Goal: Complete application form

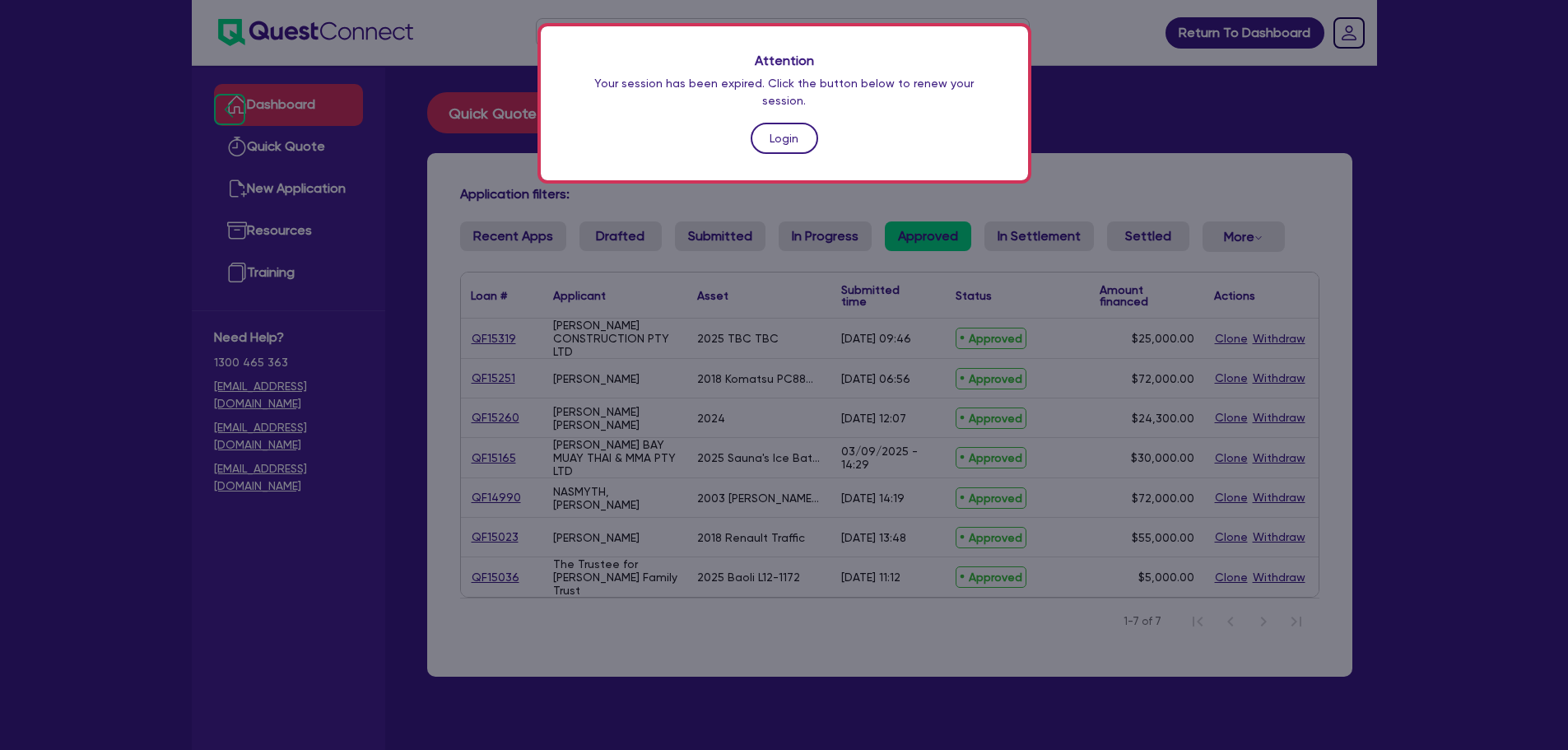
click at [788, 123] on link "Login" at bounding box center [784, 138] width 68 height 31
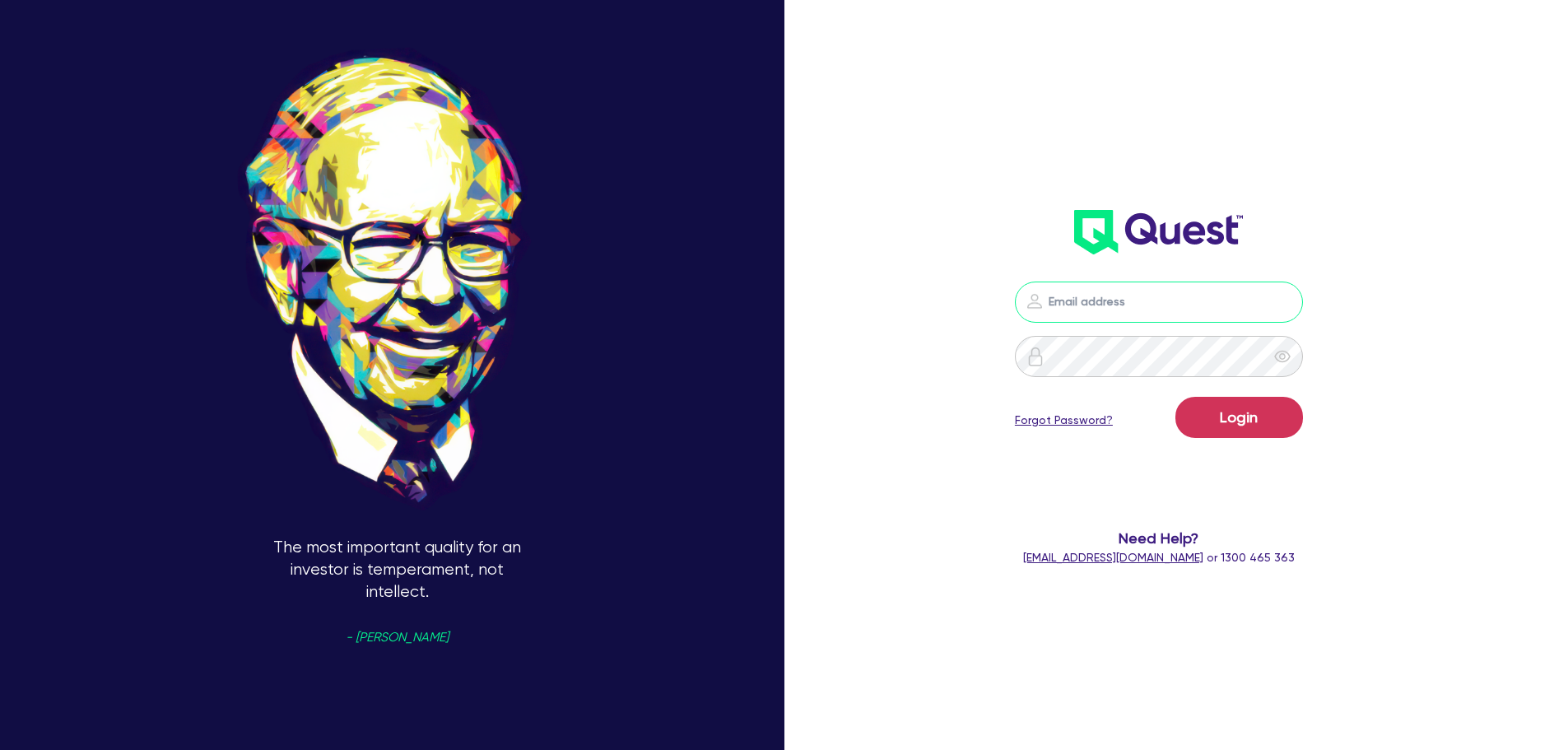
type input "[PERSON_NAME][EMAIL_ADDRESS][PERSON_NAME][DOMAIN_NAME]"
click at [1270, 423] on button "Login" at bounding box center [1239, 416] width 128 height 41
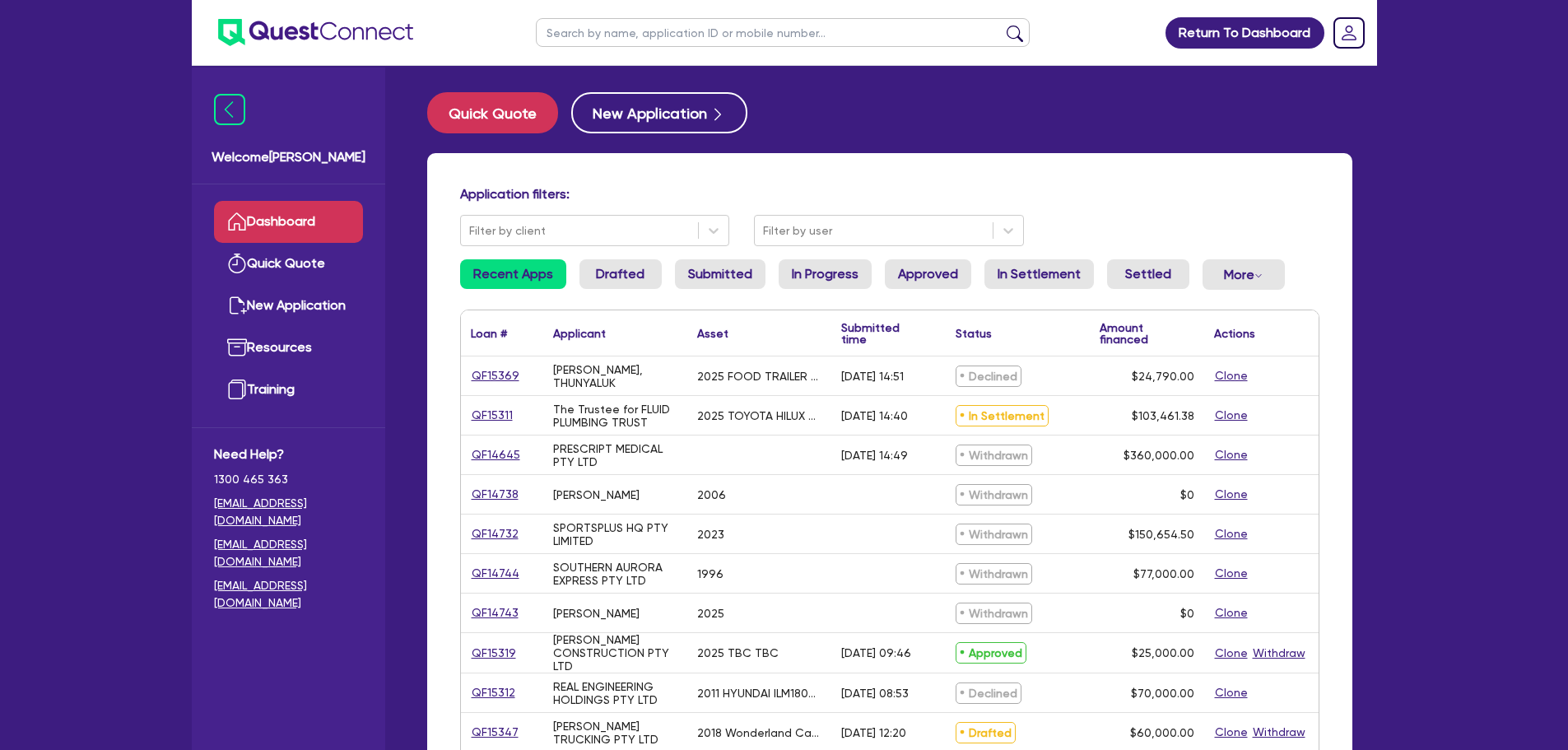
click at [665, 27] on input "text" at bounding box center [783, 32] width 494 height 29
paste input "QF14553"
type input "QF14553"
click at [1002, 25] on button "submit" at bounding box center [1015, 36] width 27 height 23
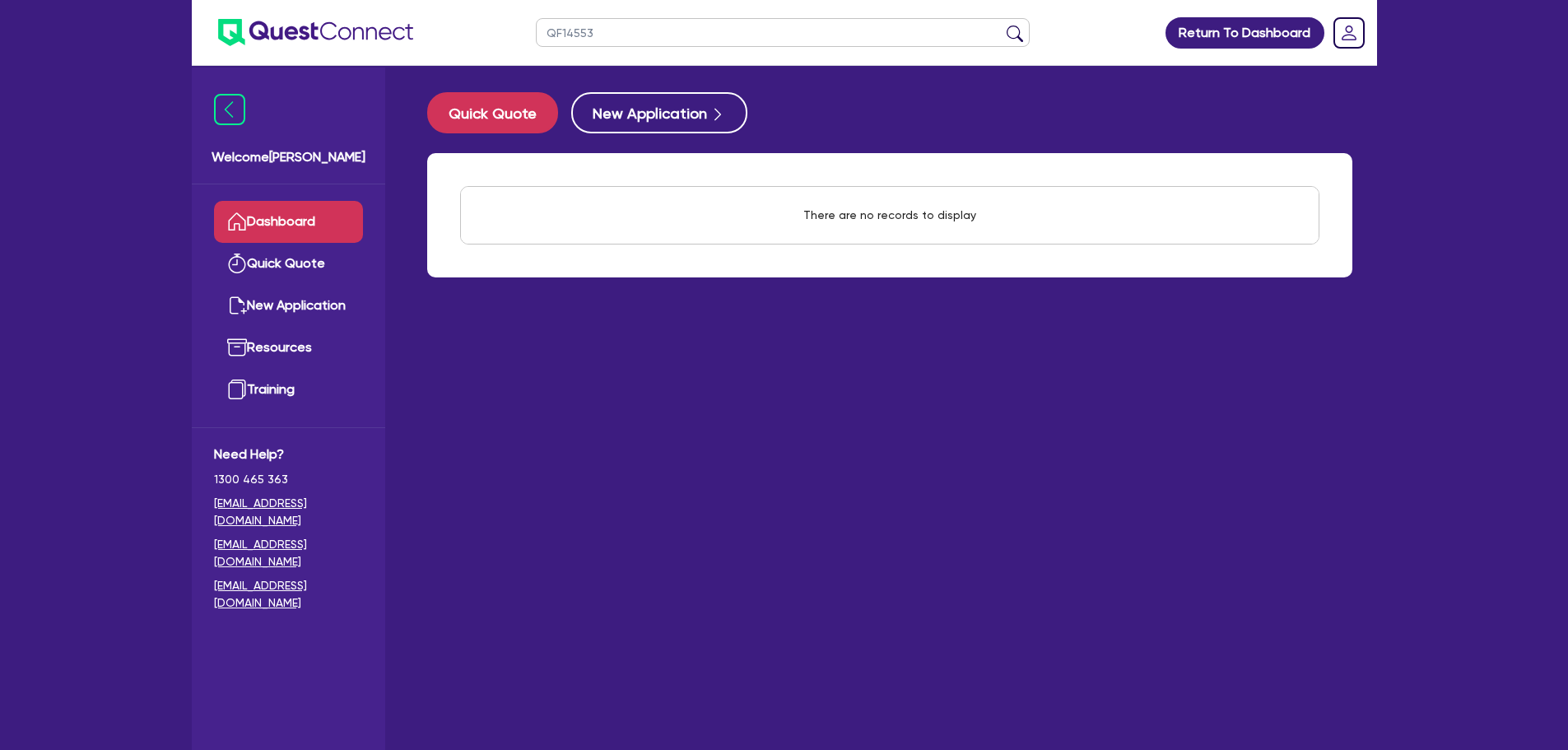
click at [323, 214] on link "Dashboard" at bounding box center [289, 222] width 149 height 42
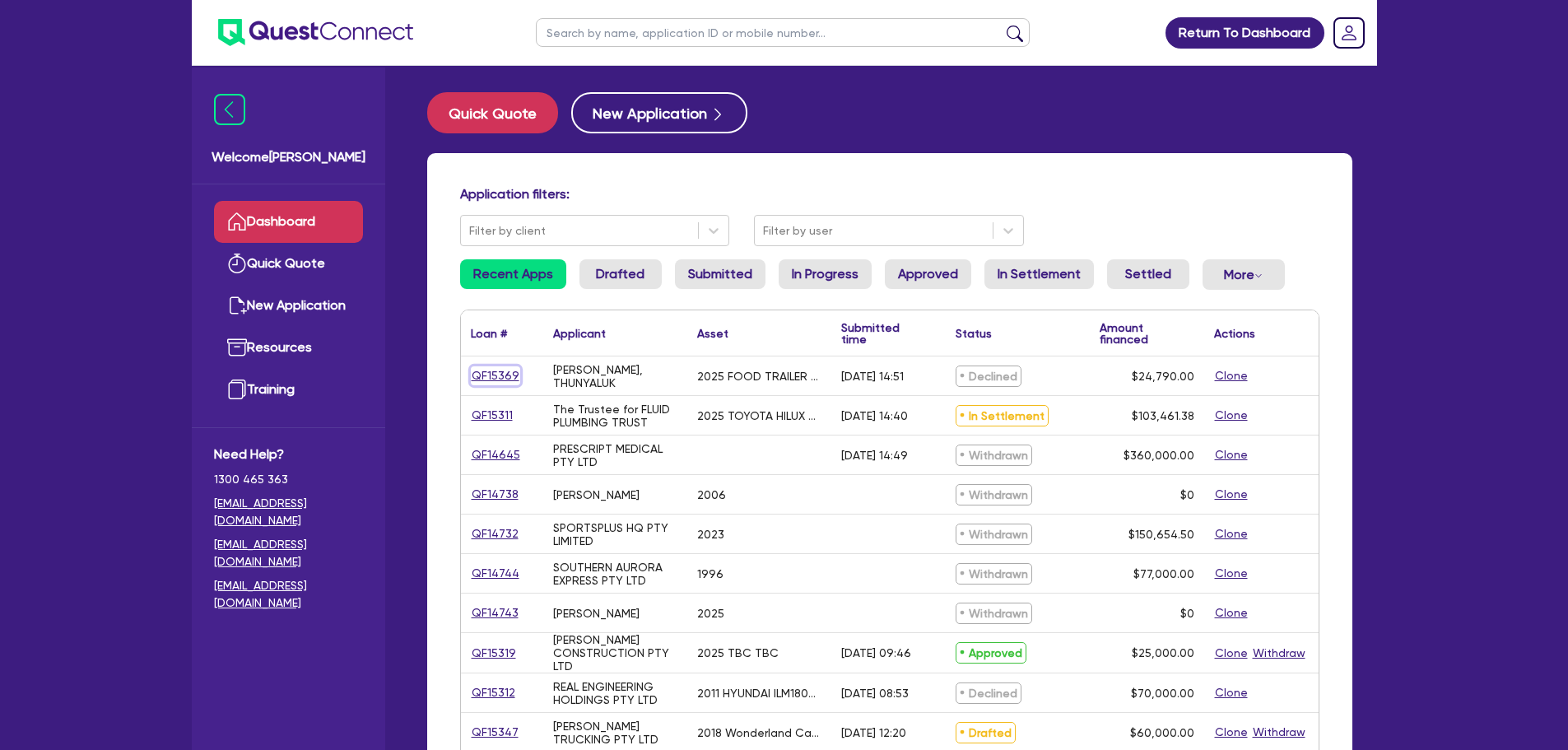
click at [497, 380] on link "QF15369" at bounding box center [496, 375] width 50 height 19
select select "PRIMARY_ASSETS"
select select "TRAILERS"
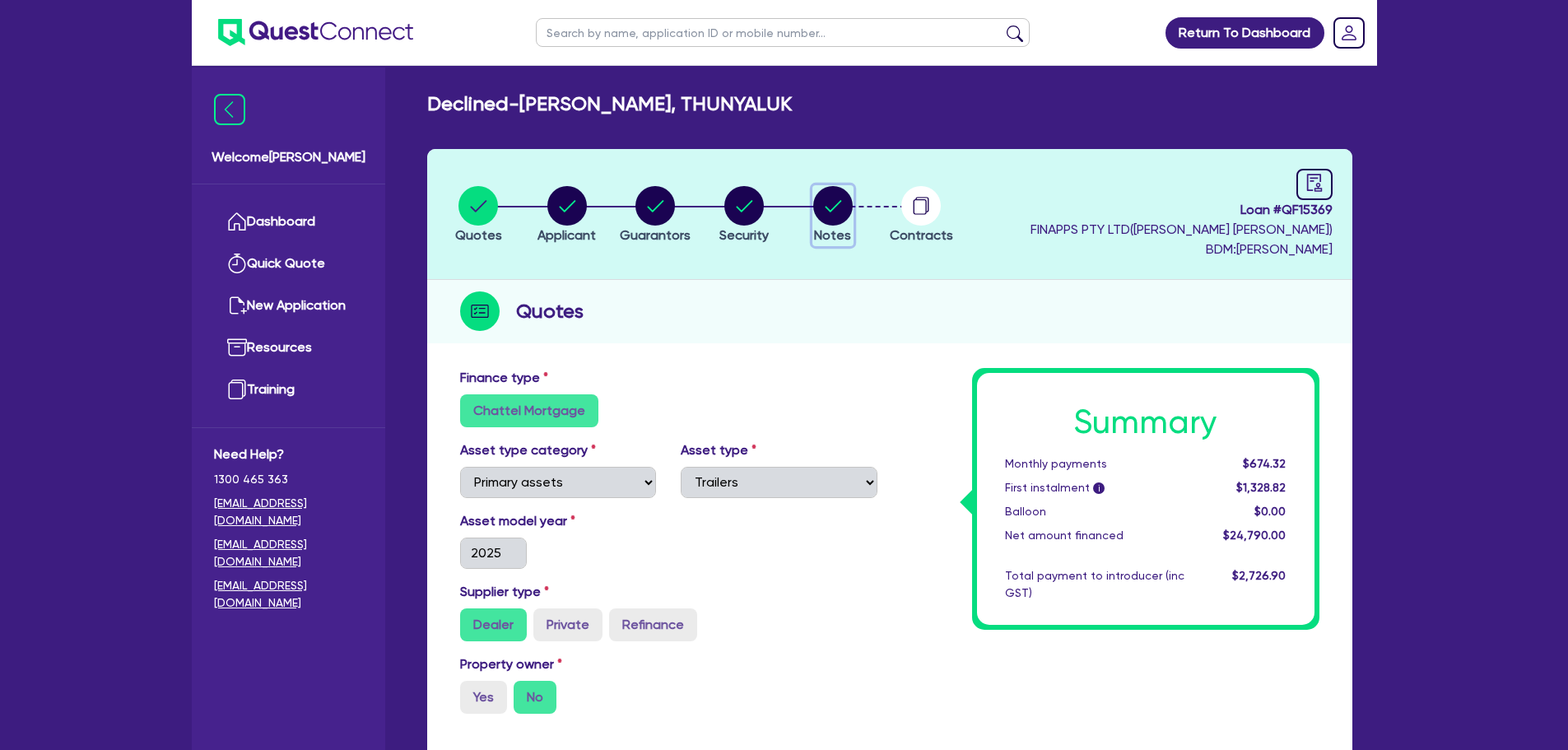
click at [846, 216] on circle "button" at bounding box center [832, 205] width 39 height 39
select select "Quest Finance - Own Book"
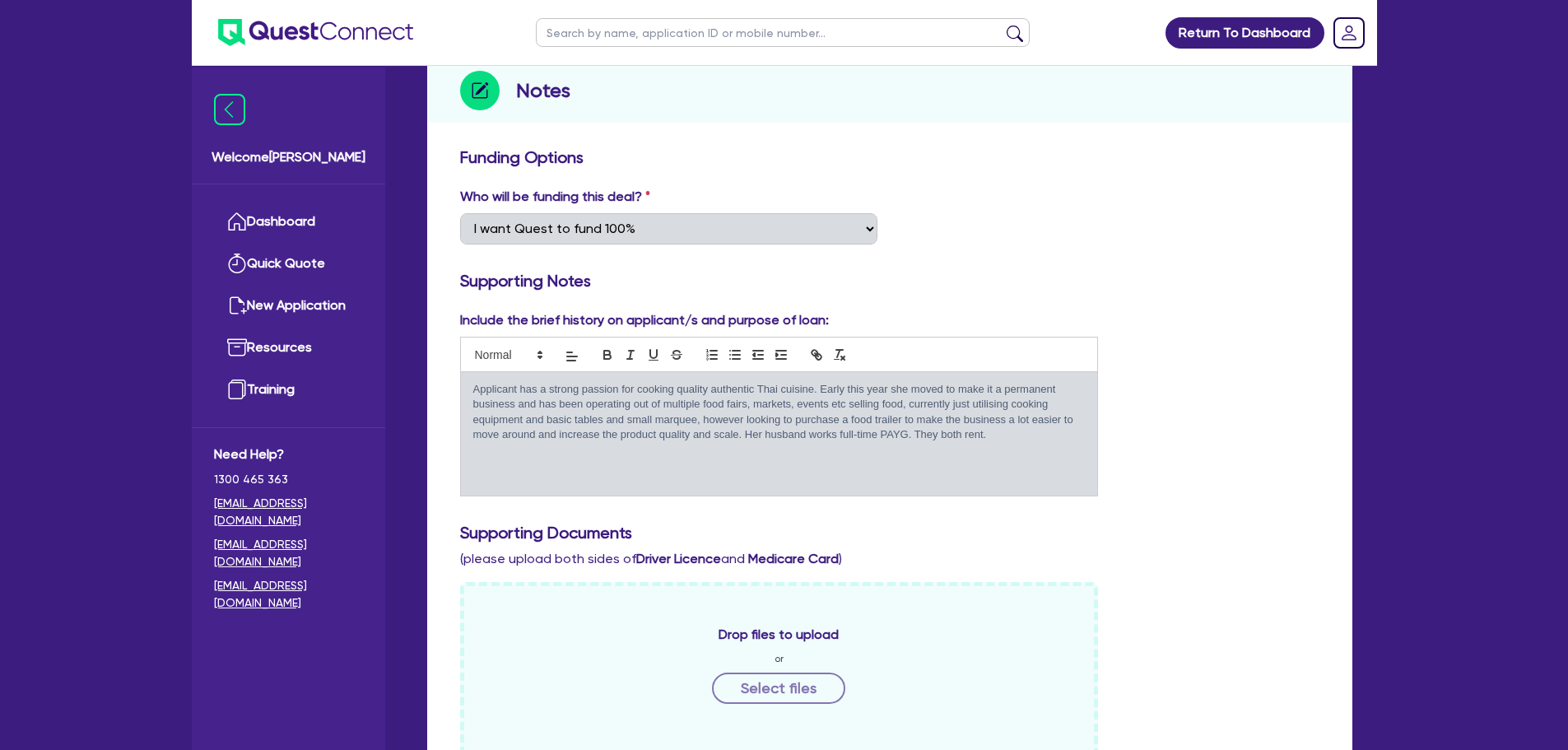
scroll to position [61, 0]
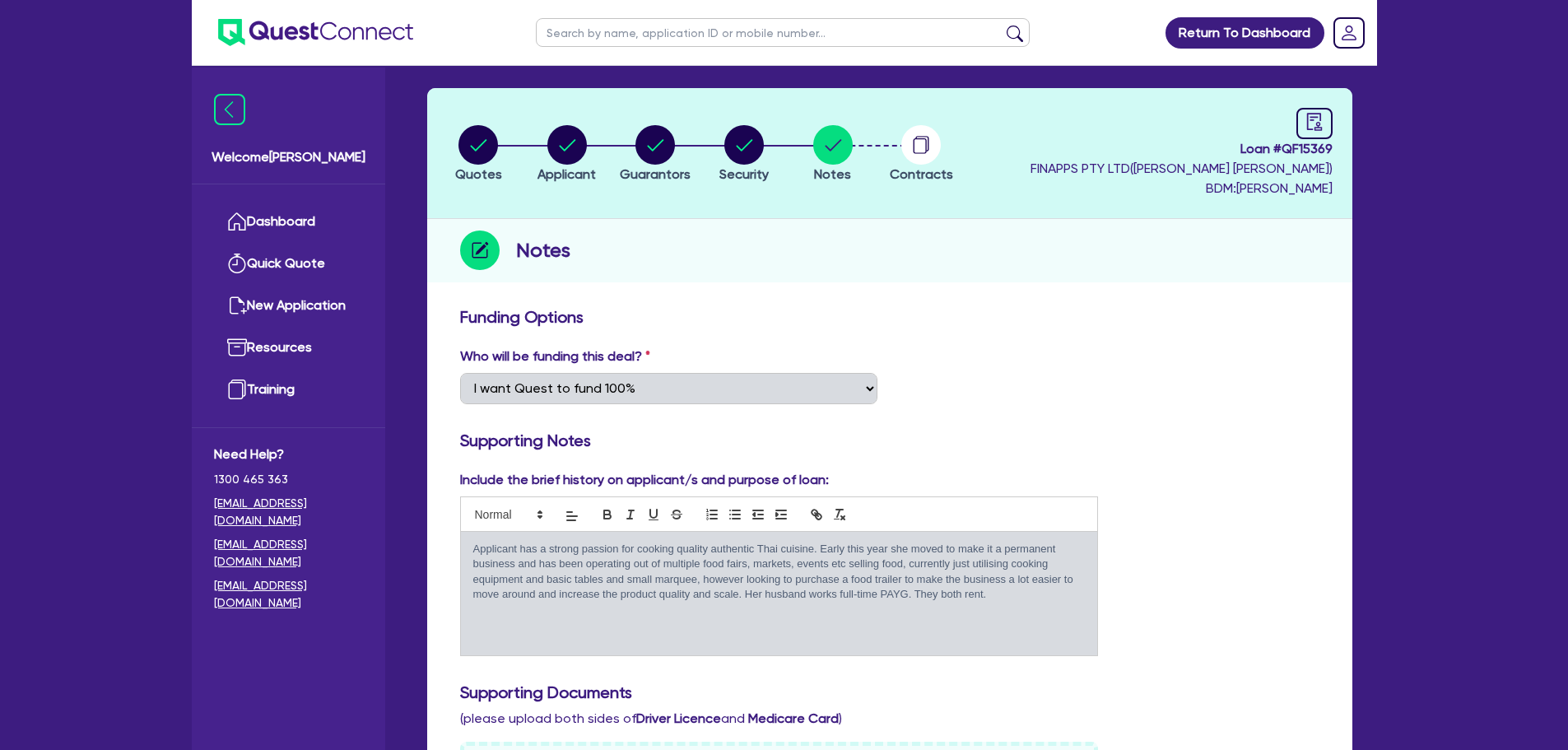
click at [929, 121] on header "Quotes Applicant [GEOGRAPHIC_DATA] Security Notes Contracts Loan # QF15369 FINA…" at bounding box center [889, 152] width 926 height 131
click at [924, 136] on icon "button" at bounding box center [923, 143] width 13 height 15
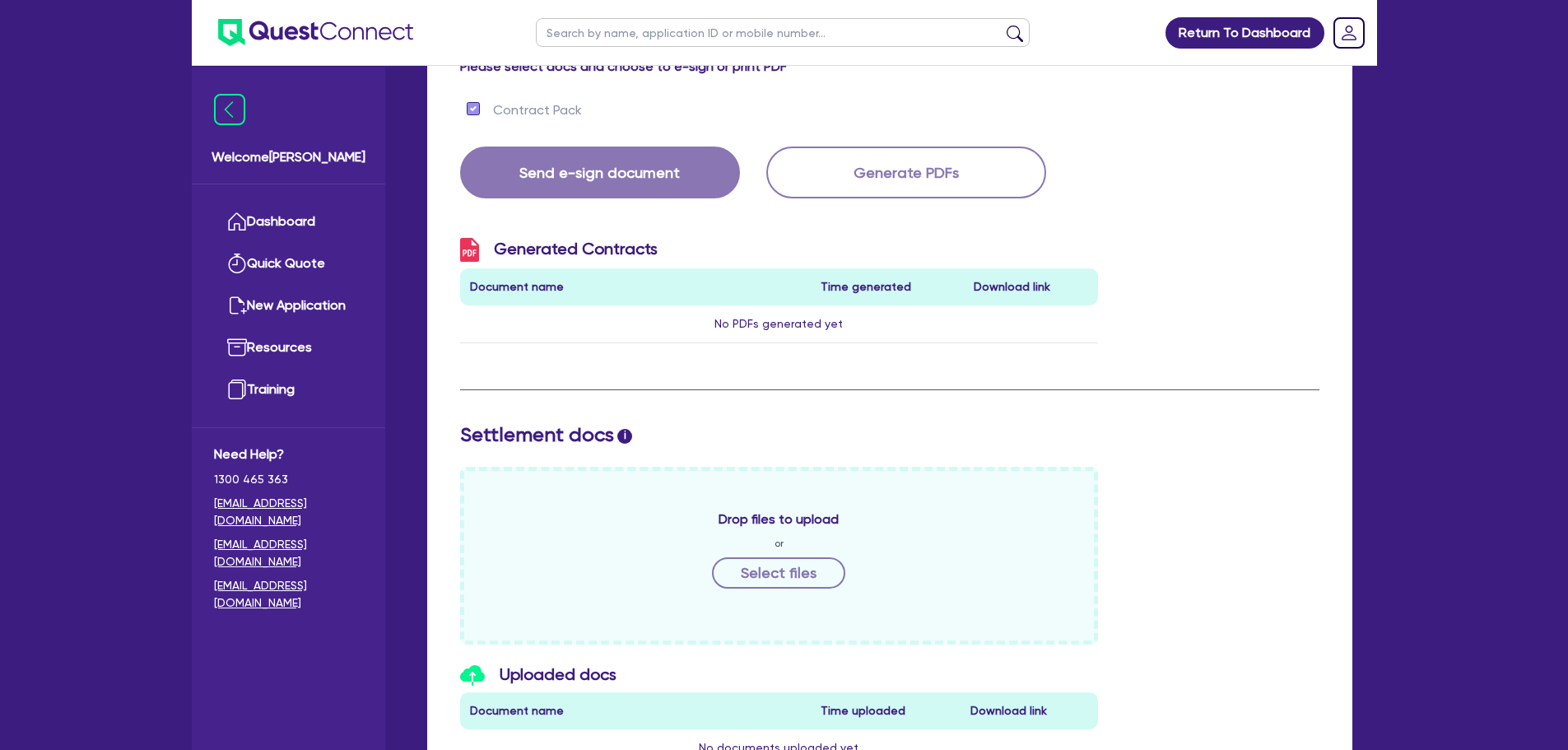
scroll to position [219, 0]
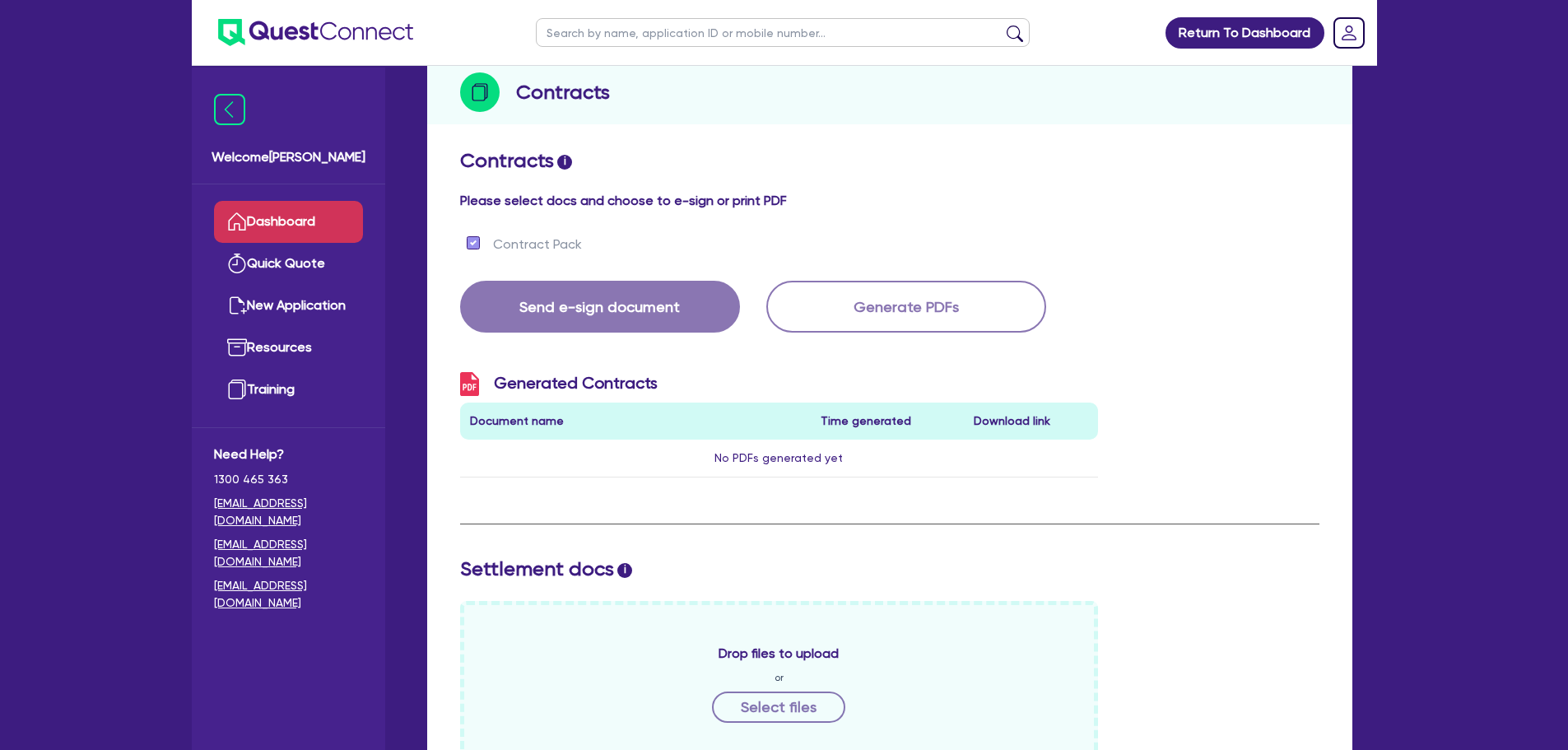
click at [310, 226] on link "Dashboard" at bounding box center [289, 222] width 149 height 42
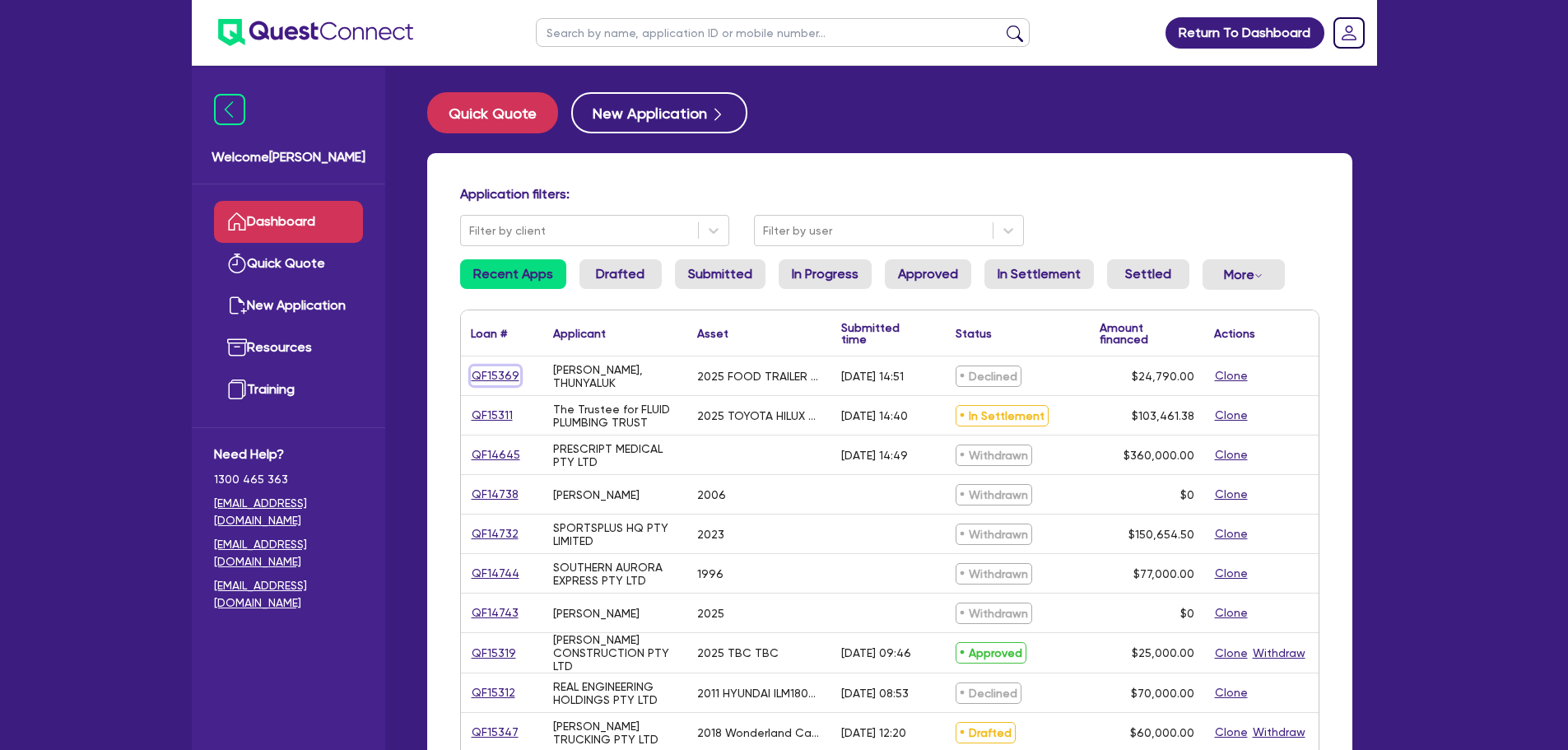
click at [499, 376] on link "QF15369" at bounding box center [496, 375] width 50 height 19
select select "PRIMARY_ASSETS"
select select "TRAILERS"
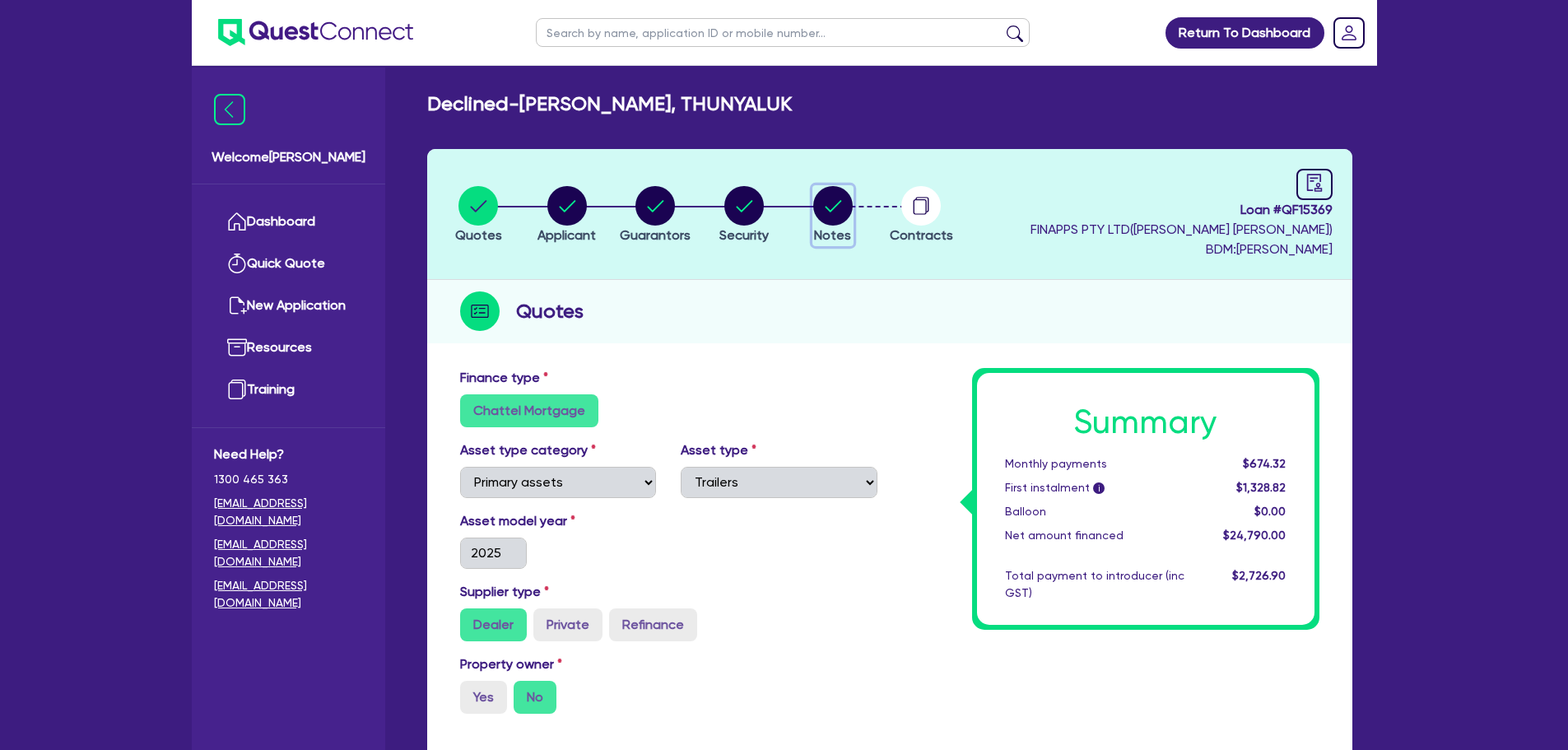
click at [824, 217] on circle "button" at bounding box center [832, 205] width 39 height 39
select select "Quest Finance - Own Book"
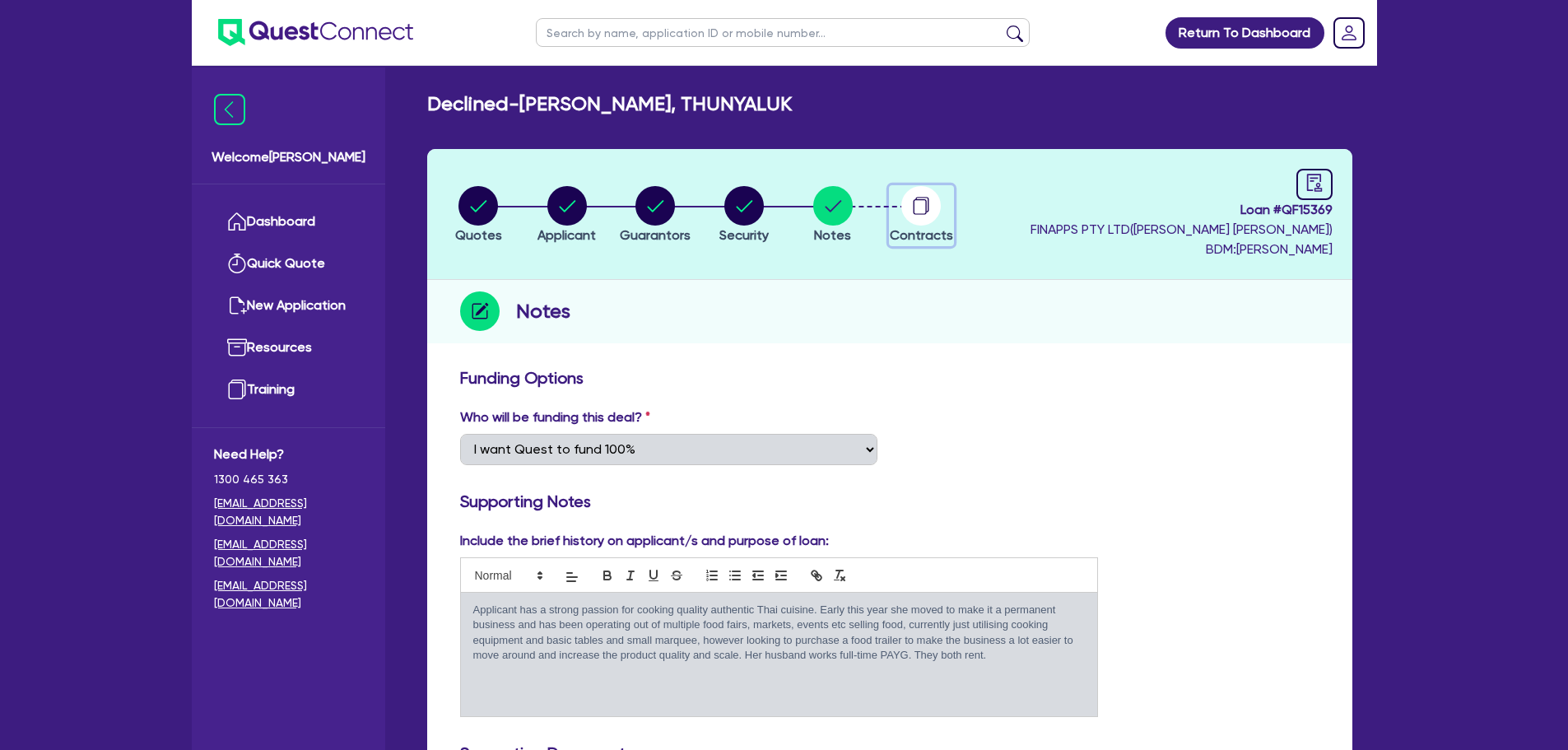
click at [930, 207] on circle "button" at bounding box center [921, 205] width 39 height 39
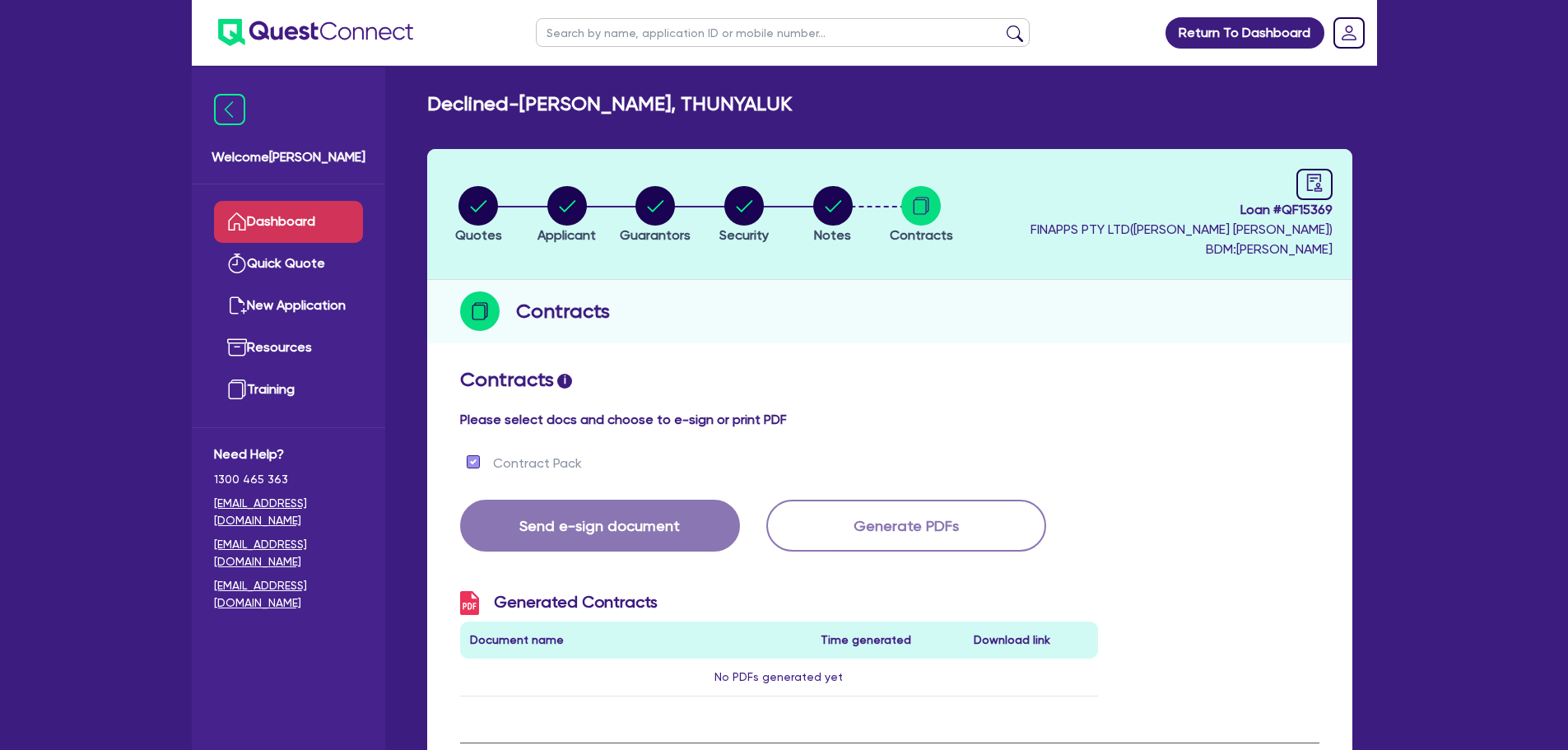
click at [316, 213] on link "Dashboard" at bounding box center [289, 222] width 149 height 42
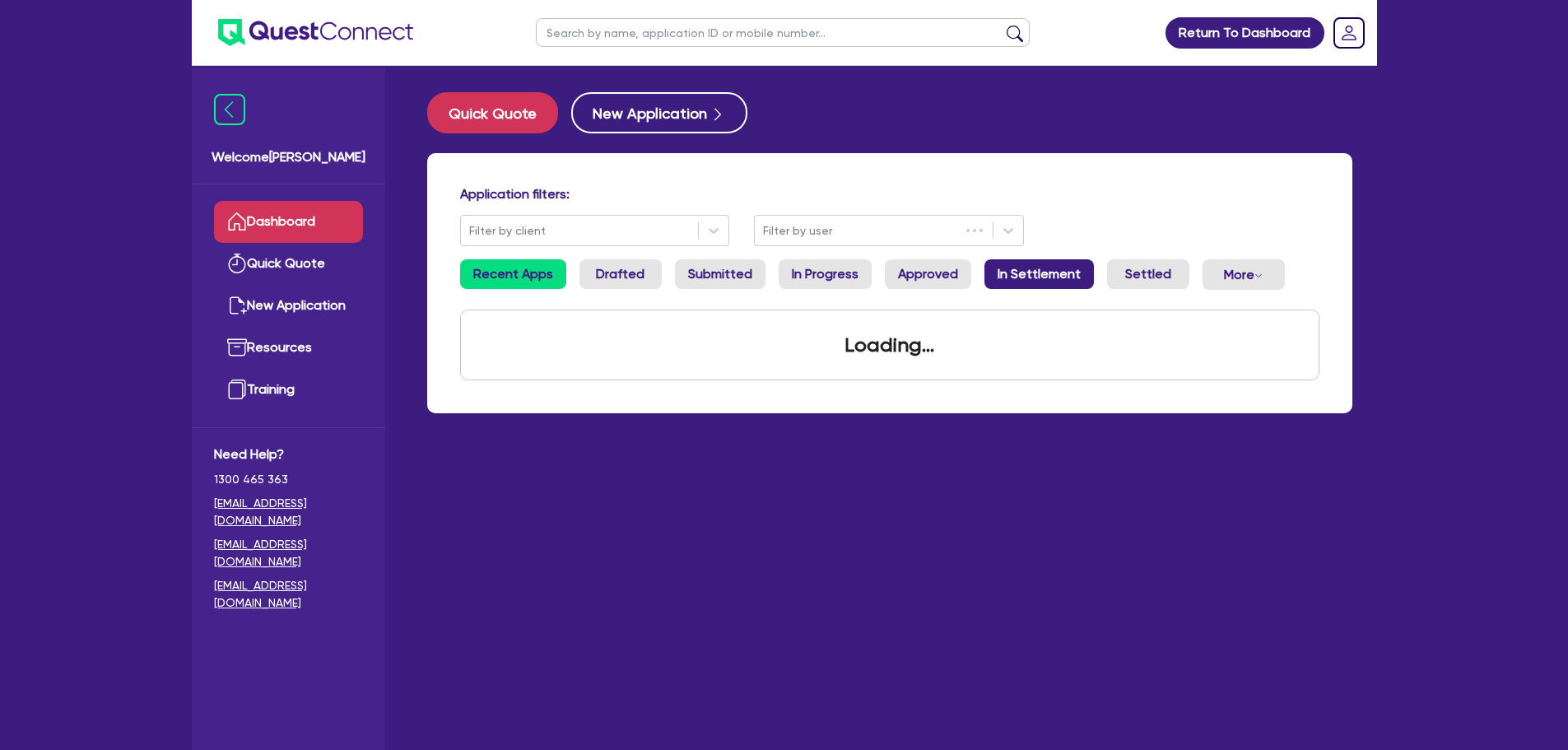
click at [1058, 260] on link "In Settlement" at bounding box center [1039, 274] width 110 height 30
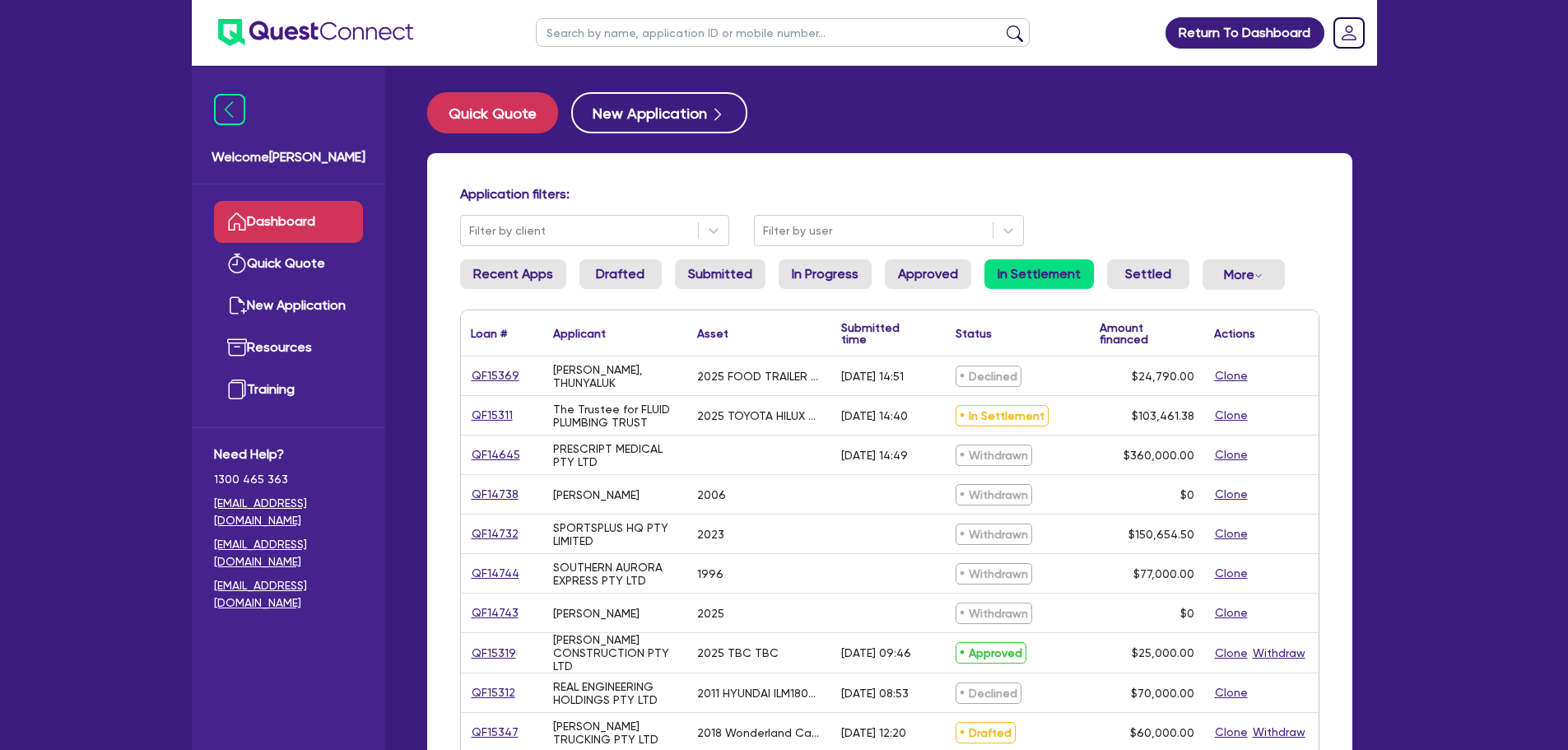
click at [504, 415] on link "QF15311" at bounding box center [492, 416] width 43 height 19
select select "CARS_AND_LIGHT_TRUCKS"
select select "PASSENGER_VEHICLES"
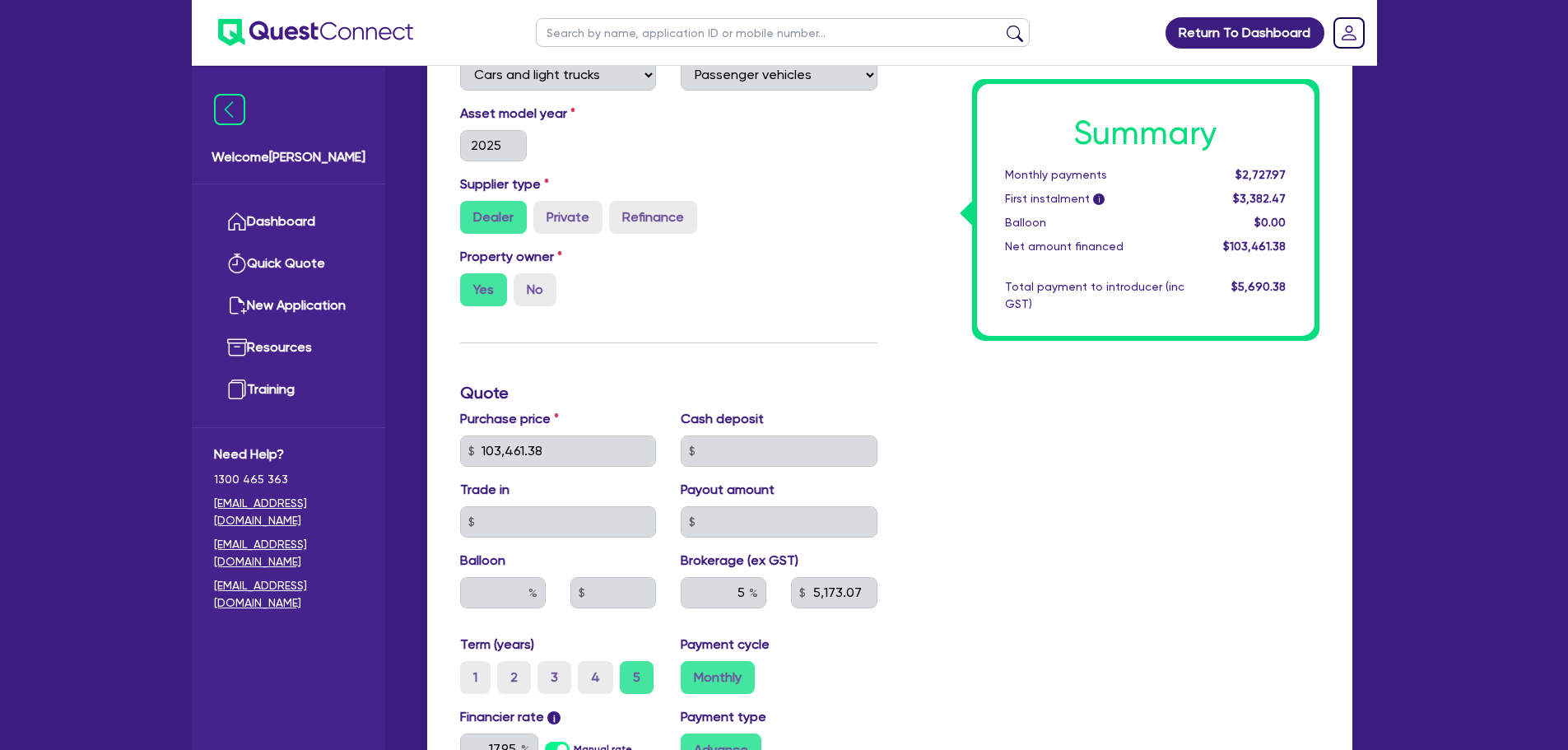
scroll to position [576, 0]
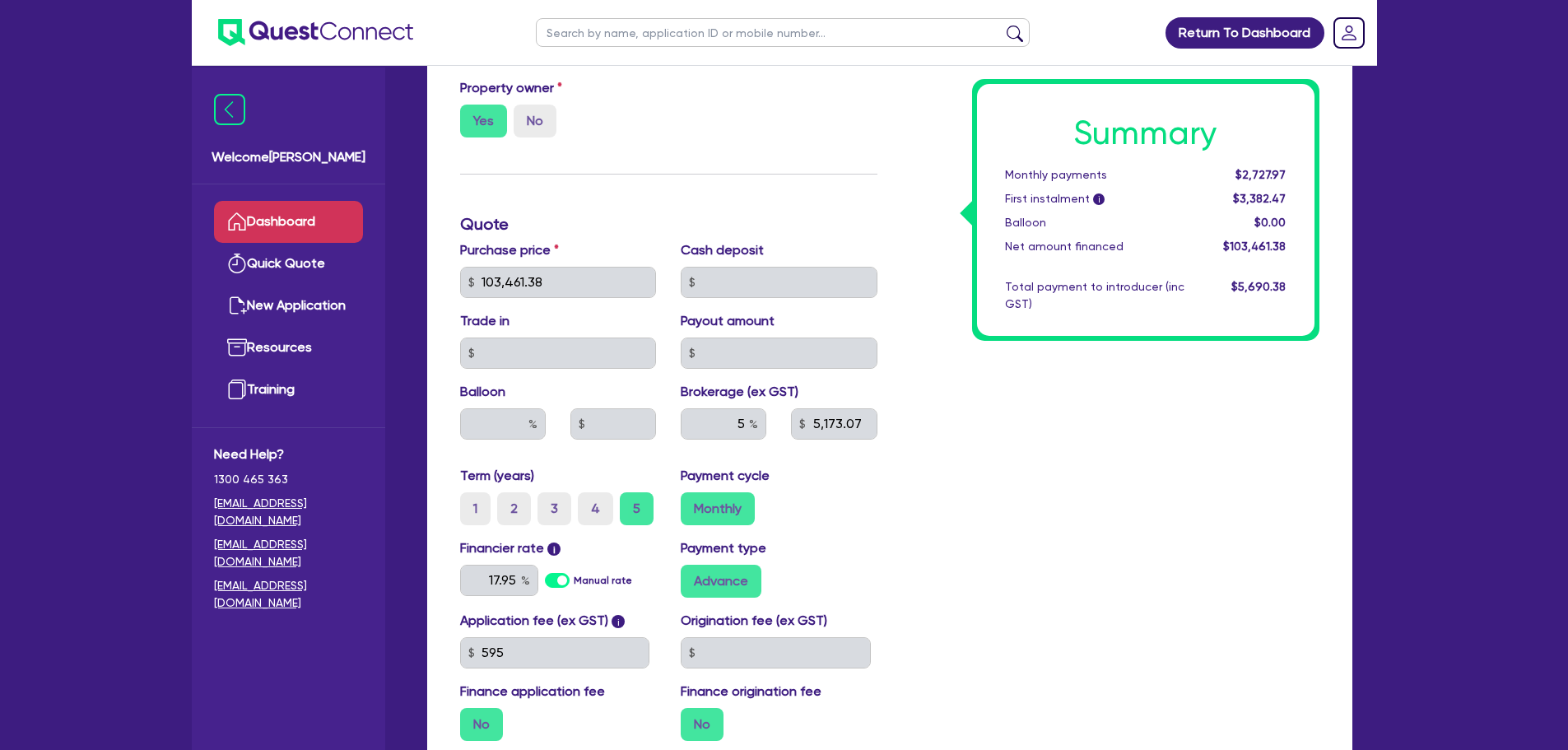
click at [315, 213] on link "Dashboard" at bounding box center [289, 222] width 149 height 42
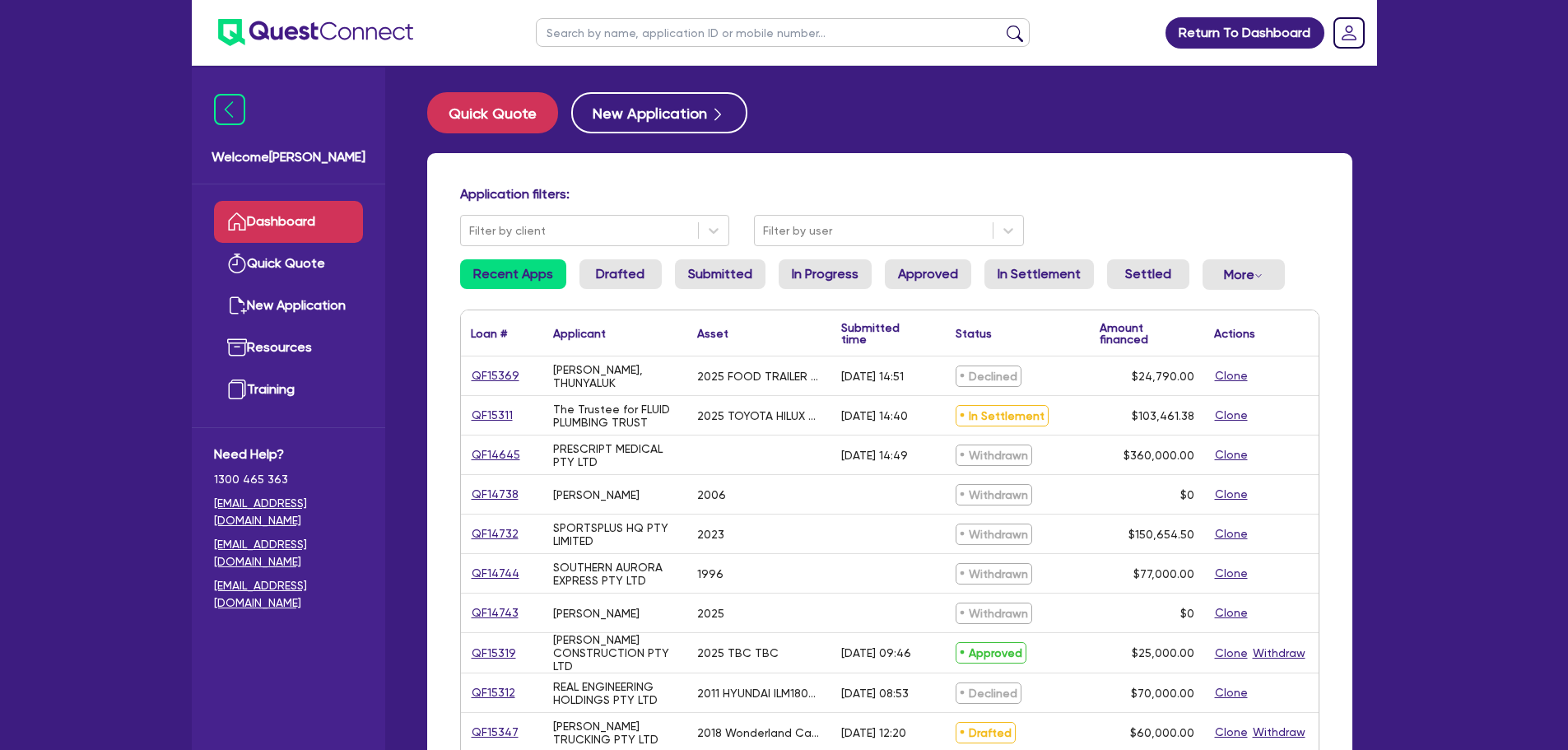
click at [638, 34] on input "text" at bounding box center [783, 32] width 494 height 29
paste input "15 676 935 523"
click at [570, 36] on input "15 676 935 523" at bounding box center [783, 32] width 494 height 29
type input "15 676 935 523"
click at [1014, 41] on button "submit" at bounding box center [1015, 36] width 27 height 23
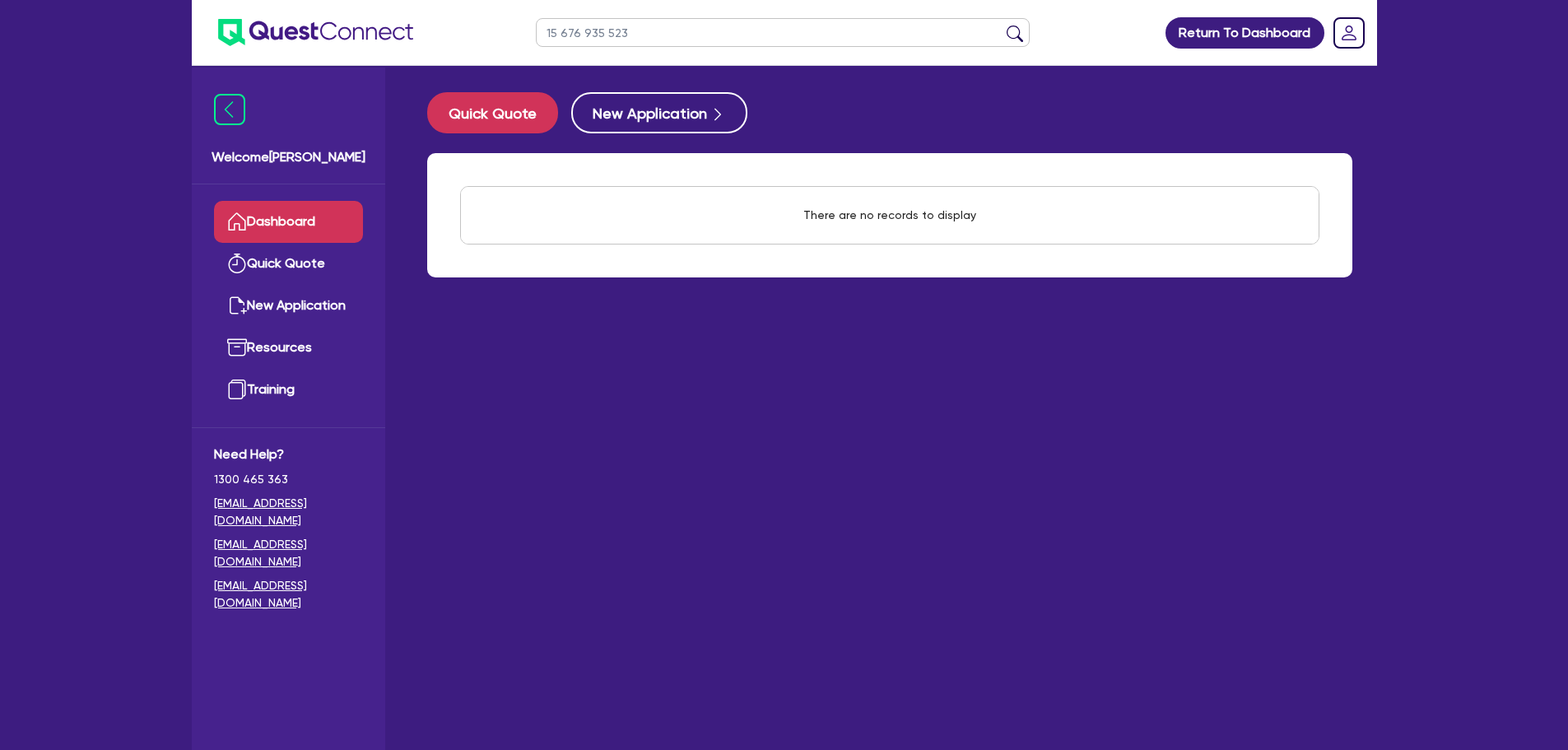
drag, startPoint x: 802, startPoint y: 40, endPoint x: 549, endPoint y: 26, distance: 253.4
click at [549, 26] on input "15 676 935 523" at bounding box center [783, 32] width 494 height 29
click at [316, 213] on link "Dashboard" at bounding box center [289, 222] width 149 height 42
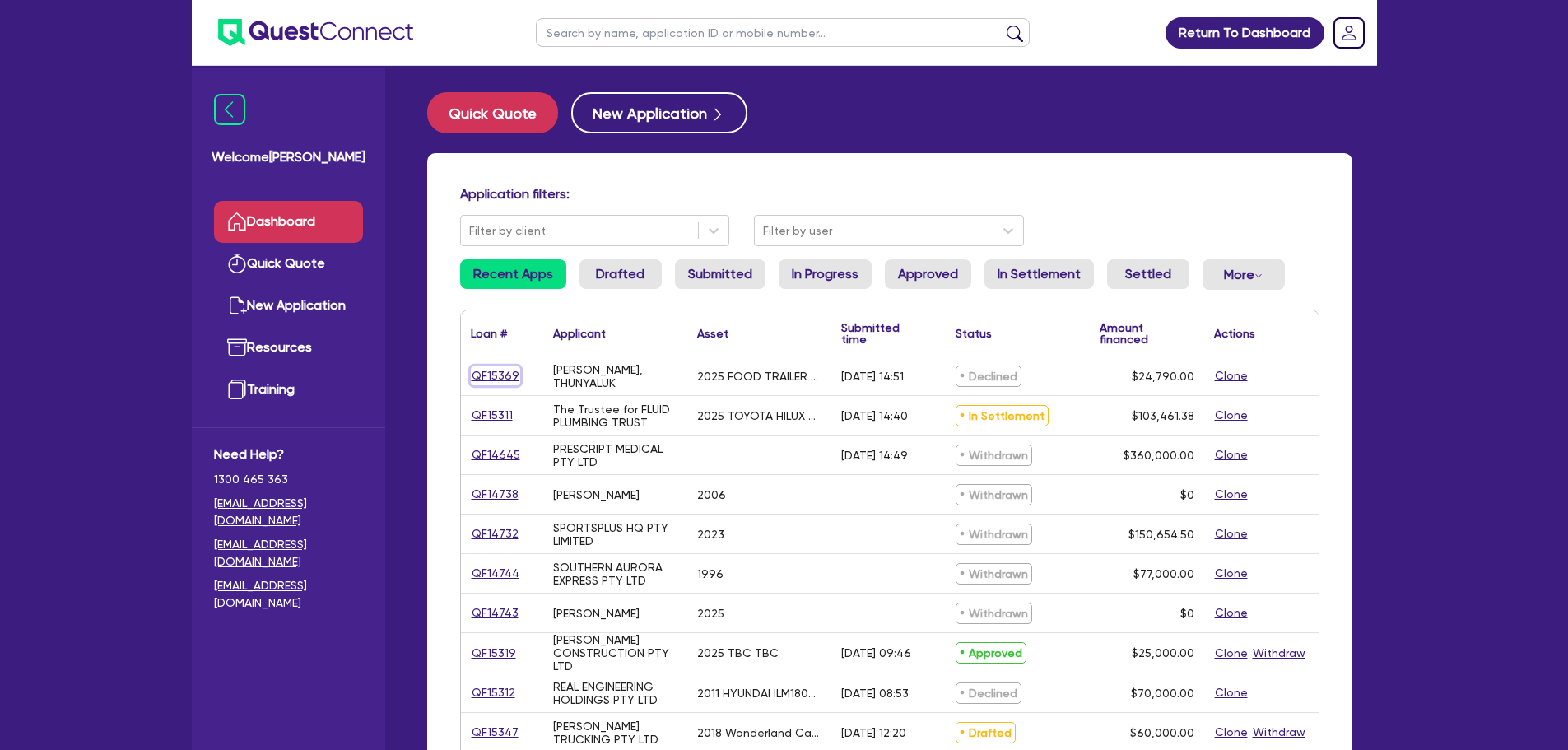
click at [495, 380] on link "QF15369" at bounding box center [496, 375] width 50 height 19
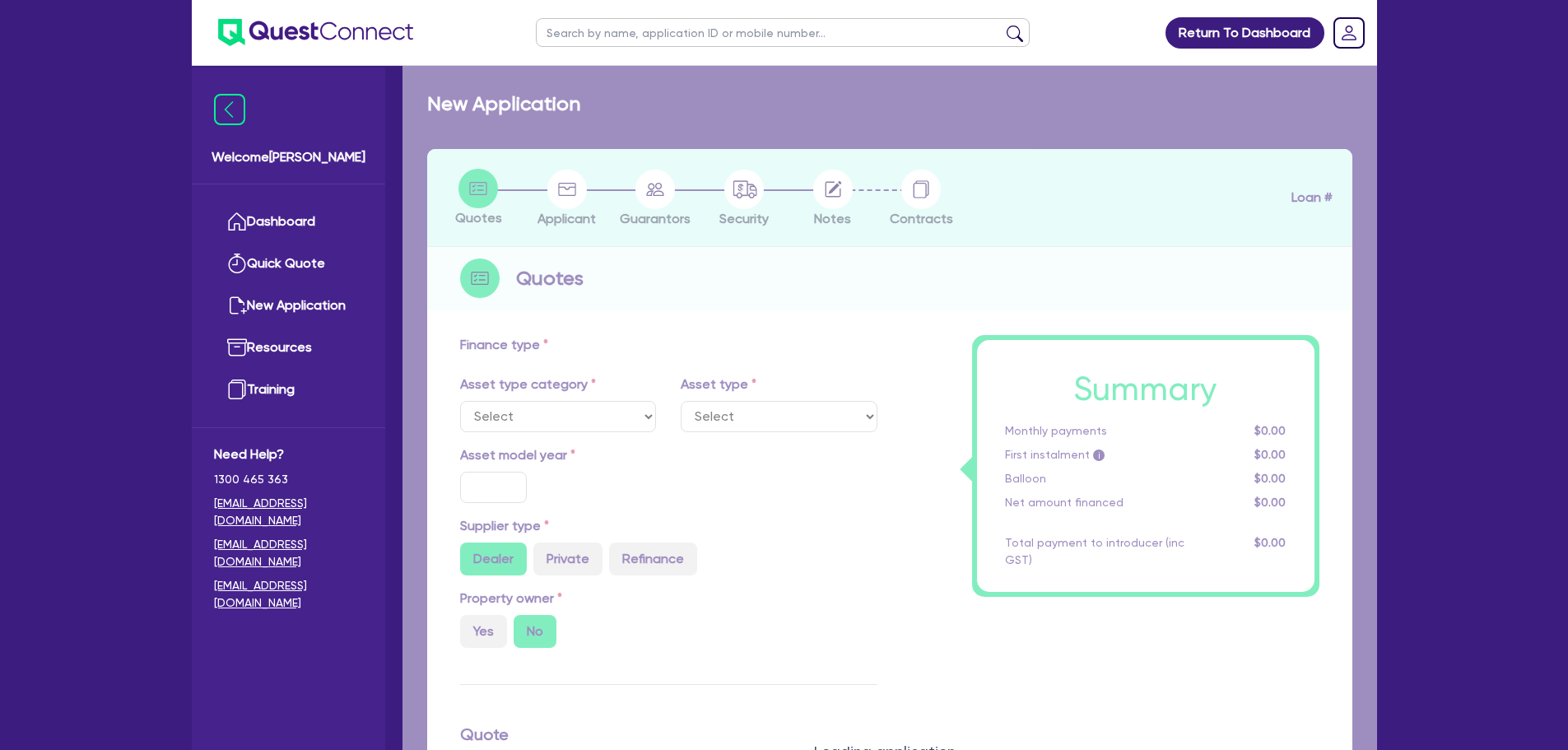
select select "PRIMARY_ASSETS"
type input "2025"
type input "24,790"
type input "10"
type input "2,479"
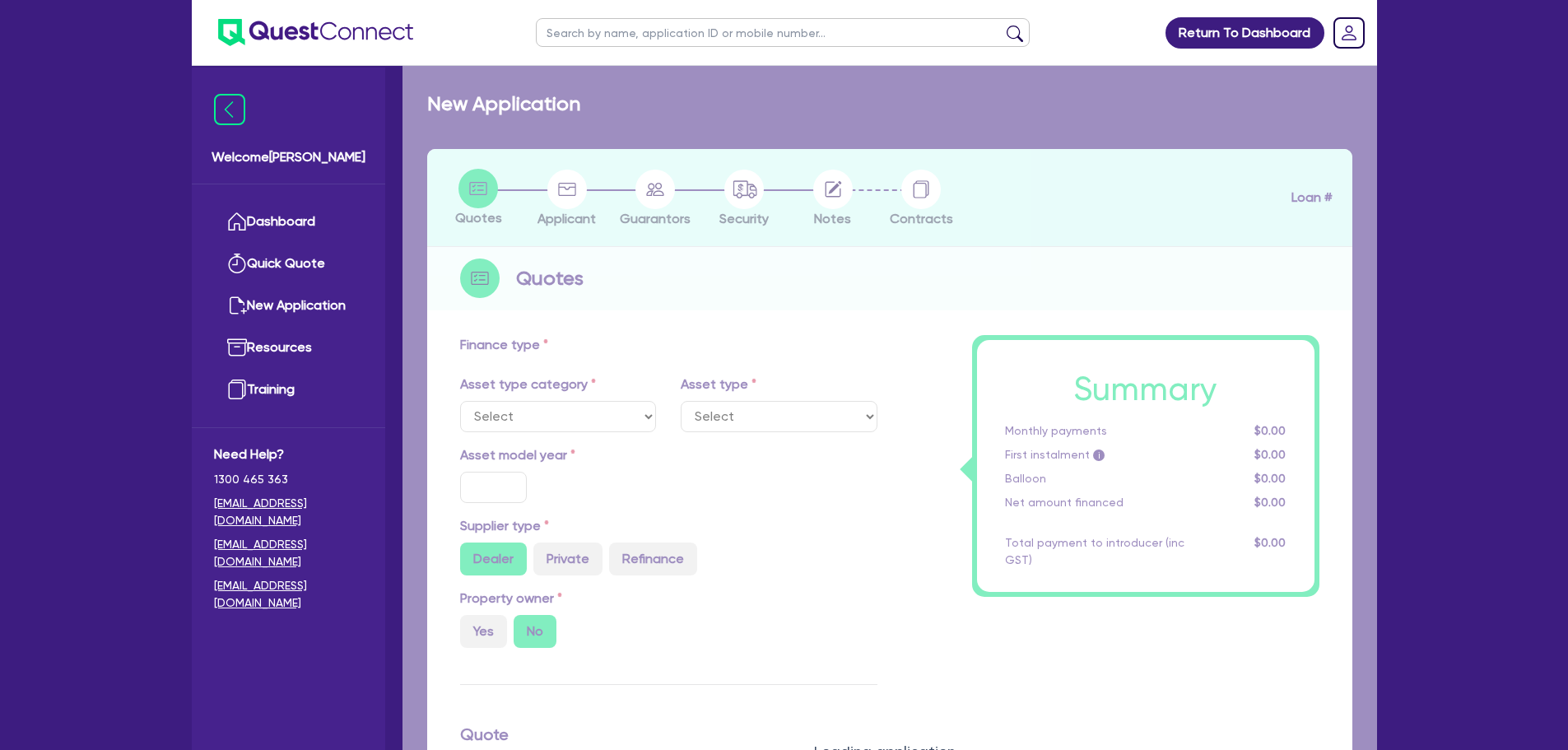
type input "17"
select select "TRAILERS"
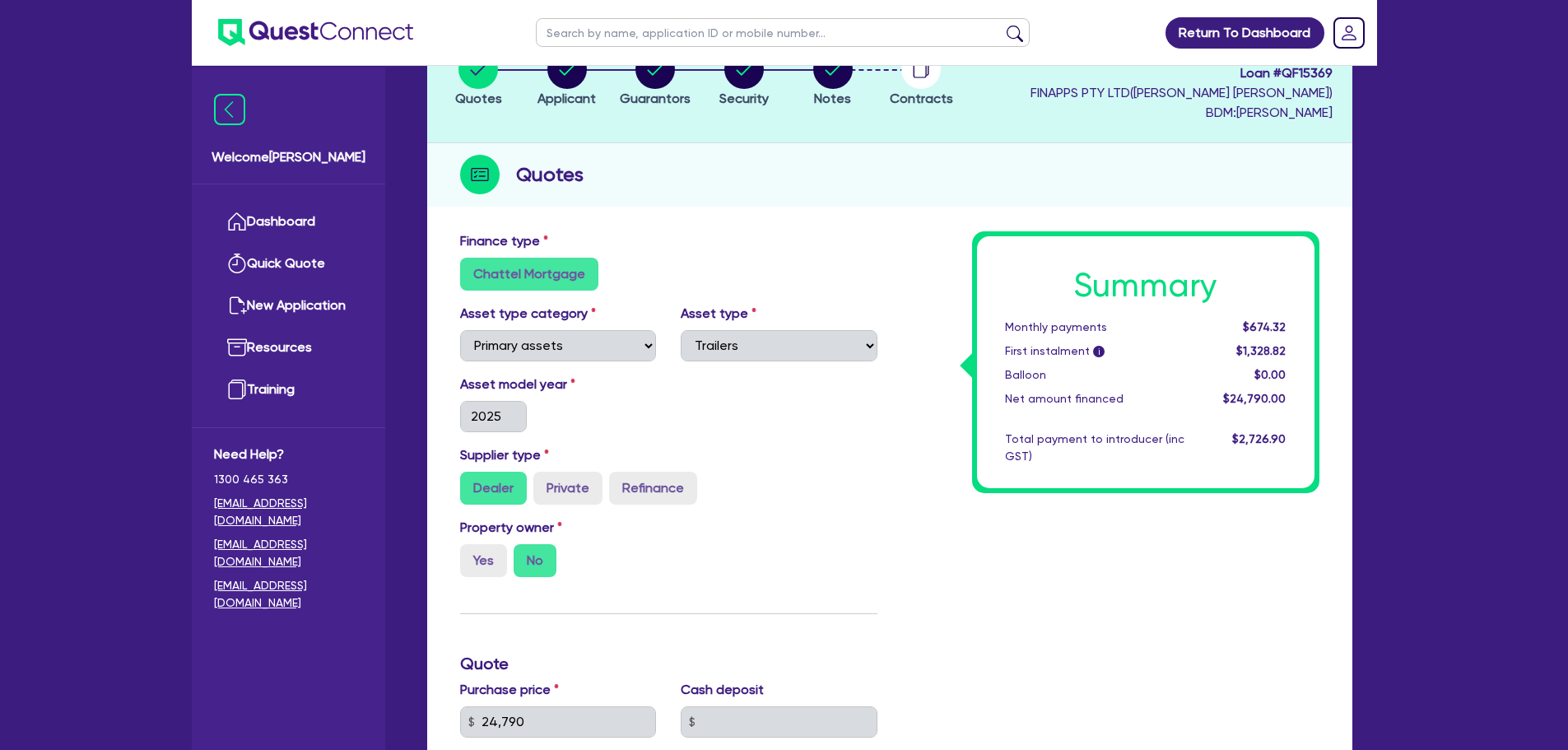
scroll to position [106, 0]
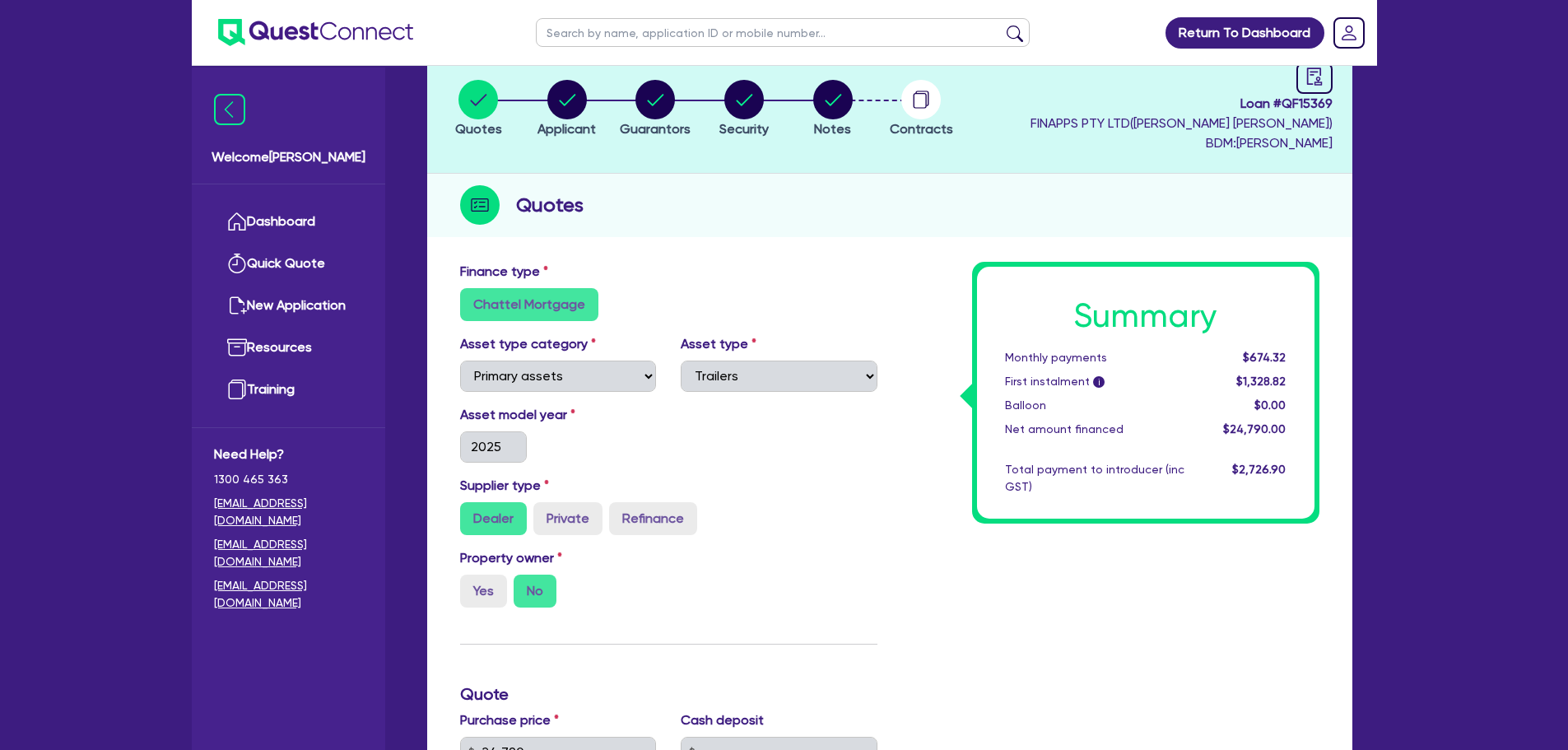
click at [858, 106] on li "Notes" at bounding box center [832, 108] width 89 height 57
click at [837, 106] on circle "button" at bounding box center [832, 99] width 39 height 39
select select "Quest Finance - Own Book"
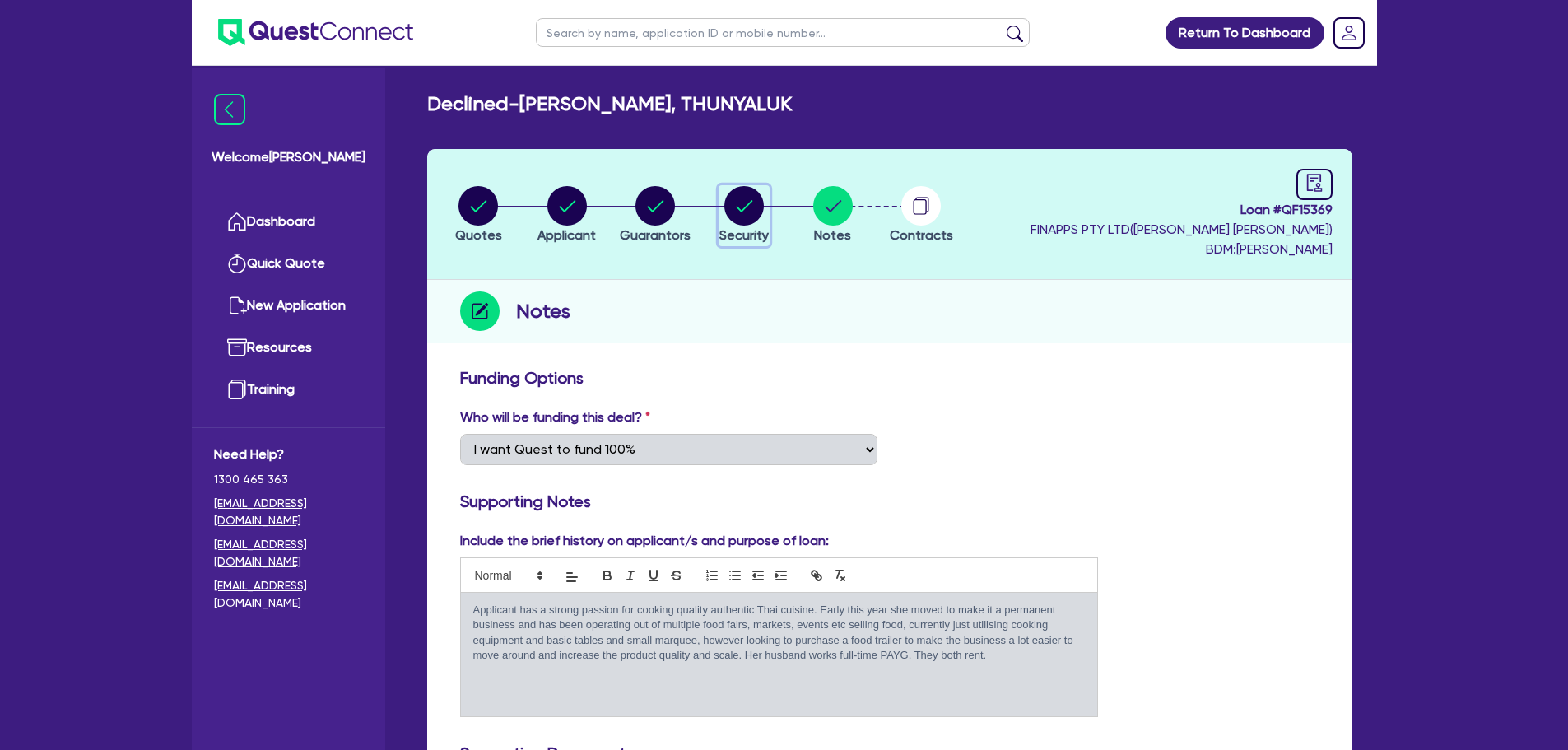
click at [739, 218] on circle "button" at bounding box center [743, 205] width 39 height 39
select select "PRIMARY_ASSETS"
select select "TRAILERS"
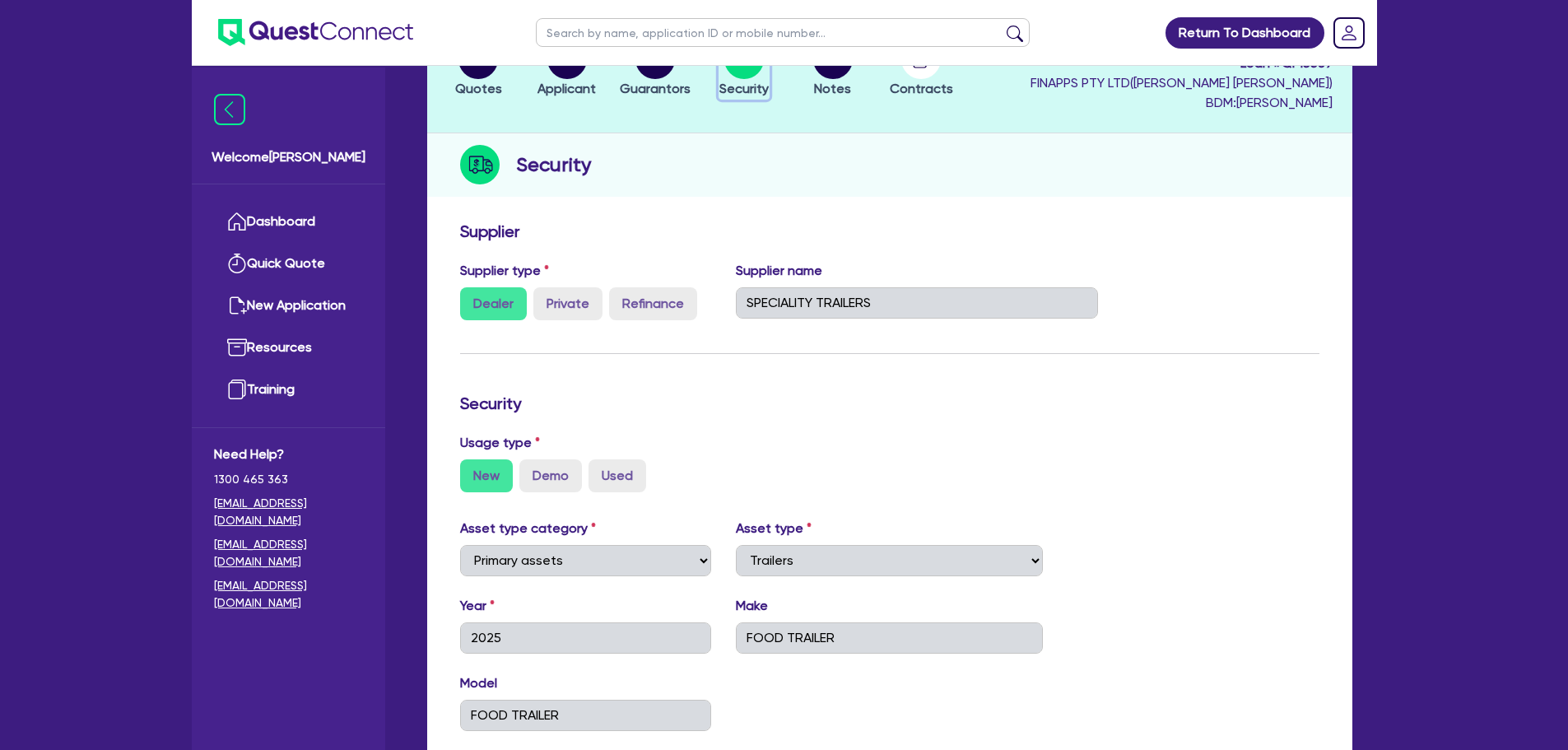
scroll to position [69, 0]
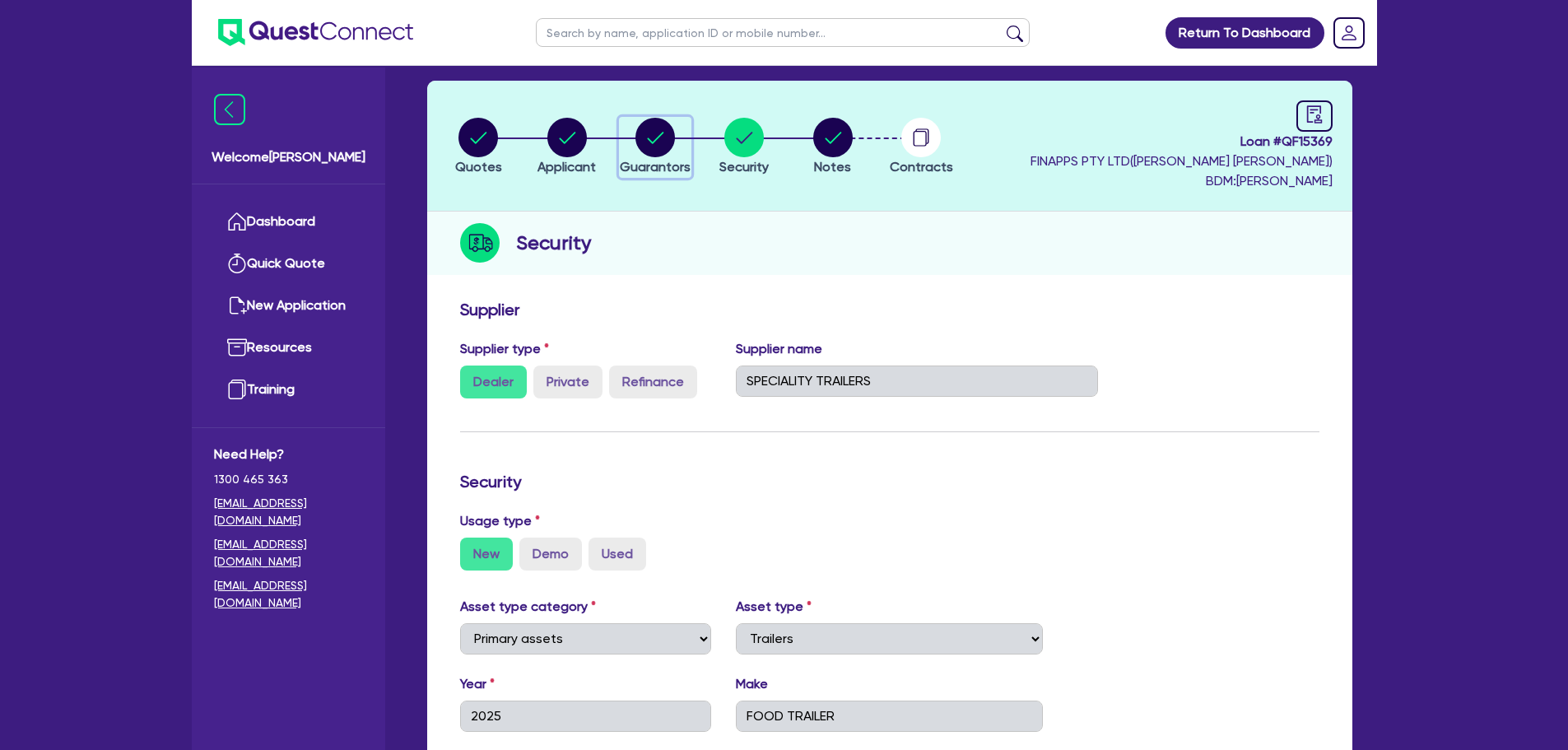
click at [649, 133] on circle "button" at bounding box center [655, 136] width 39 height 39
select select "MRS"
select select "NT"
select select "MARRIED"
select select "CASH"
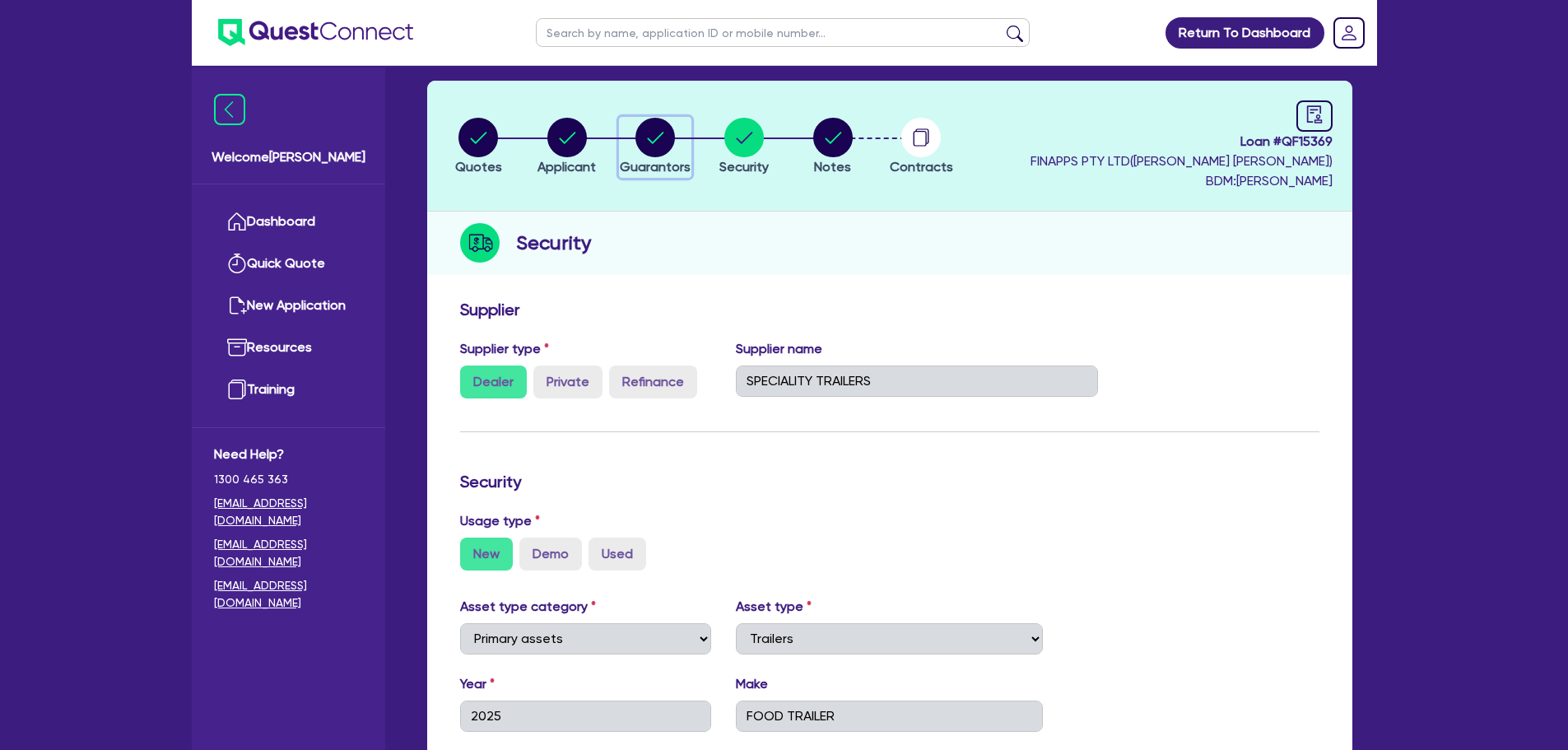
select select "VEHICLE"
select select "EQUIPMENT"
select select "HOUSEHOLD_PERSONAL"
select select "CREDIT_CARD"
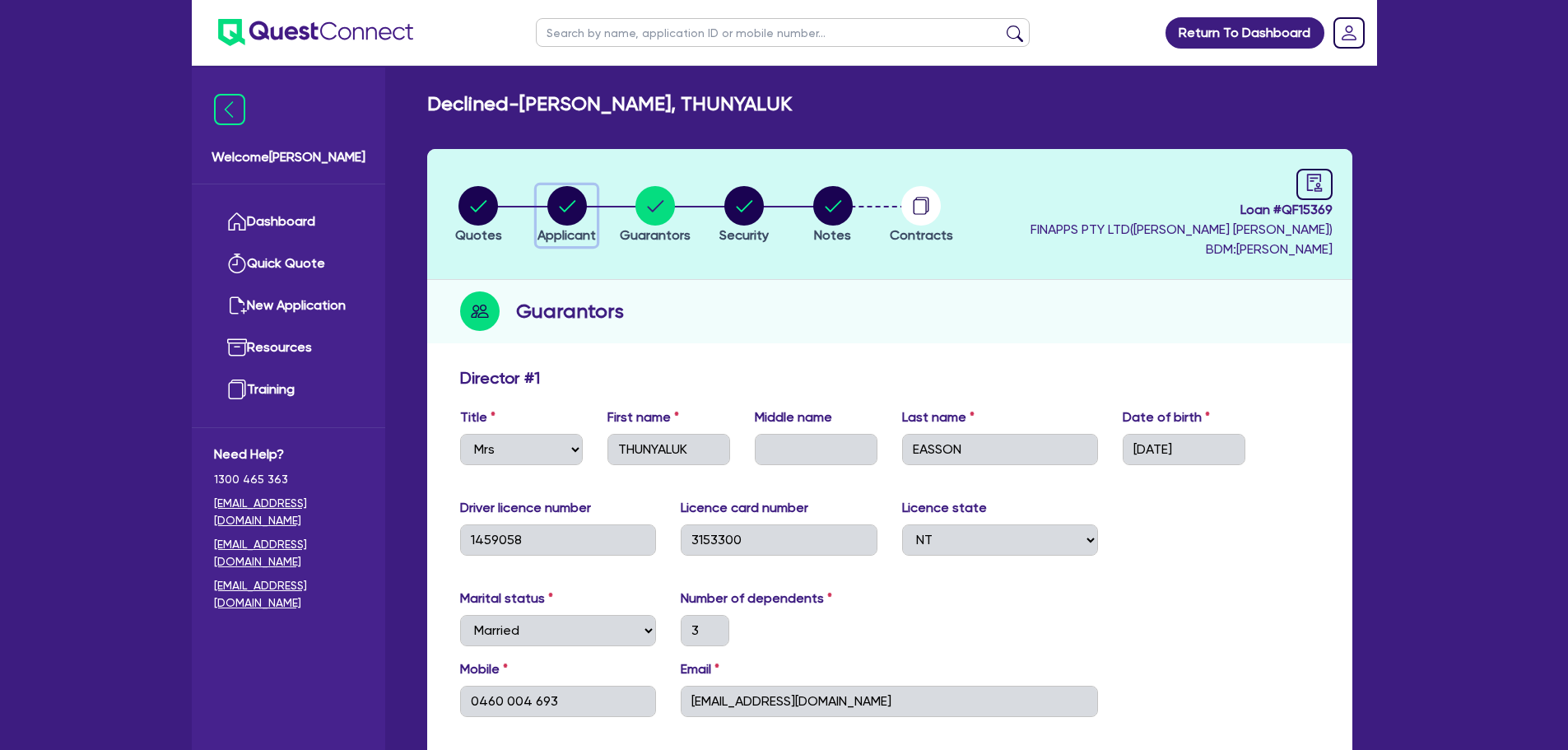
click at [558, 214] on circle "button" at bounding box center [566, 205] width 39 height 39
select select "SOLE_TRADER"
select select "RETAIL_WHOLESALE_TRADE"
select select "FOOD_GROCERY"
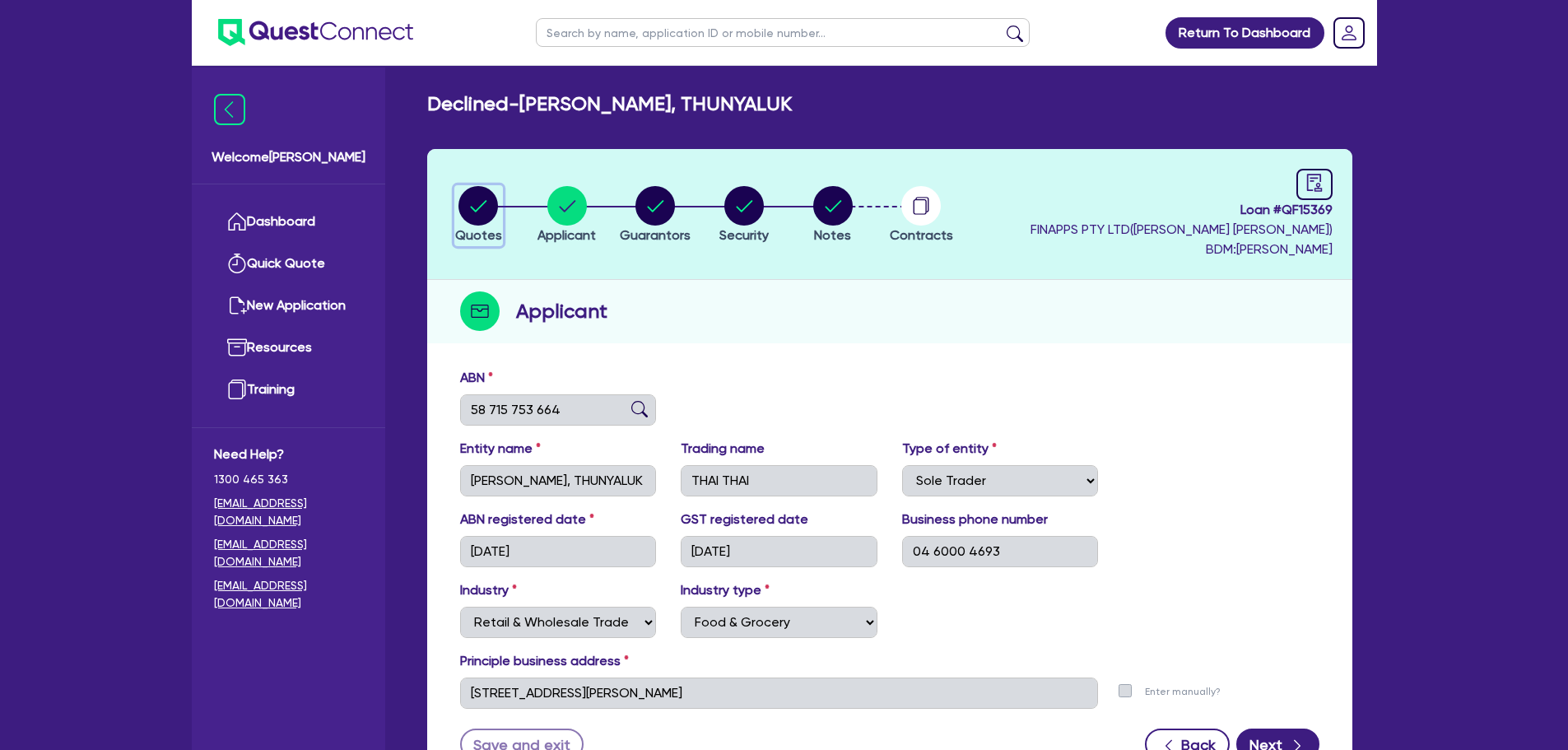
click at [484, 223] on circle "button" at bounding box center [478, 205] width 39 height 39
select select "PRIMARY_ASSETS"
select select "TRAILERS"
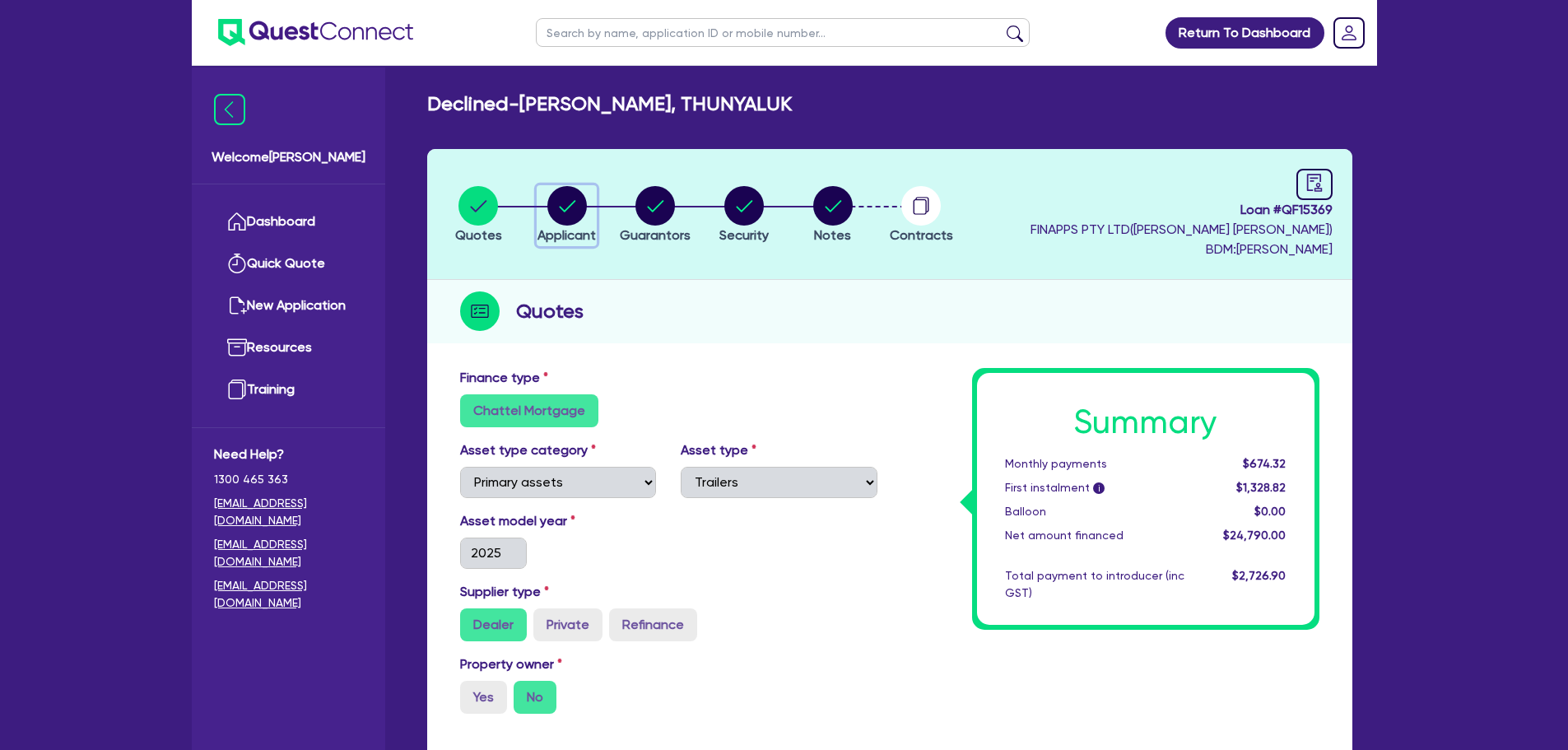
click at [558, 215] on circle "button" at bounding box center [566, 205] width 39 height 39
select select "SOLE_TRADER"
select select "RETAIL_WHOLESALE_TRADE"
select select "FOOD_GROCERY"
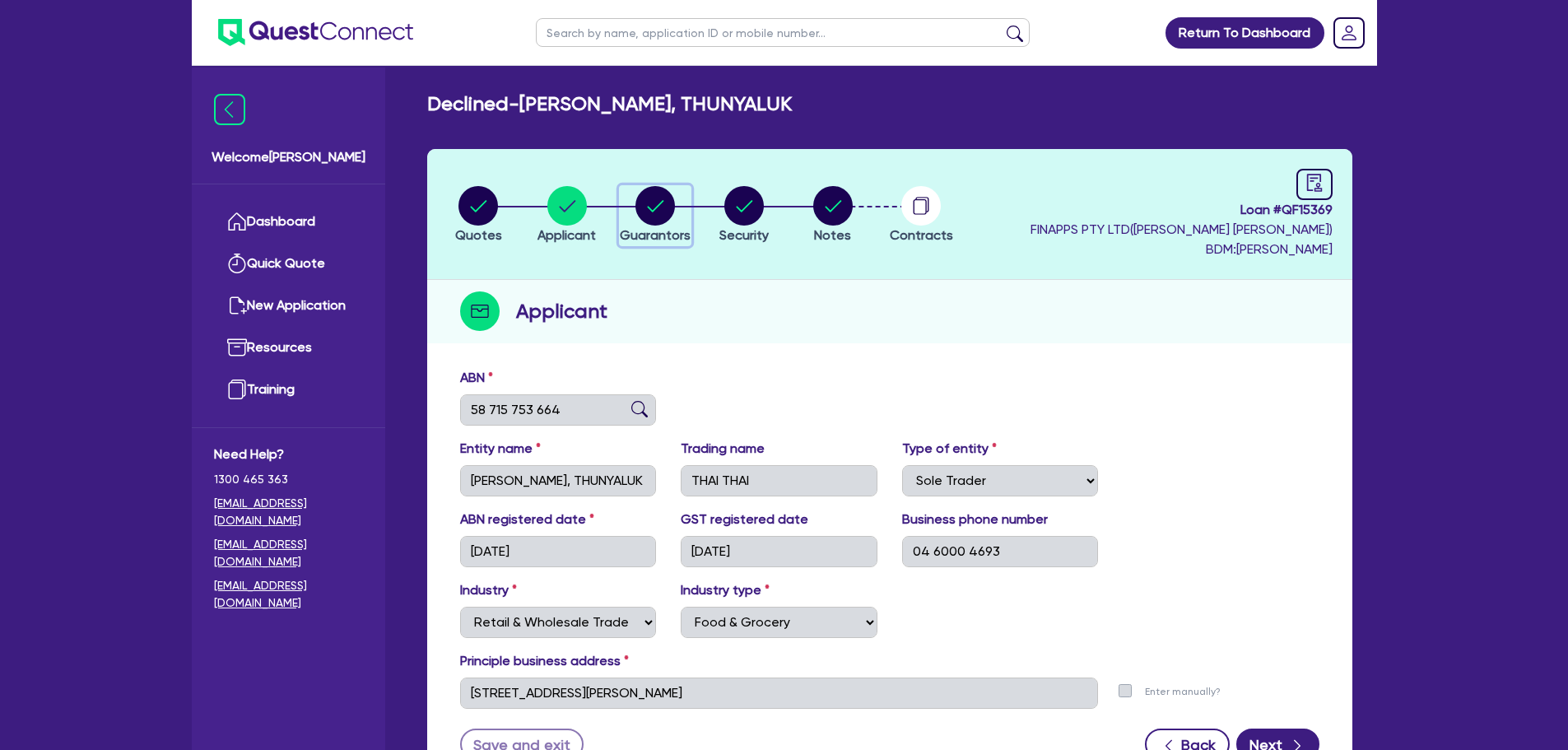
click at [645, 208] on circle "button" at bounding box center [655, 205] width 39 height 39
select select "MRS"
select select "NT"
select select "MARRIED"
select select "CASH"
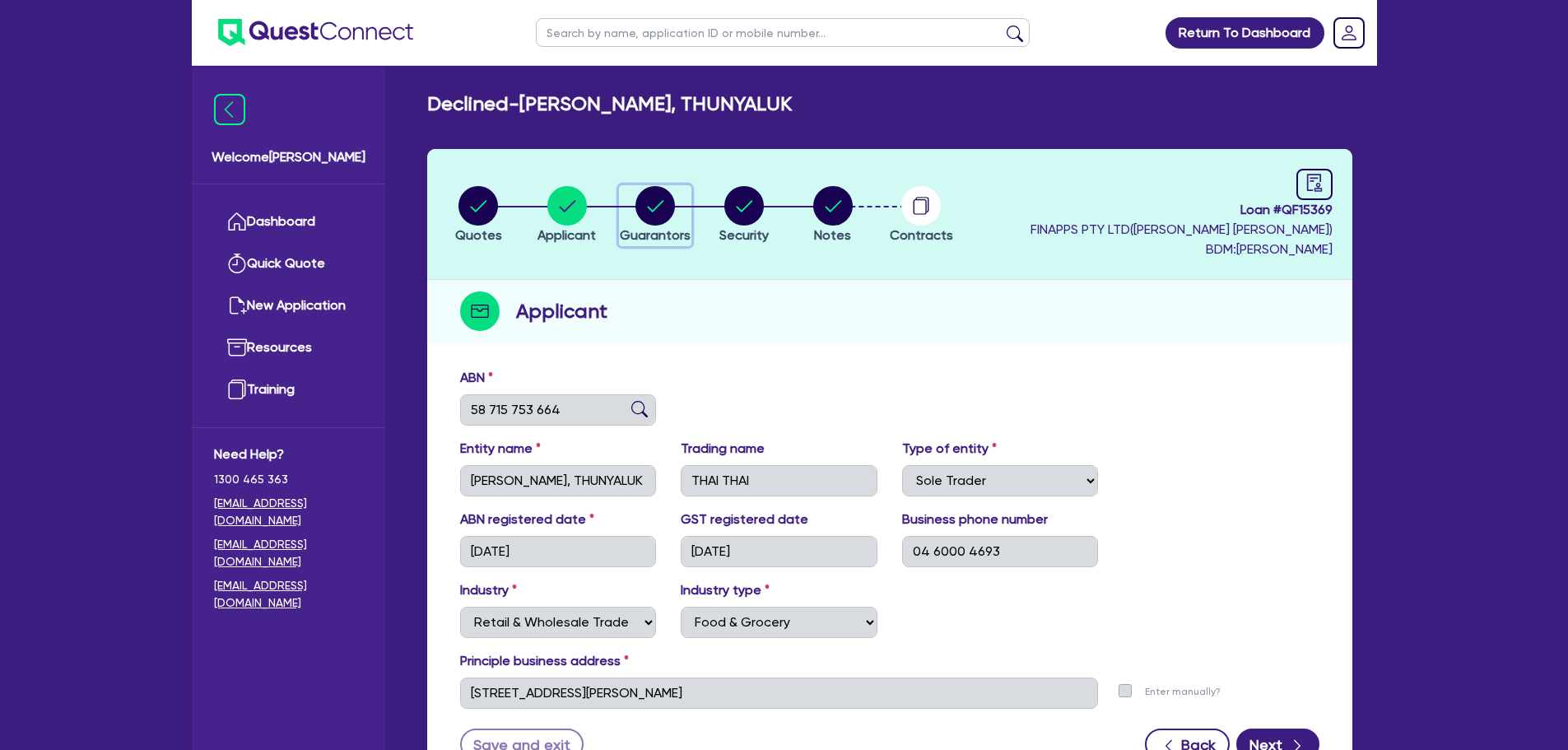
select select "VEHICLE"
select select "EQUIPMENT"
select select "HOUSEHOLD_PERSONAL"
select select "CREDIT_CARD"
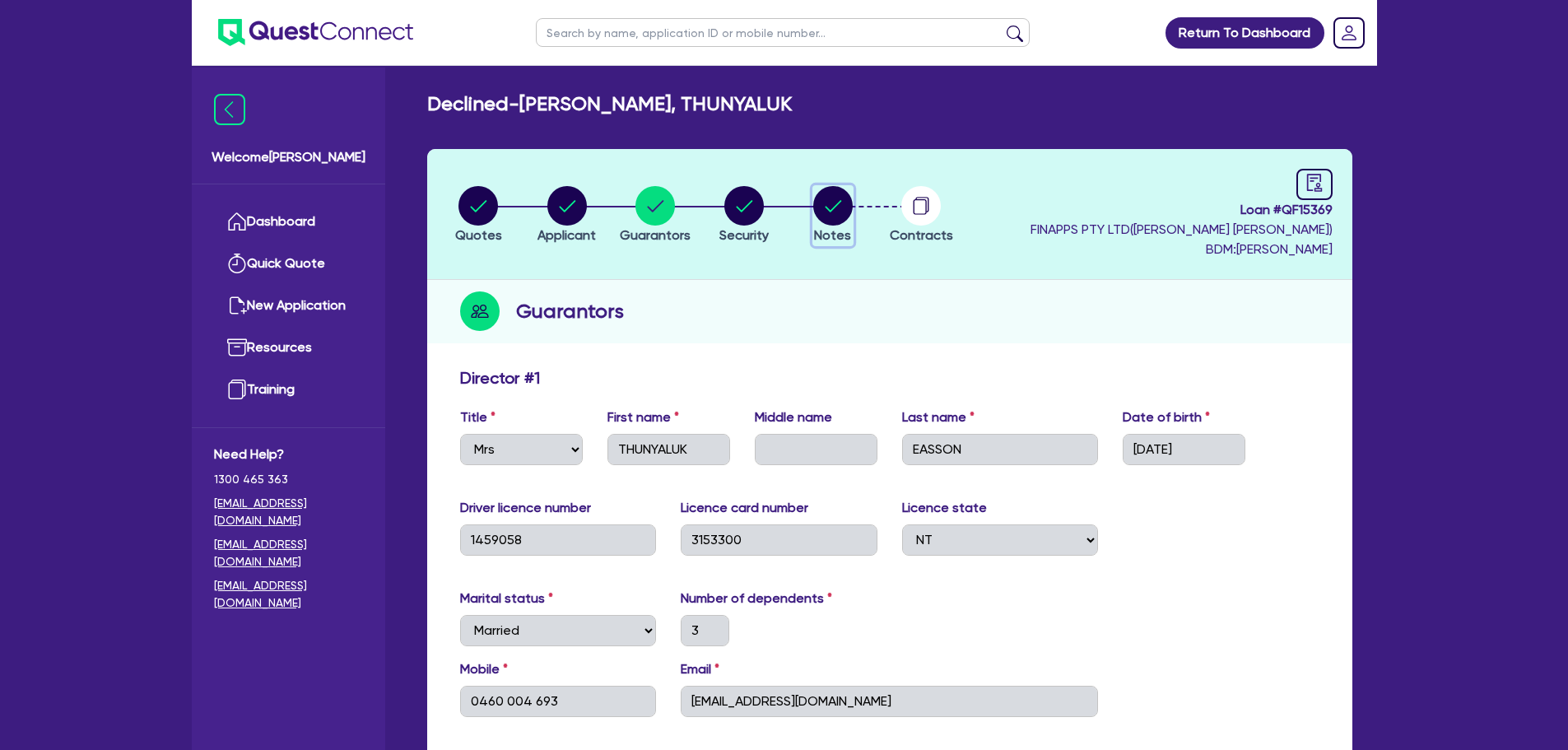
drag, startPoint x: 830, startPoint y: 233, endPoint x: 835, endPoint y: 211, distance: 22.6
click at [830, 233] on span "Notes" at bounding box center [832, 234] width 37 height 15
select select "Quest Finance - Own Book"
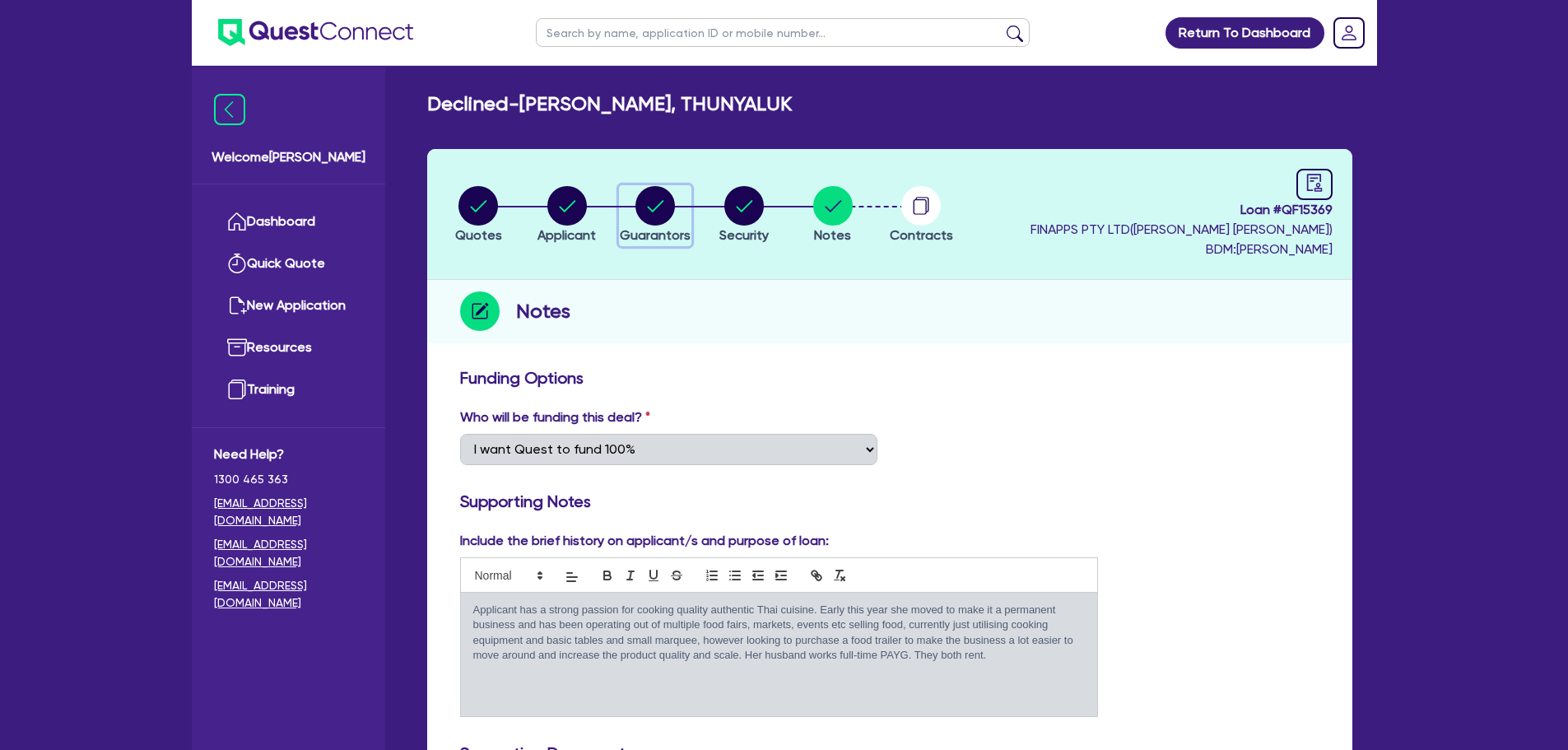
click at [656, 208] on icon "button" at bounding box center [656, 206] width 16 height 11
select select "MRS"
select select "NT"
select select "MARRIED"
select select "CASH"
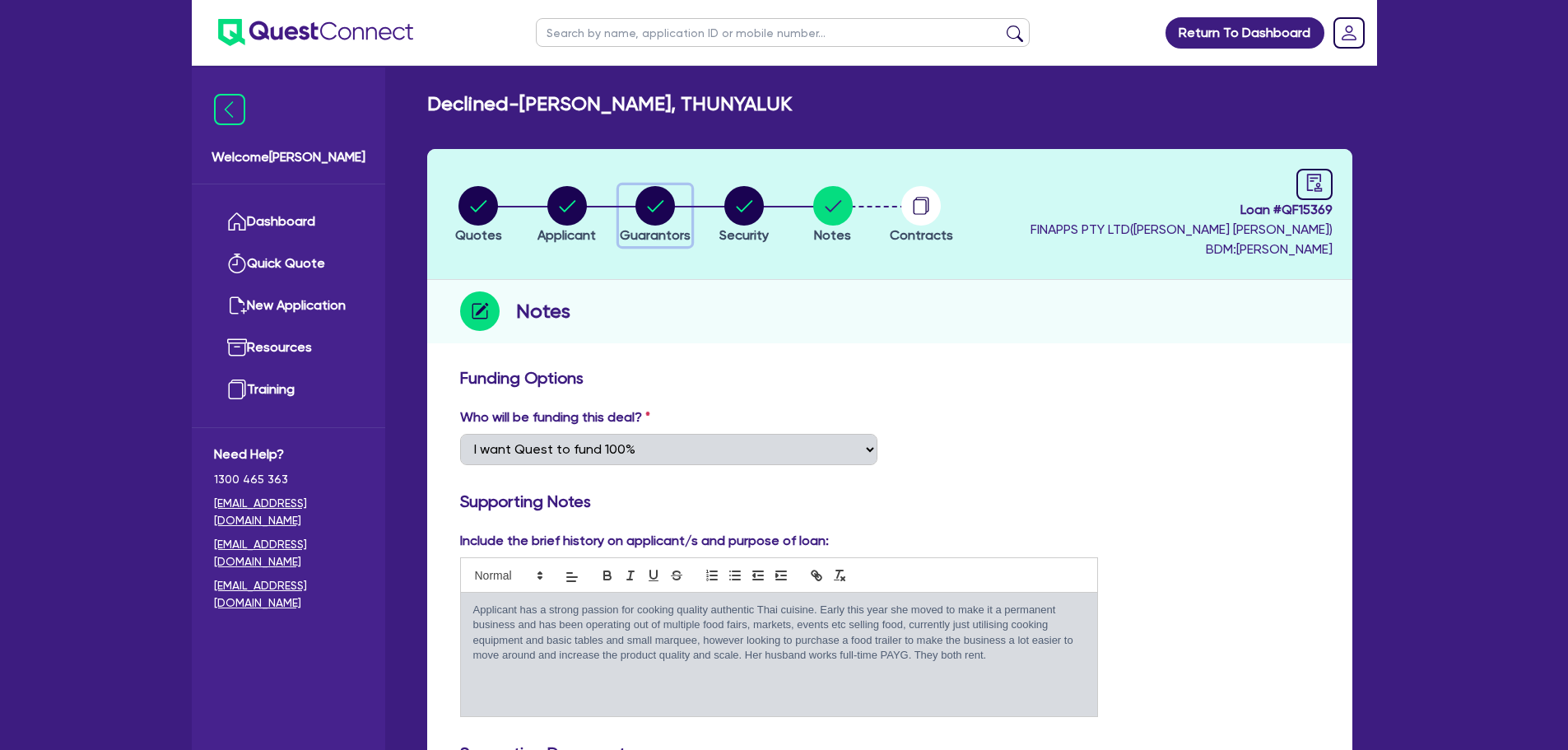
select select "VEHICLE"
select select "EQUIPMENT"
select select "HOUSEHOLD_PERSONAL"
select select "CREDIT_CARD"
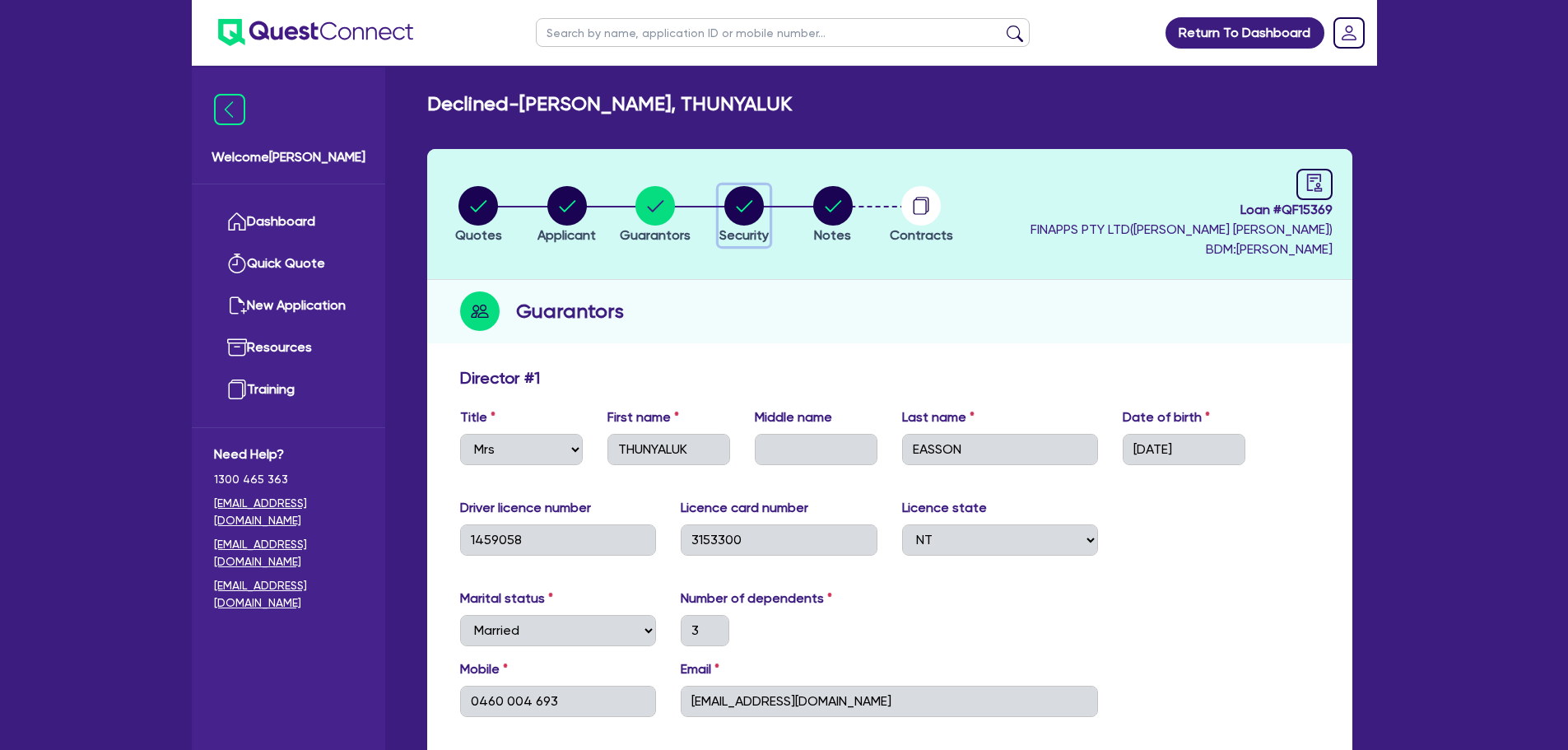
click at [723, 199] on div "button" at bounding box center [744, 205] width 50 height 39
select select "PRIMARY_ASSETS"
select select "TRAILERS"
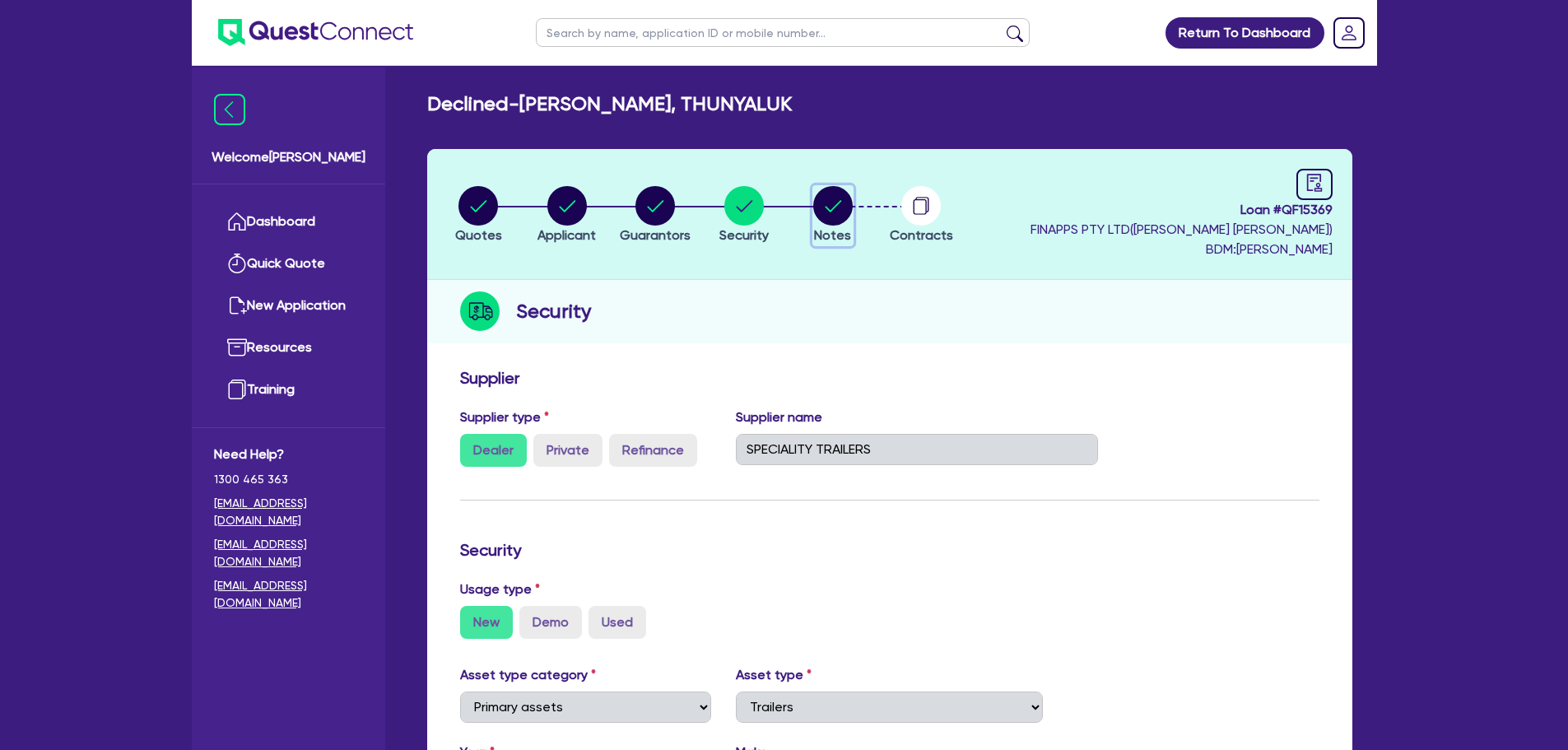
click at [829, 227] on span "Notes" at bounding box center [832, 234] width 37 height 15
select select "Quest Finance - Own Book"
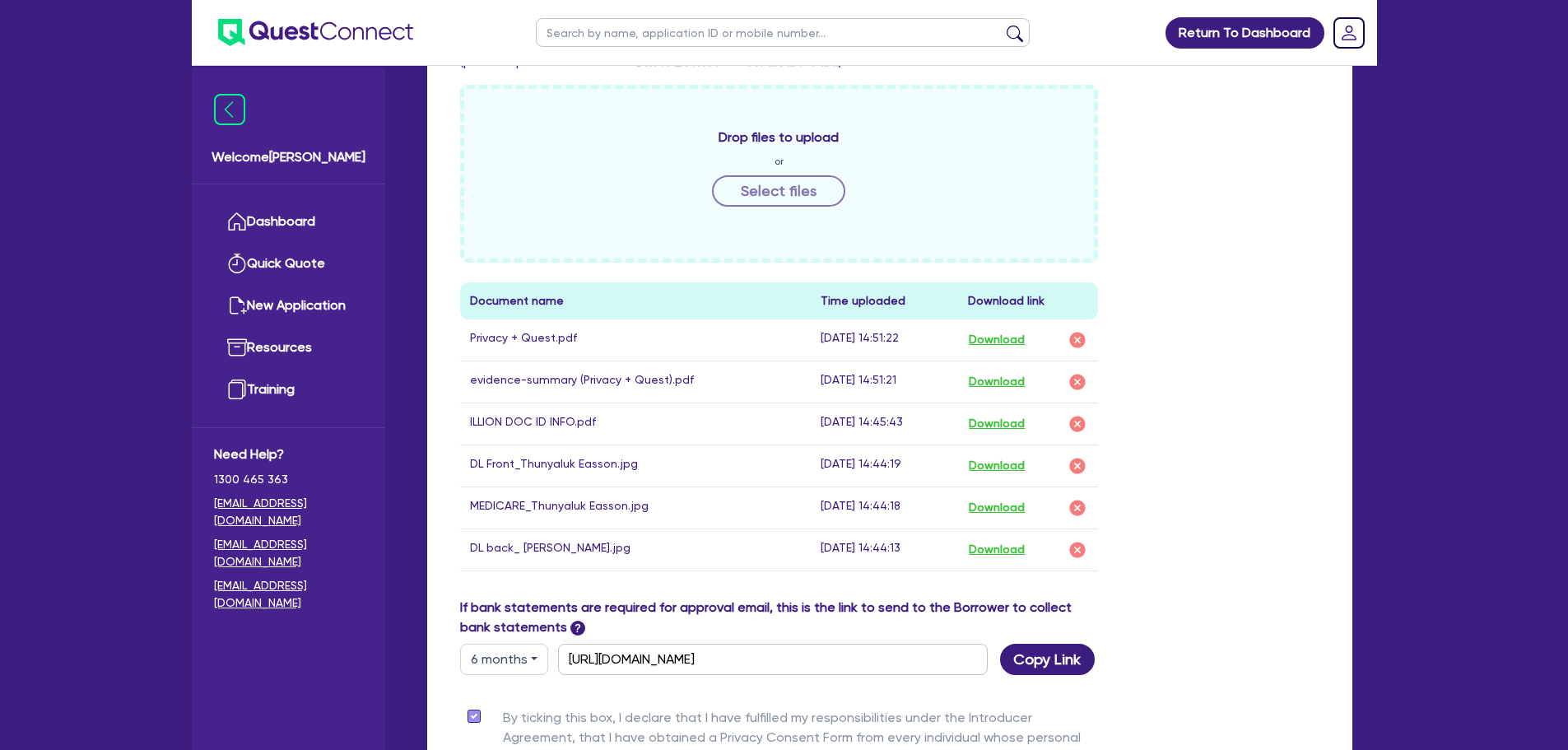
scroll to position [740, 0]
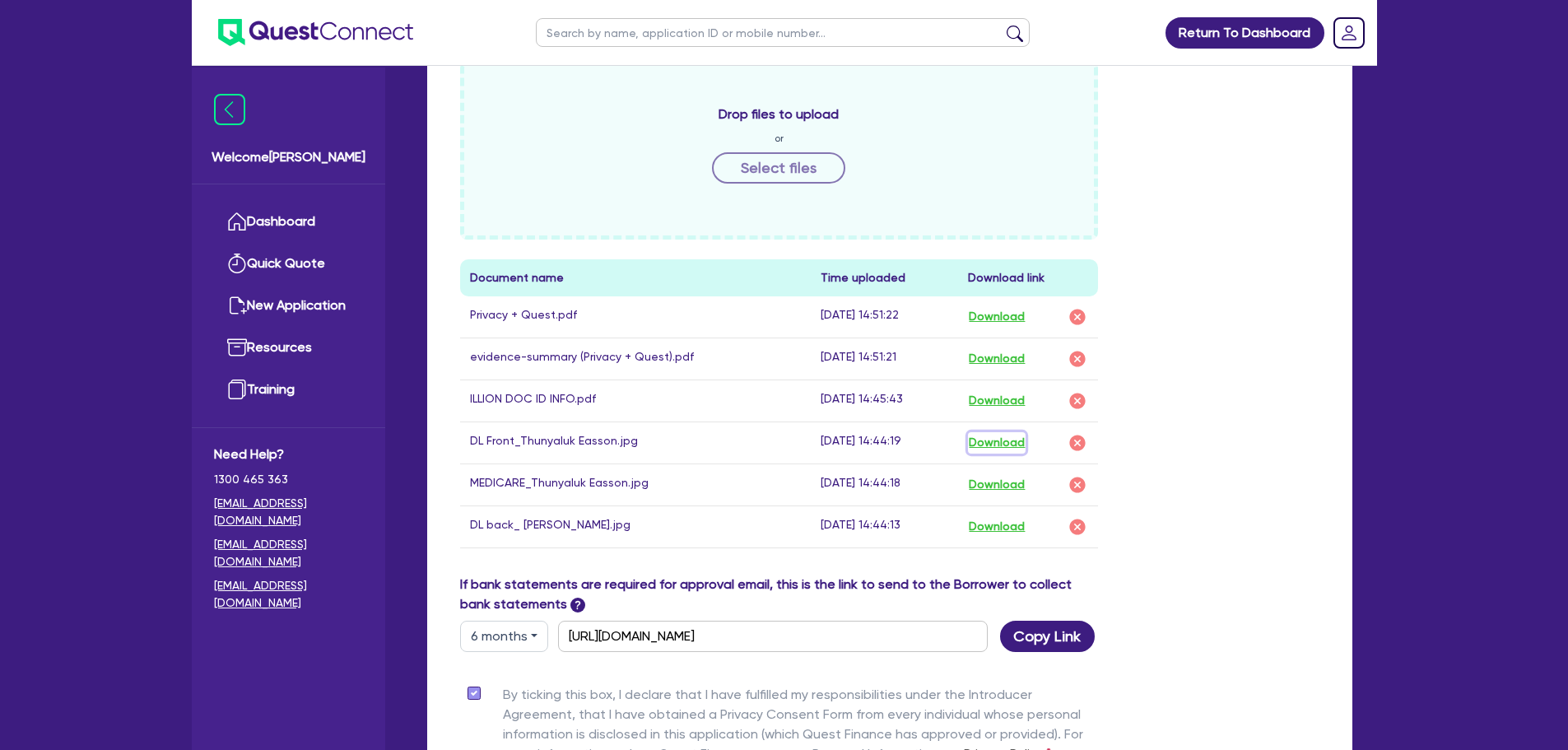
click at [989, 442] on button "Download" at bounding box center [997, 442] width 57 height 21
click at [1195, 130] on div "Drop files to upload or Select files Document name Time uploaded Download link …" at bounding box center [889, 318] width 884 height 513
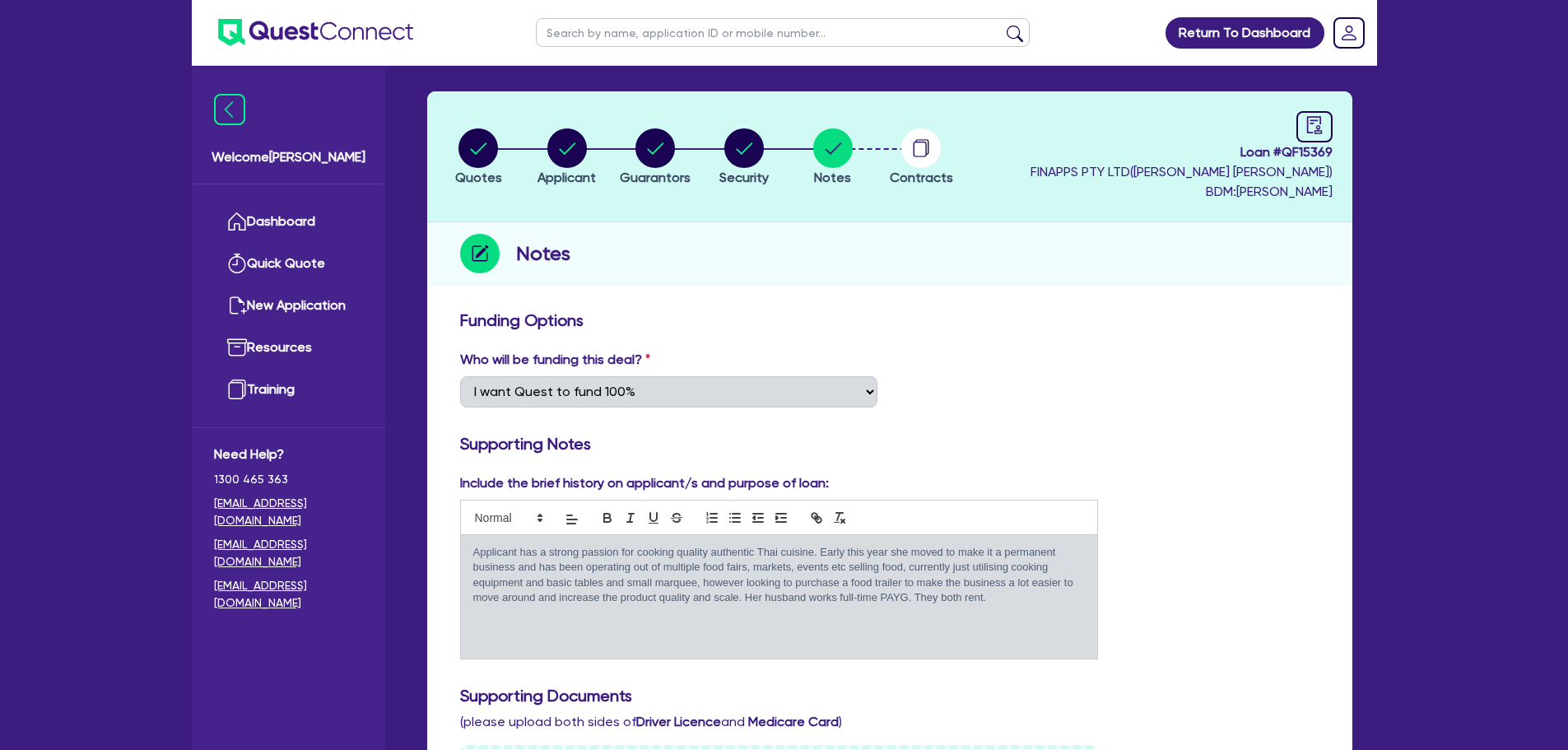
scroll to position [82, 0]
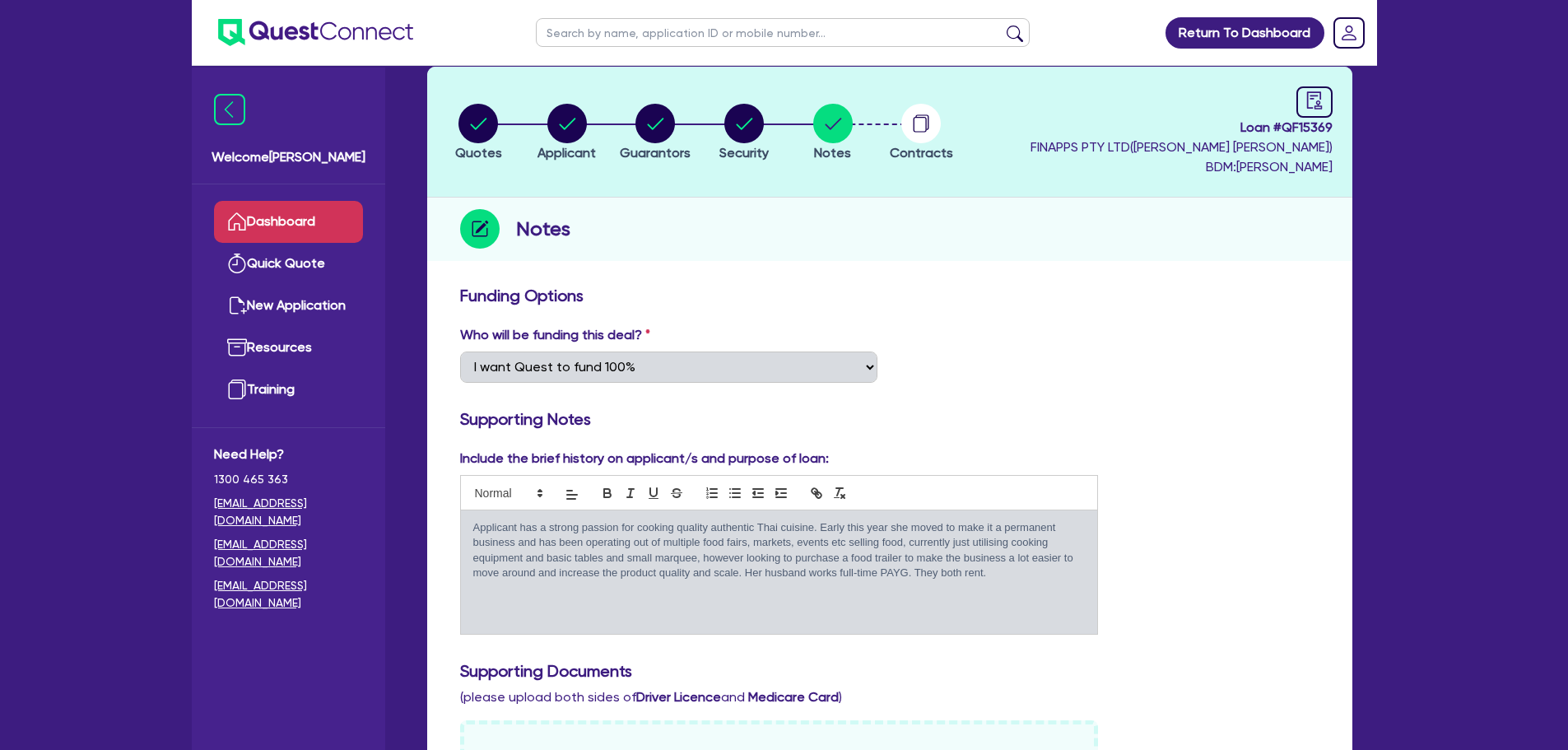
click at [336, 216] on link "Dashboard" at bounding box center [289, 222] width 149 height 42
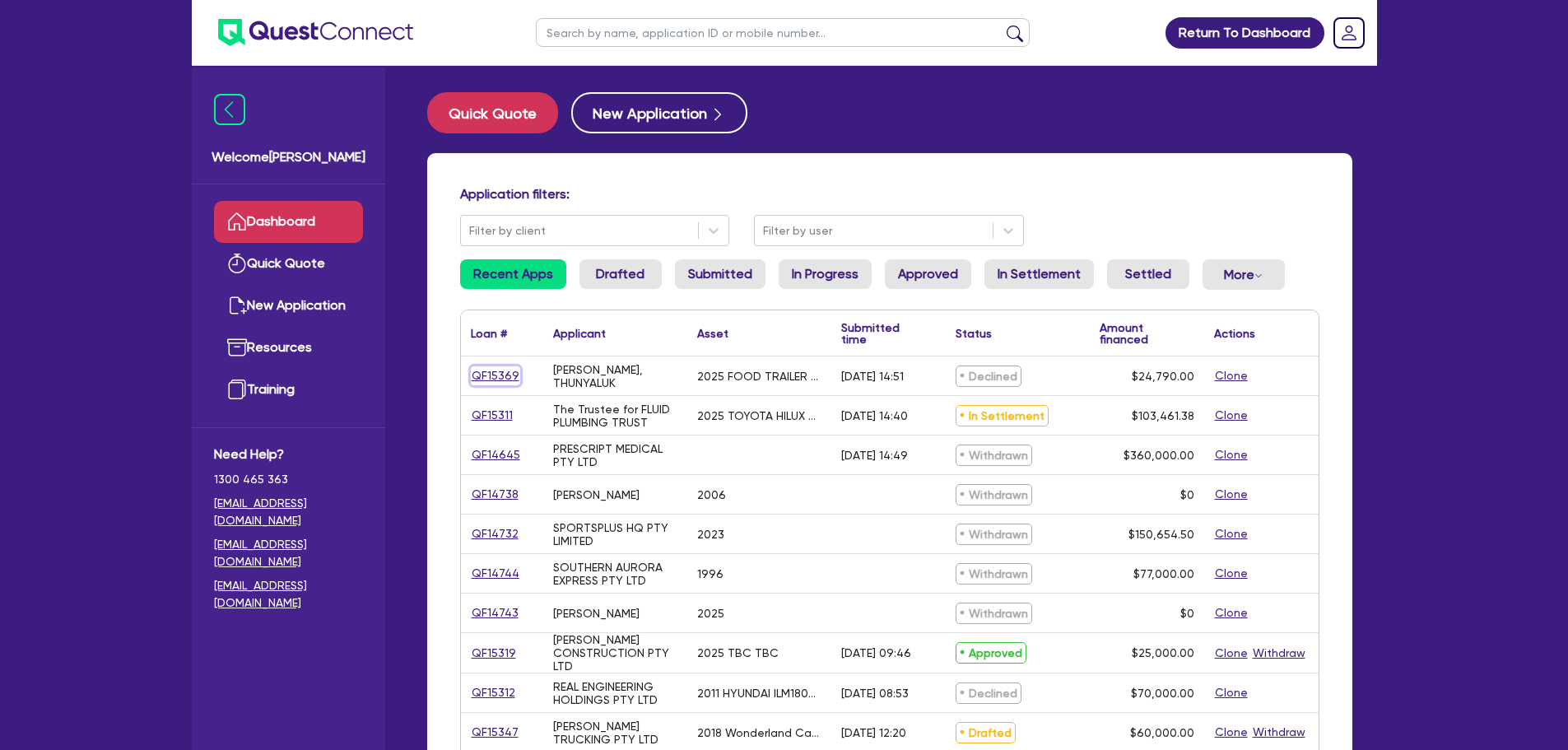
click at [506, 378] on link "QF15369" at bounding box center [496, 375] width 50 height 19
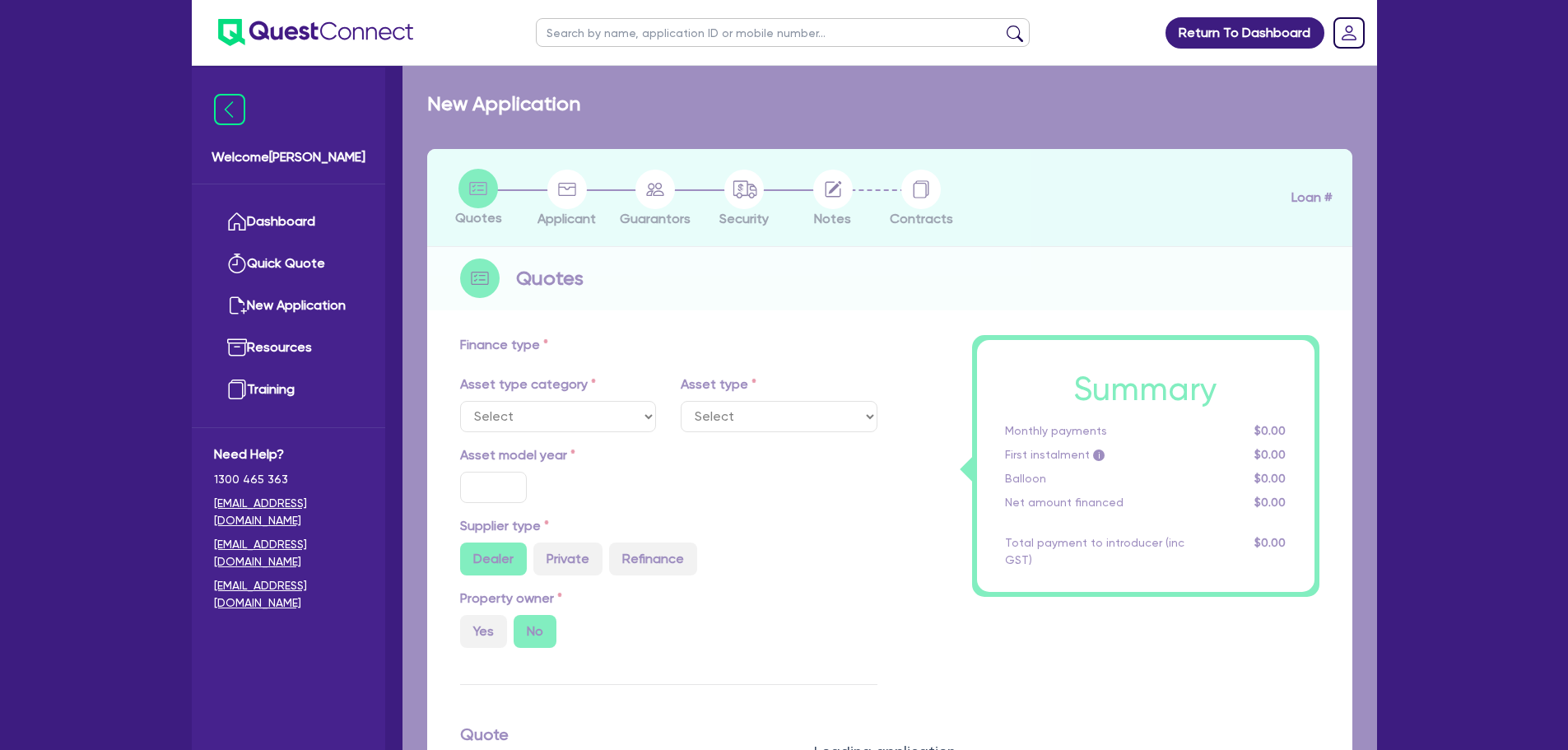
select select "PRIMARY_ASSETS"
type input "2025"
type input "24,790"
type input "10"
type input "2,479"
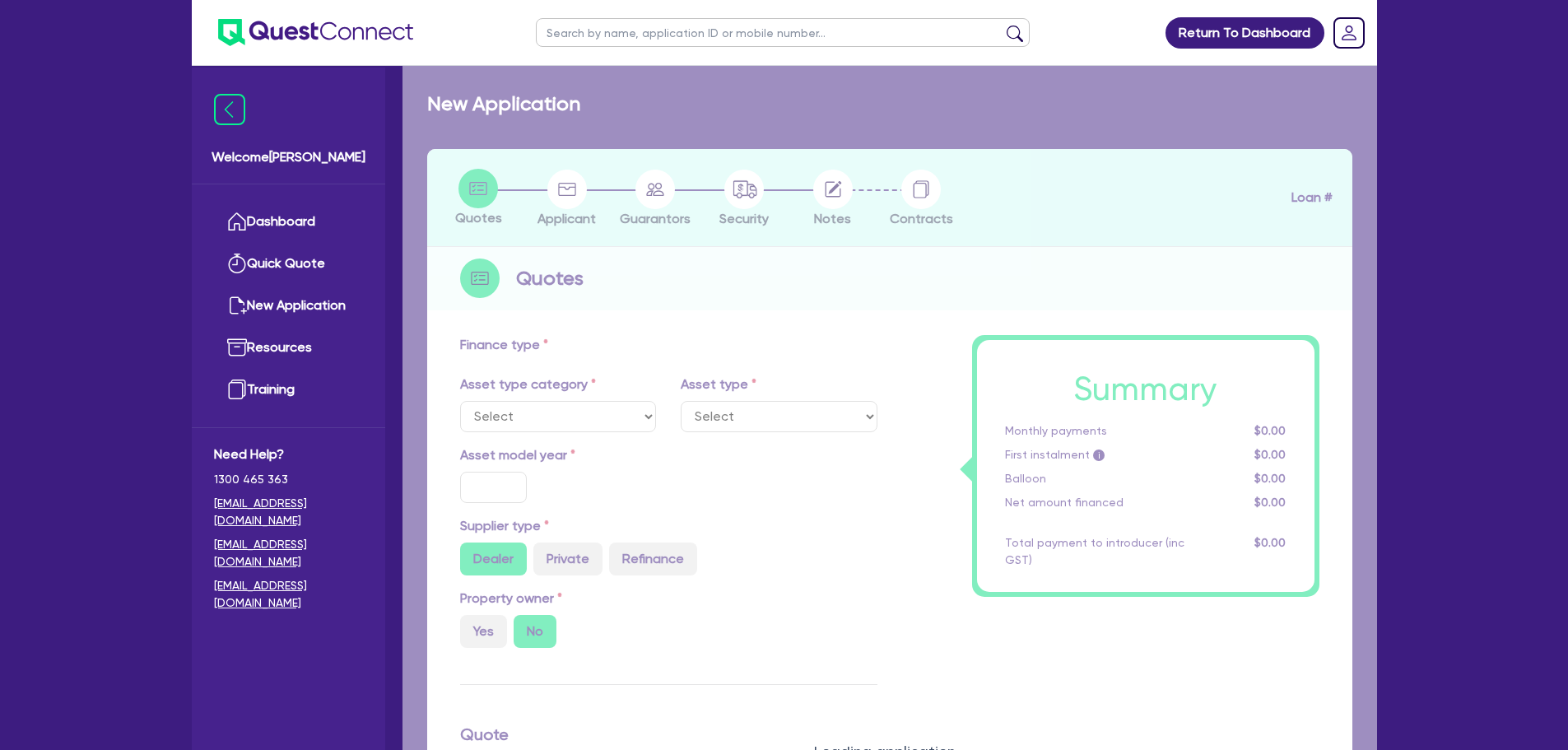
type input "17"
select select "TRAILERS"
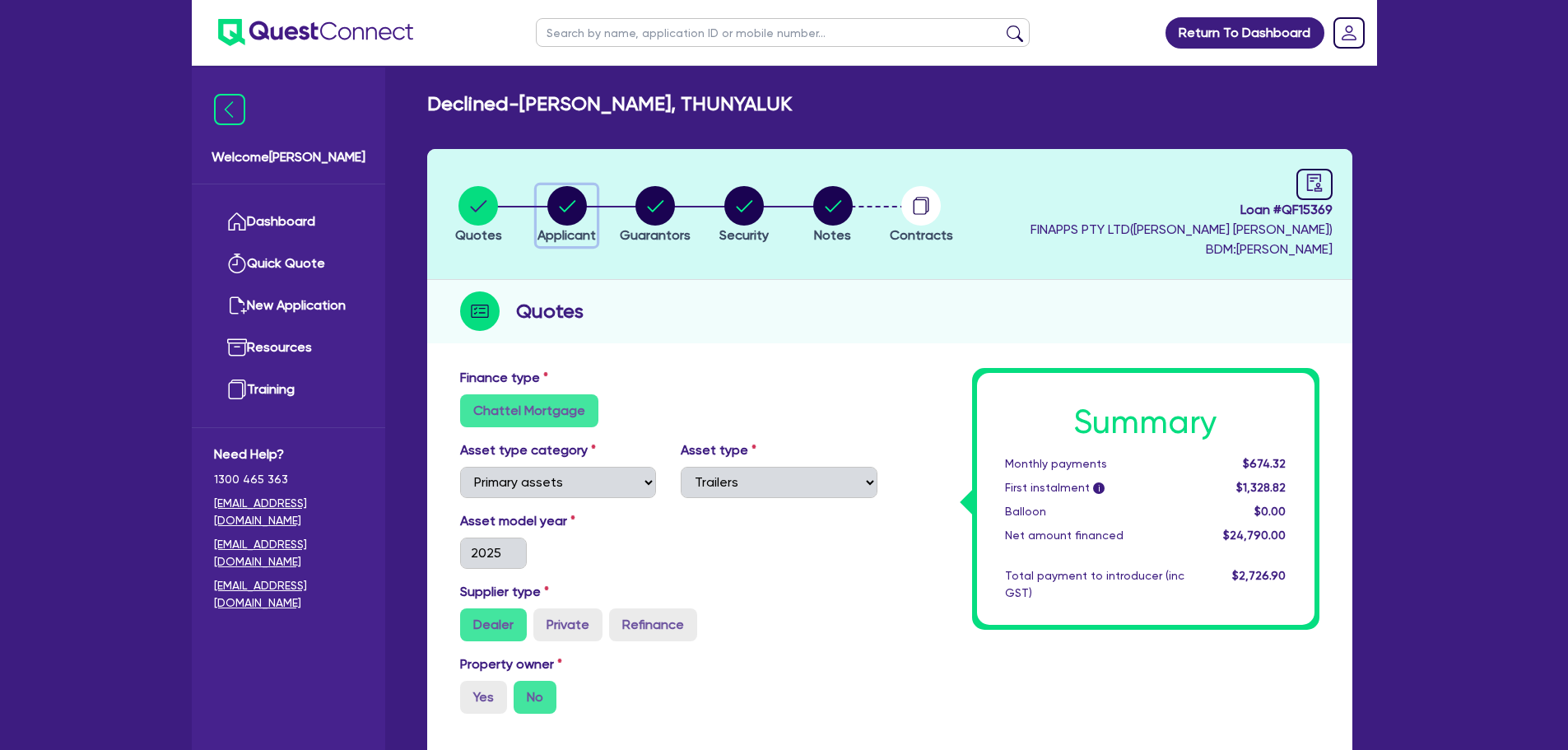
click at [587, 218] on div "button" at bounding box center [566, 205] width 58 height 39
select select "SOLE_TRADER"
select select "RETAIL_WHOLESALE_TRADE"
select select "FOOD_GROCERY"
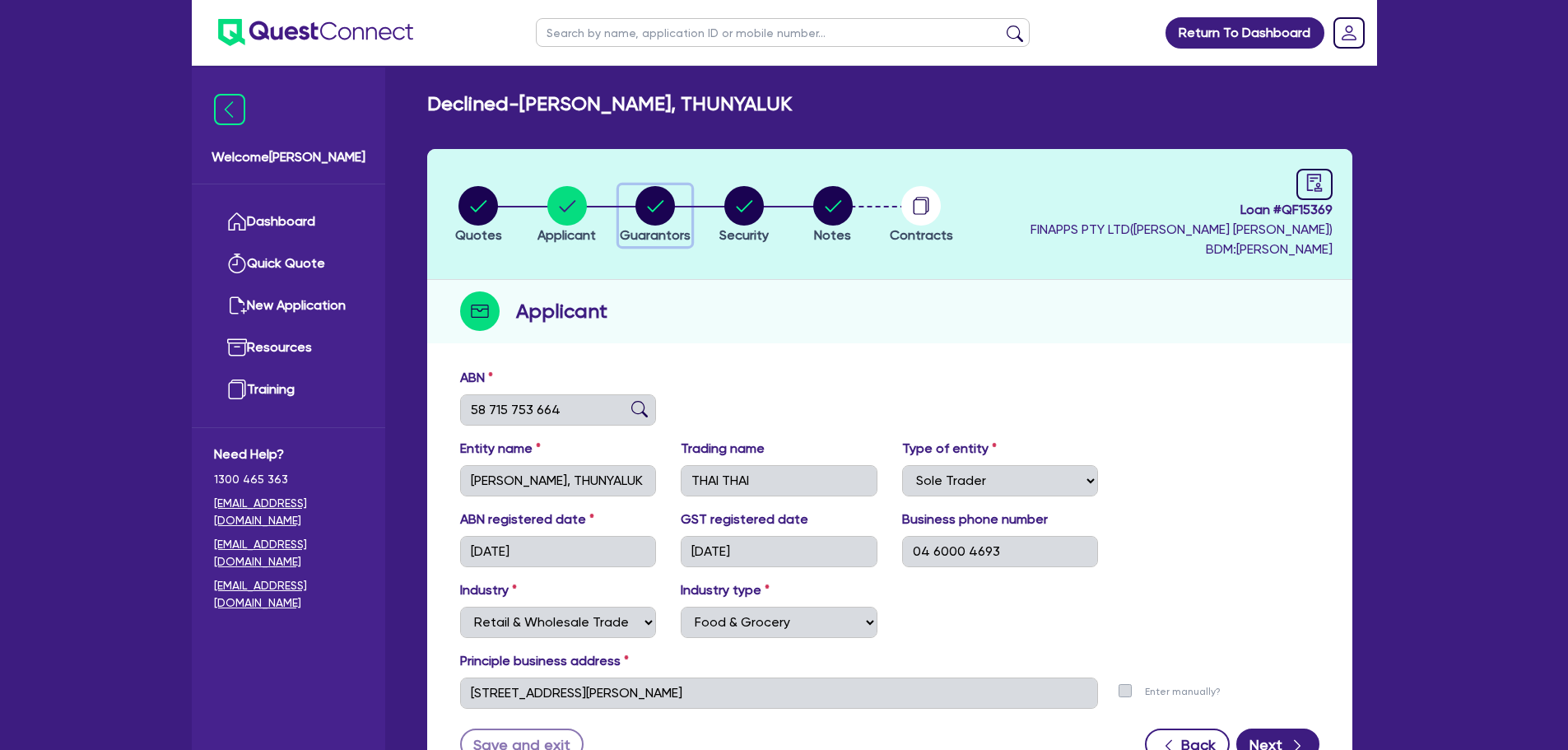
click at [662, 214] on circle "button" at bounding box center [655, 205] width 39 height 39
select select "MRS"
select select "NT"
select select "MARRIED"
select select "CASH"
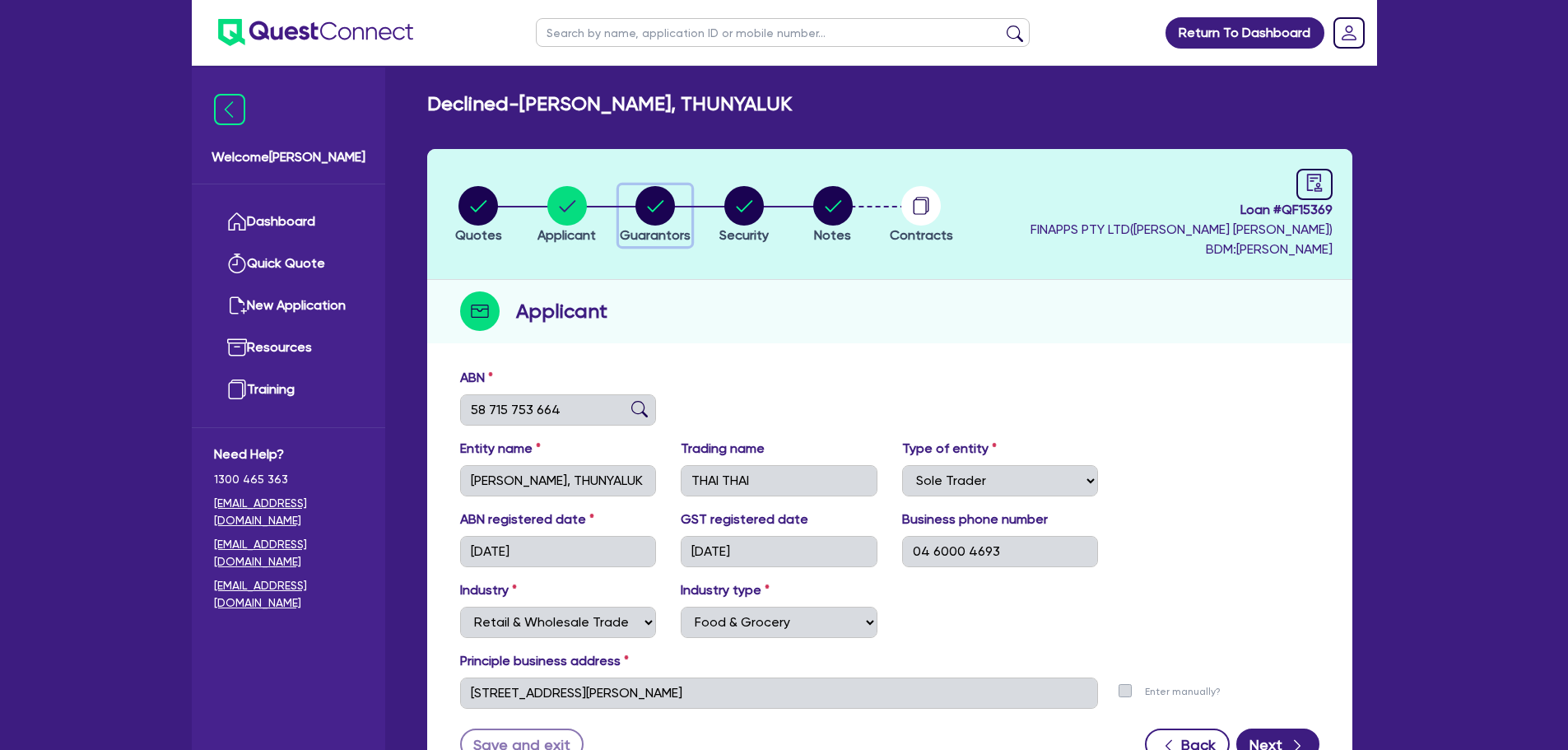
select select "VEHICLE"
select select "EQUIPMENT"
select select "HOUSEHOLD_PERSONAL"
select select "CREDIT_CARD"
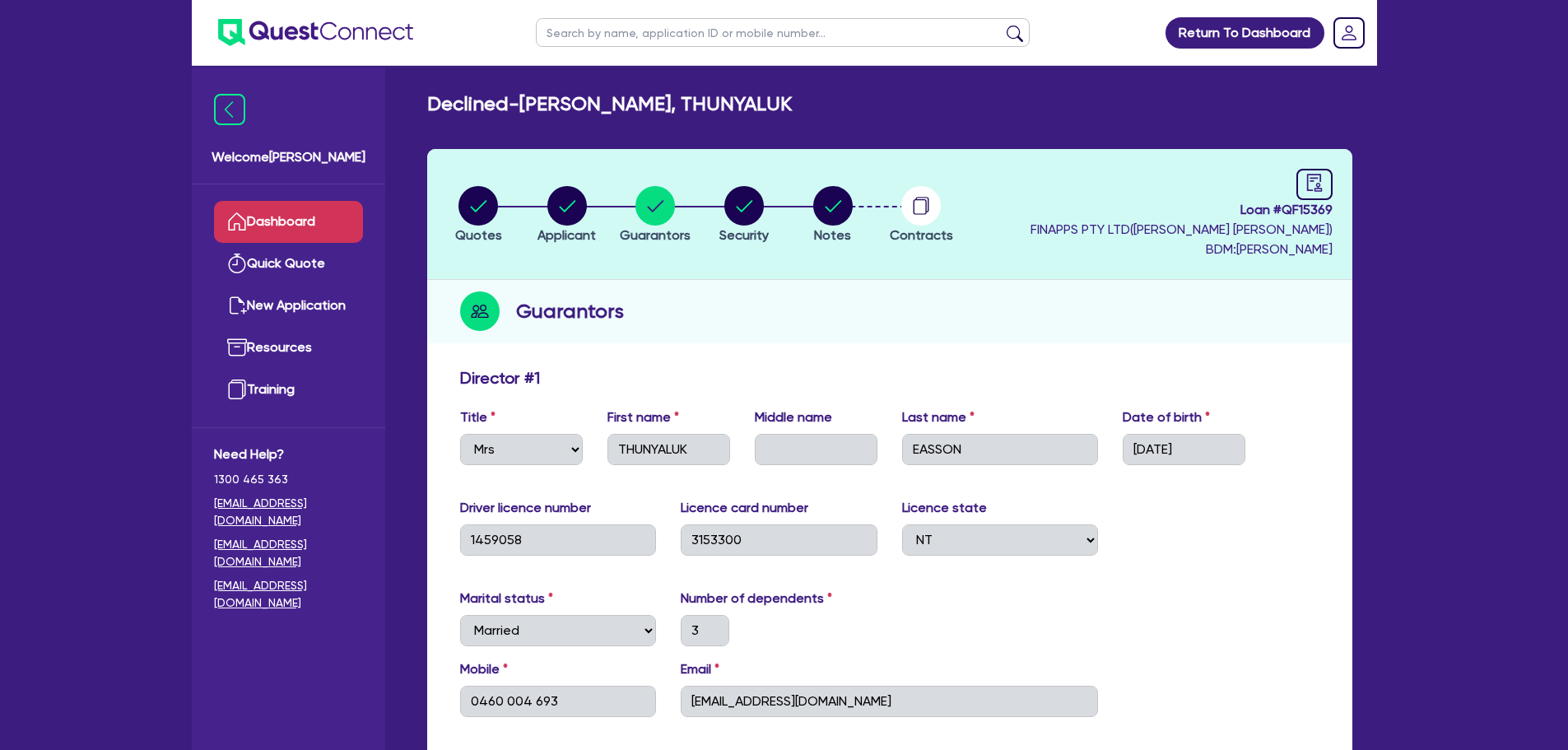
click at [309, 224] on link "Dashboard" at bounding box center [289, 222] width 149 height 42
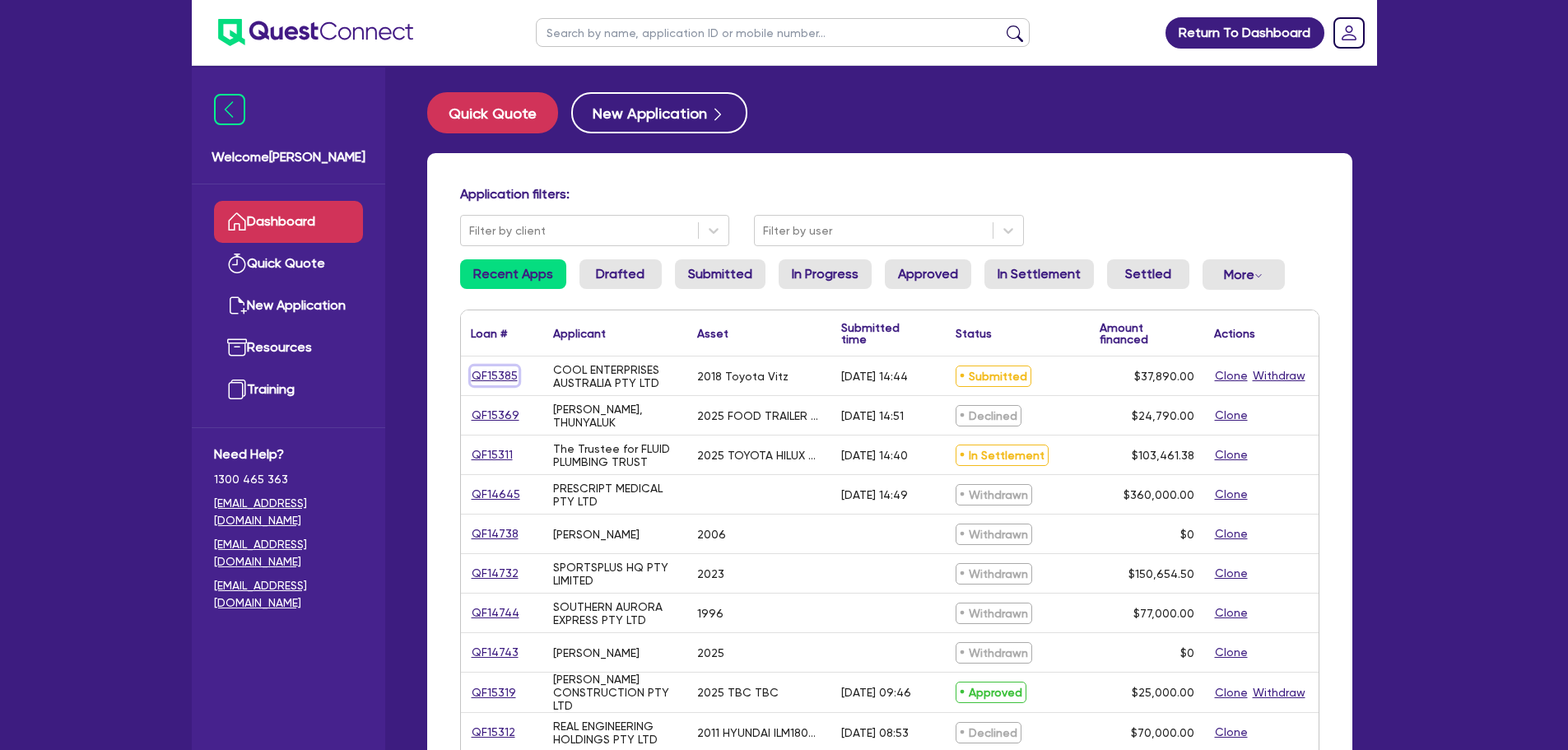
click at [510, 374] on link "QF15385" at bounding box center [495, 375] width 48 height 19
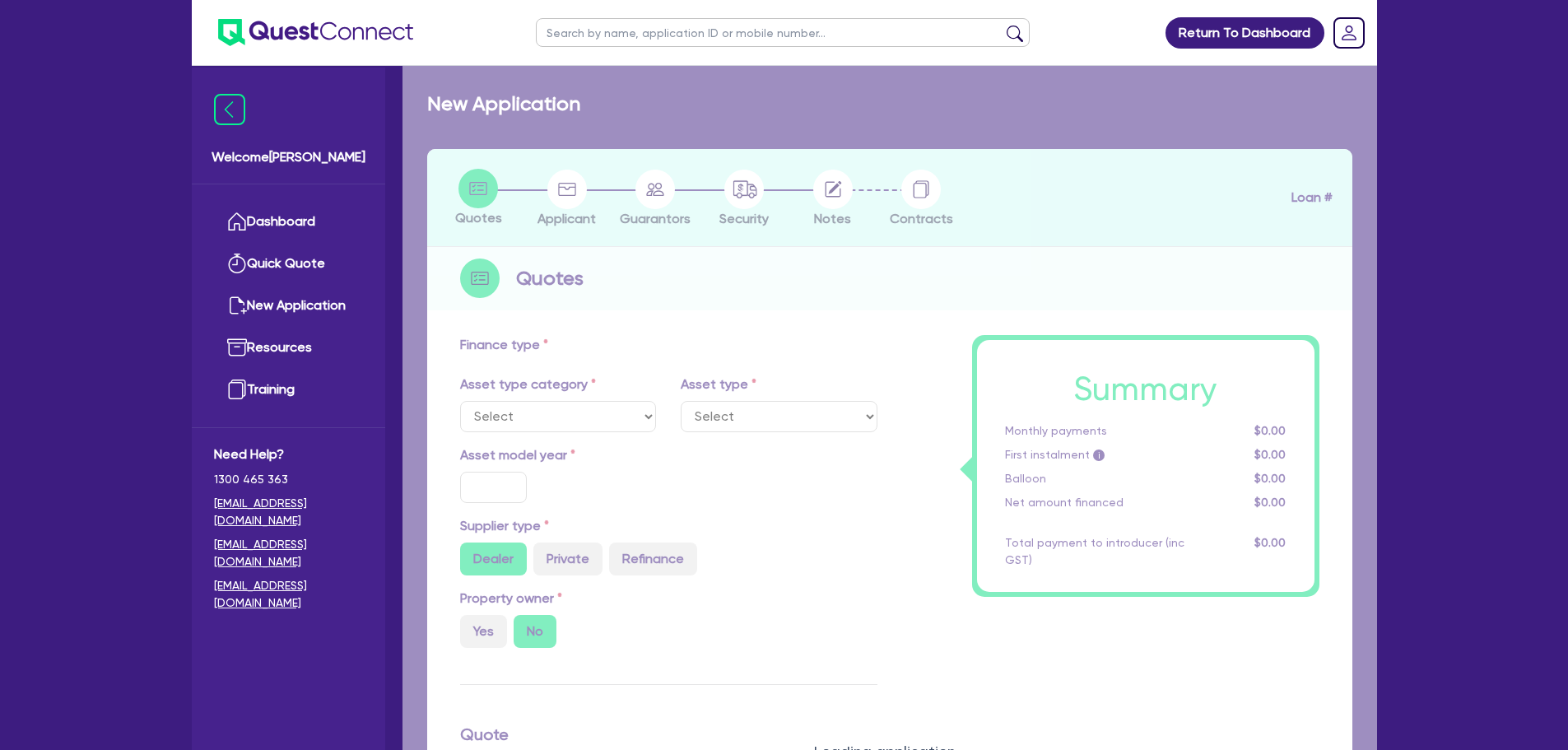
select select "CARS_AND_LIGHT_TRUCKS"
type input "2018"
type input "44,890"
type input "7,000"
type input "10"
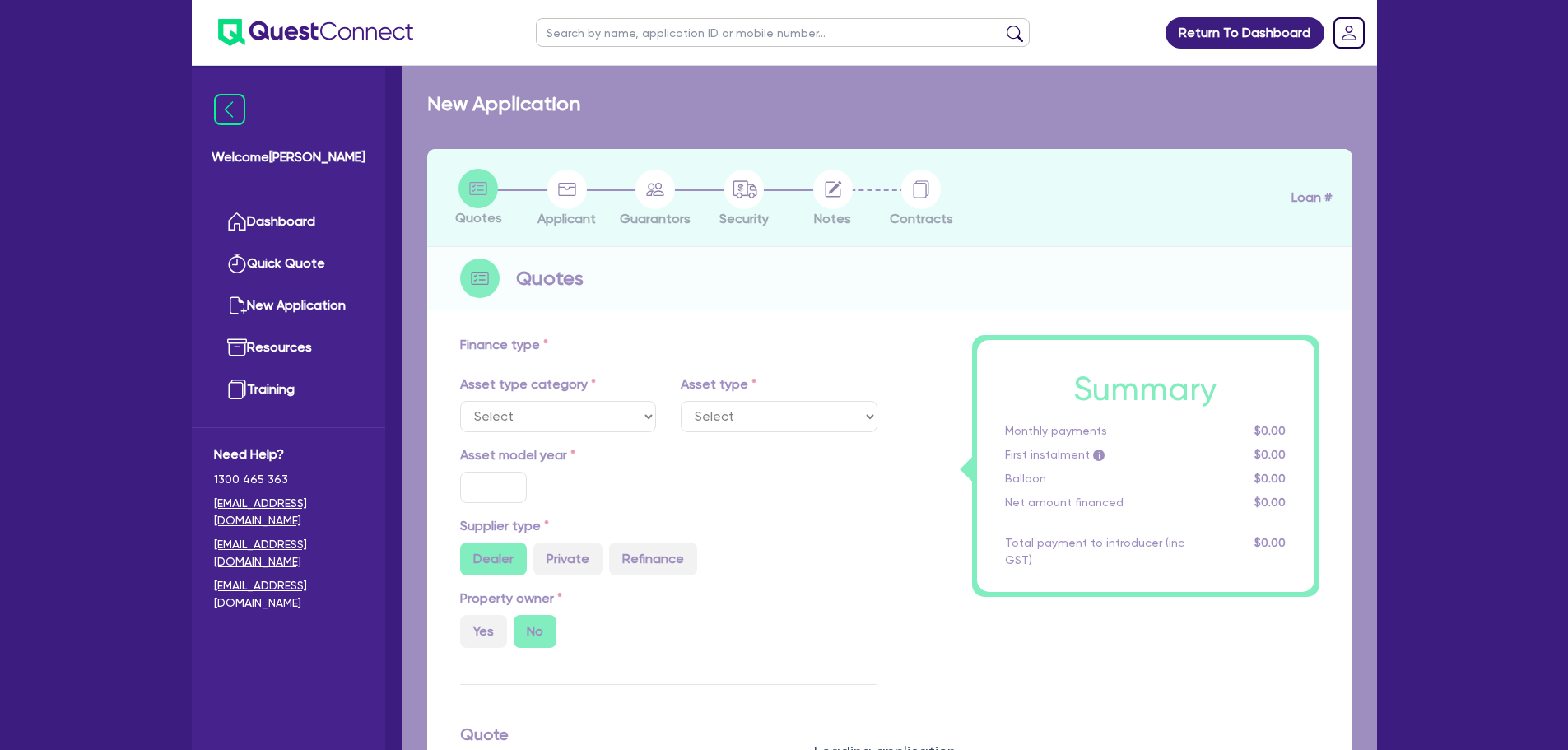
type input "3,789"
type input "17"
type input "990"
select select "PASSENGER_VEHICLES"
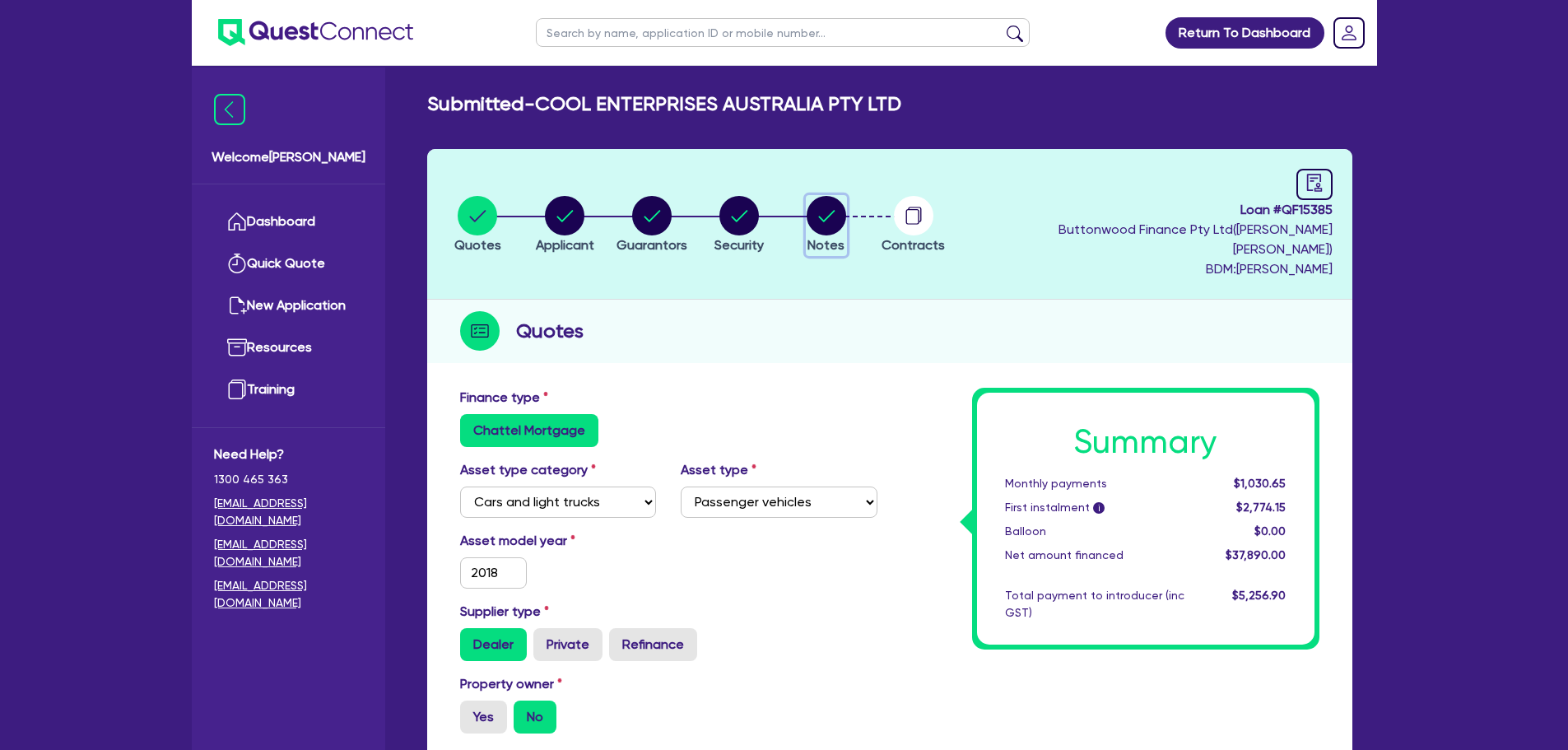
click at [823, 201] on circle "button" at bounding box center [825, 215] width 39 height 39
select select "Quest Finance - Own Book"
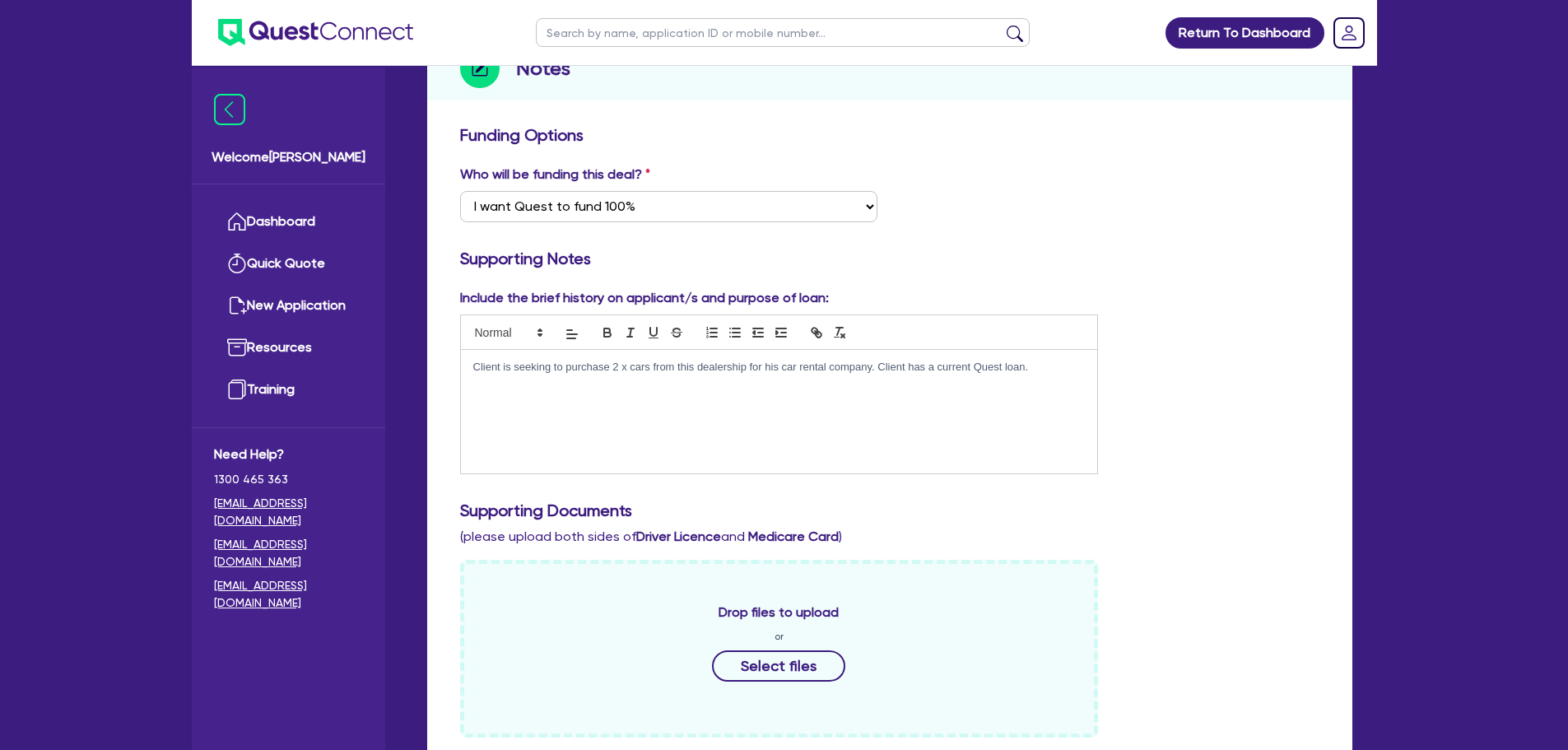
scroll to position [82, 0]
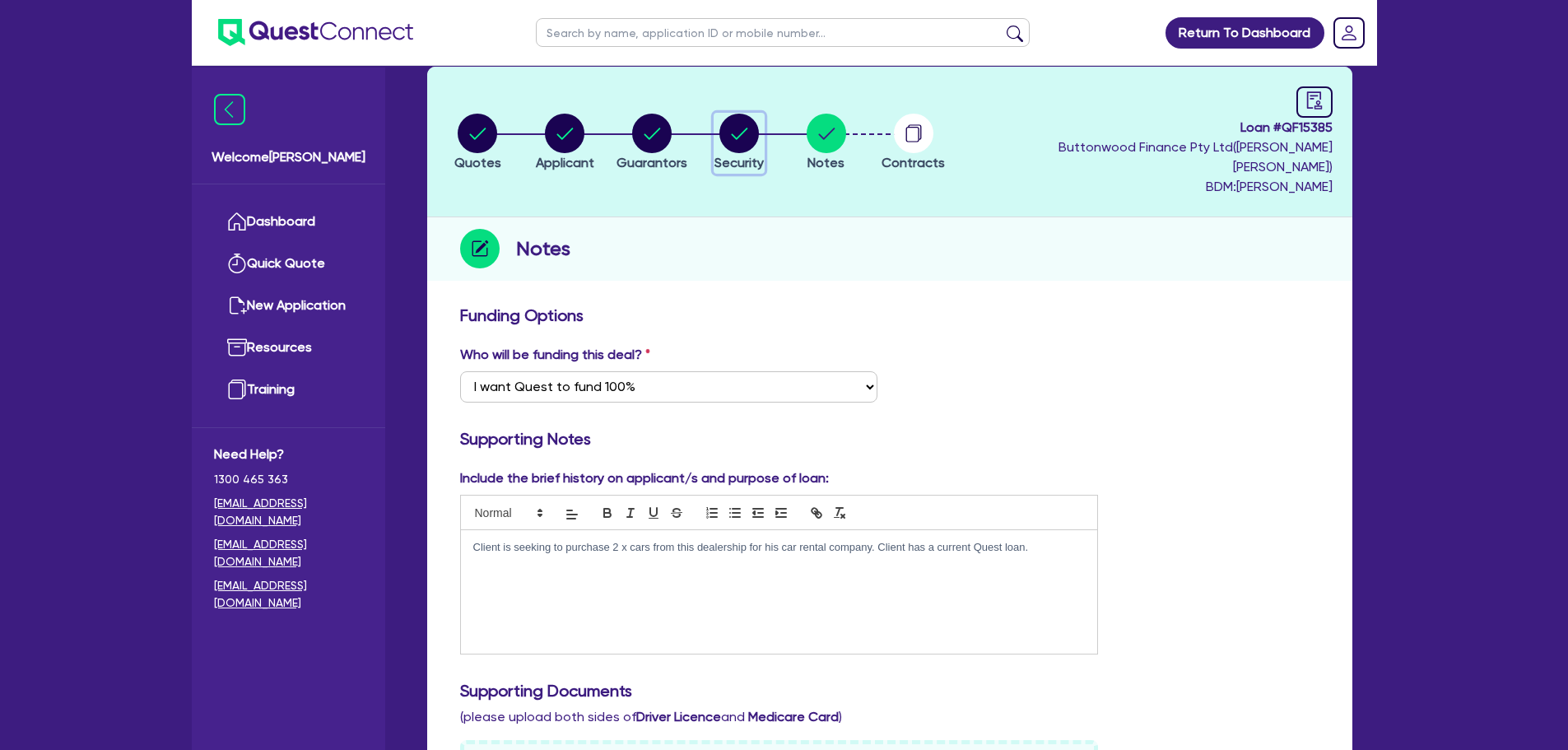
click at [732, 128] on circle "button" at bounding box center [739, 132] width 39 height 39
select select "CARS_AND_LIGHT_TRUCKS"
select select "PASSENGER_VEHICLES"
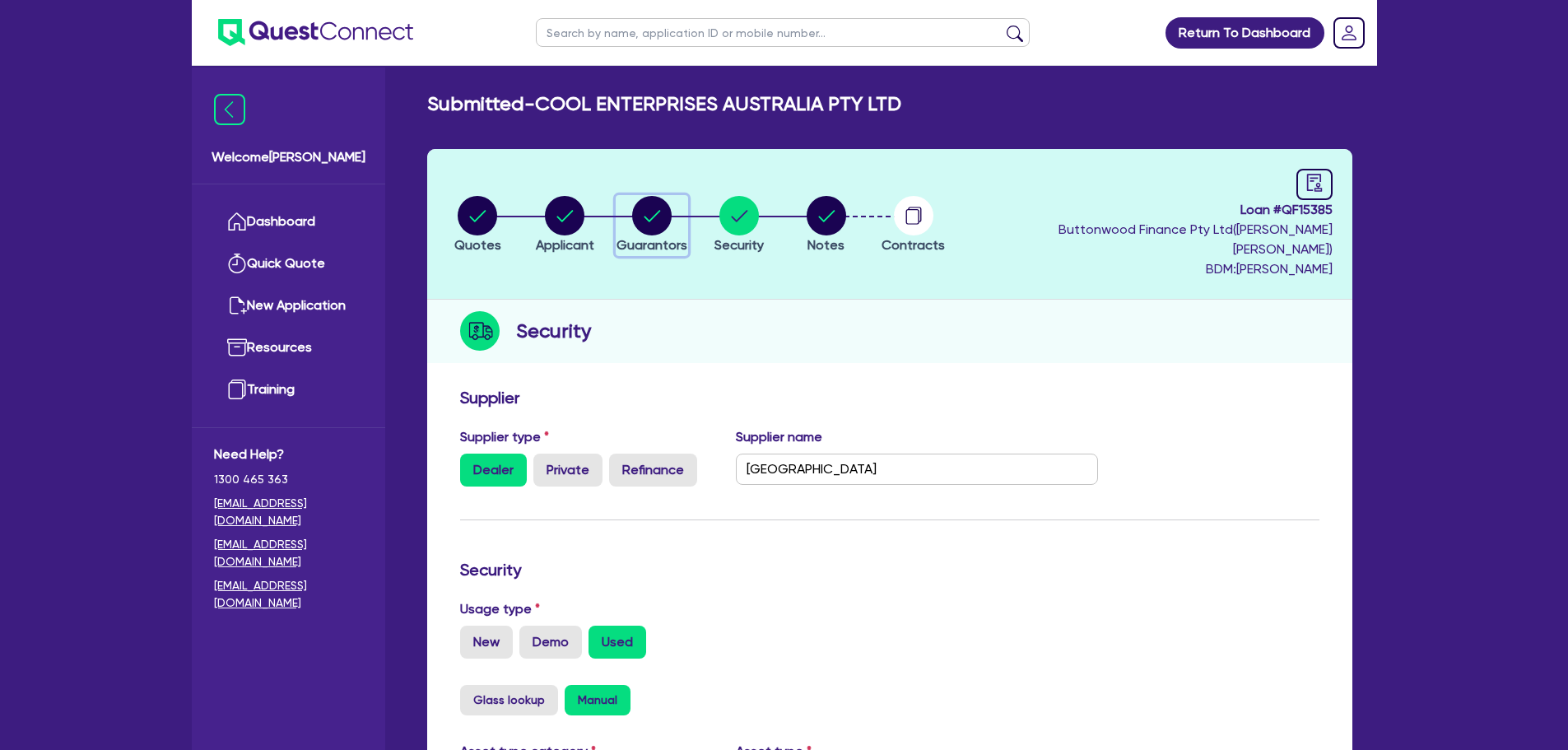
click at [670, 196] on icon "button" at bounding box center [651, 215] width 39 height 39
select select "MR"
select select "MARRIED"
select select "CASH"
select select "EQUIPMENT"
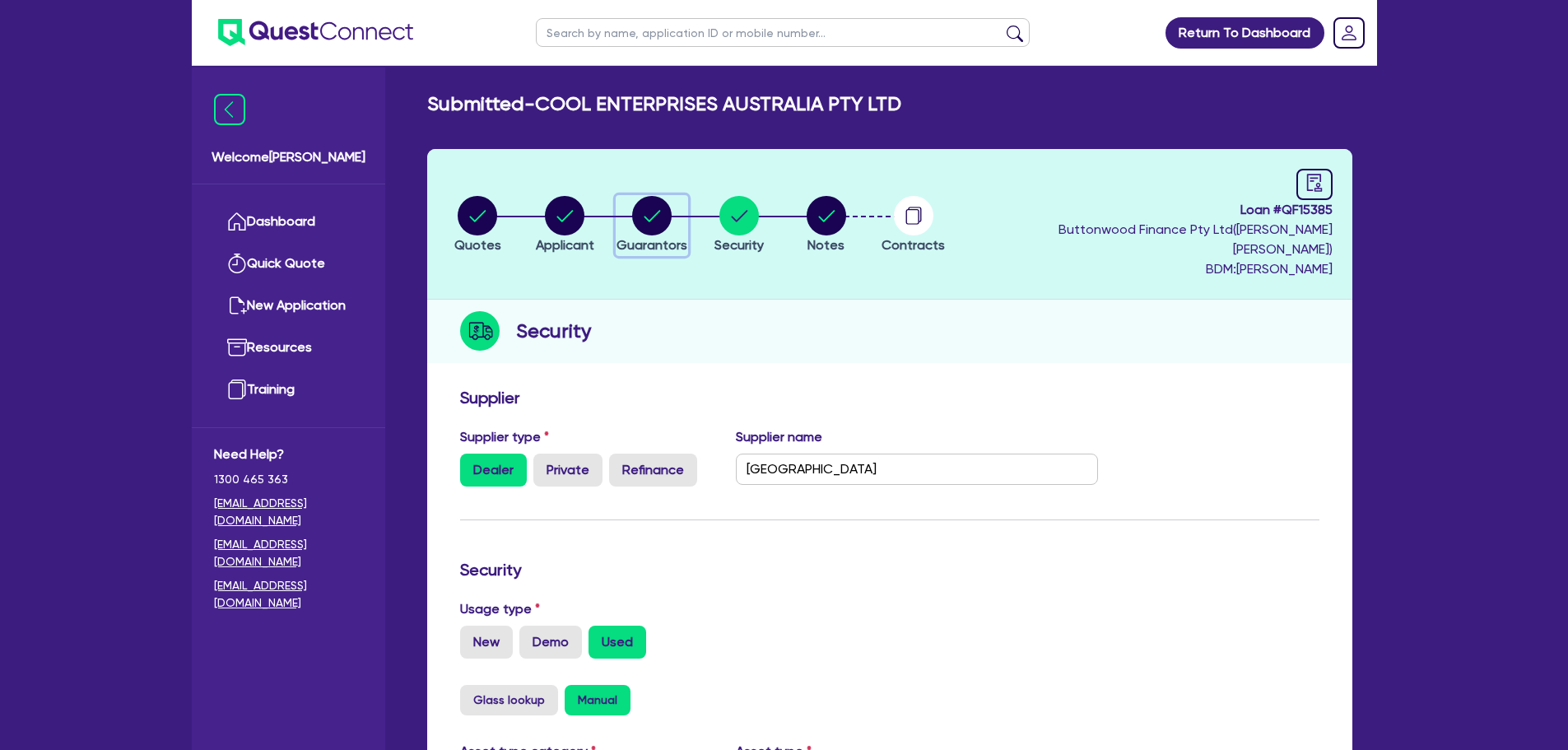
select select "VEHICLE"
select select "HOUSEHOLD_PERSONAL"
select select "VEHICLE_LOAN"
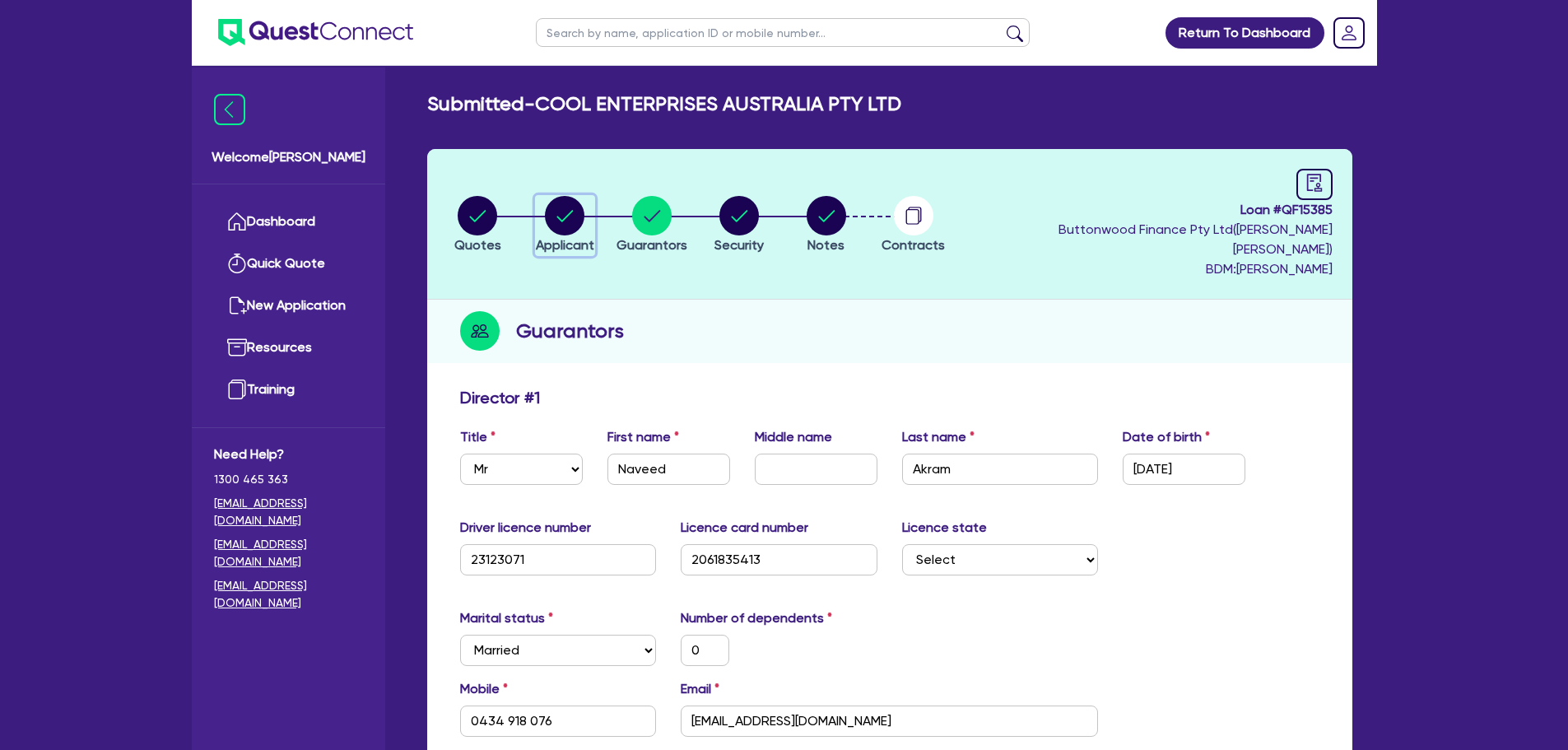
click at [565, 220] on circle "button" at bounding box center [564, 215] width 39 height 39
select select "COMPANY"
select select "TRANSPORT_WAREHOUSING"
select select "TAXI_LUXURY_CAR_SERVICES"
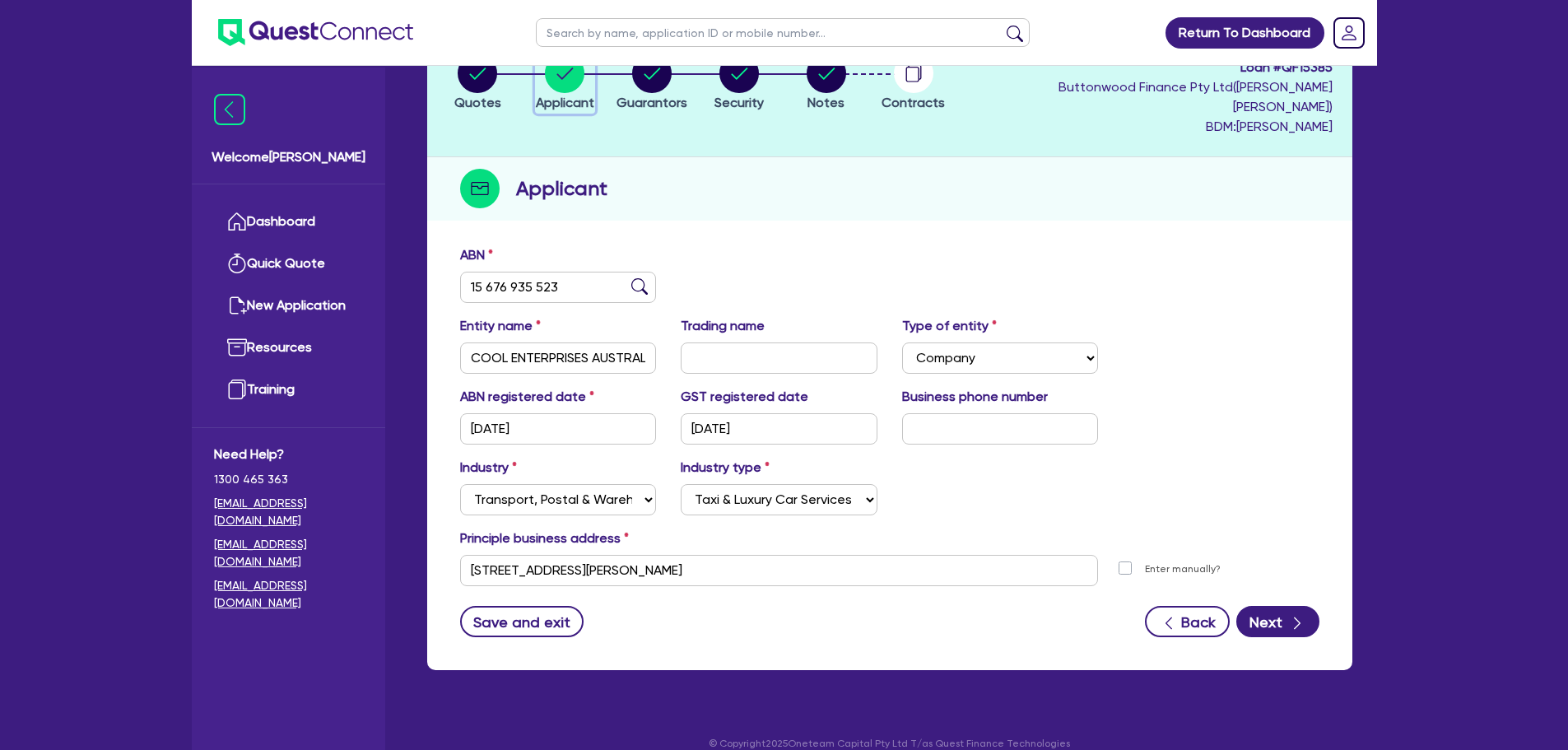
scroll to position [143, 0]
click at [479, 93] on span "Quotes" at bounding box center [478, 101] width 47 height 15
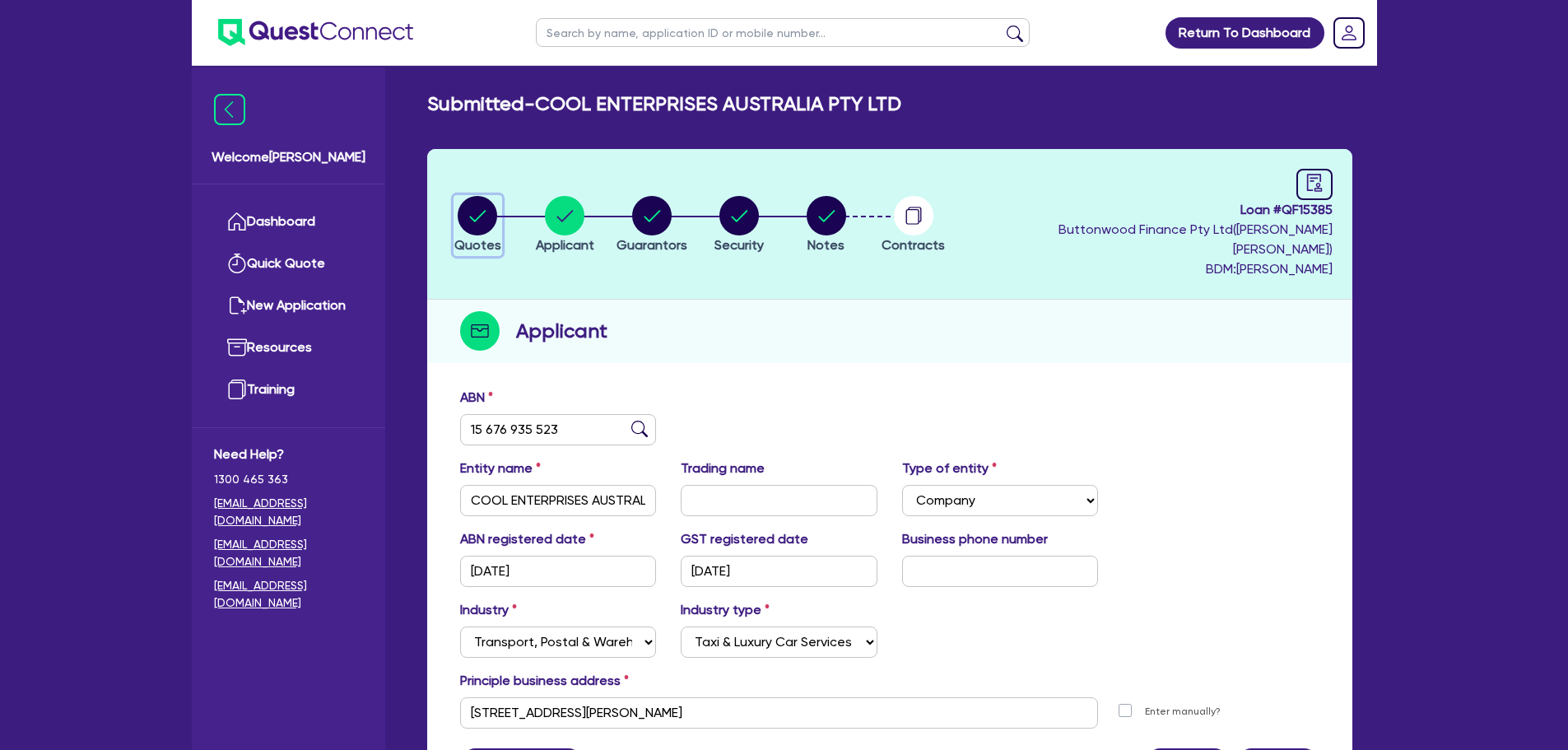
select select "CARS_AND_LIGHT_TRUCKS"
select select "PASSENGER_VEHICLES"
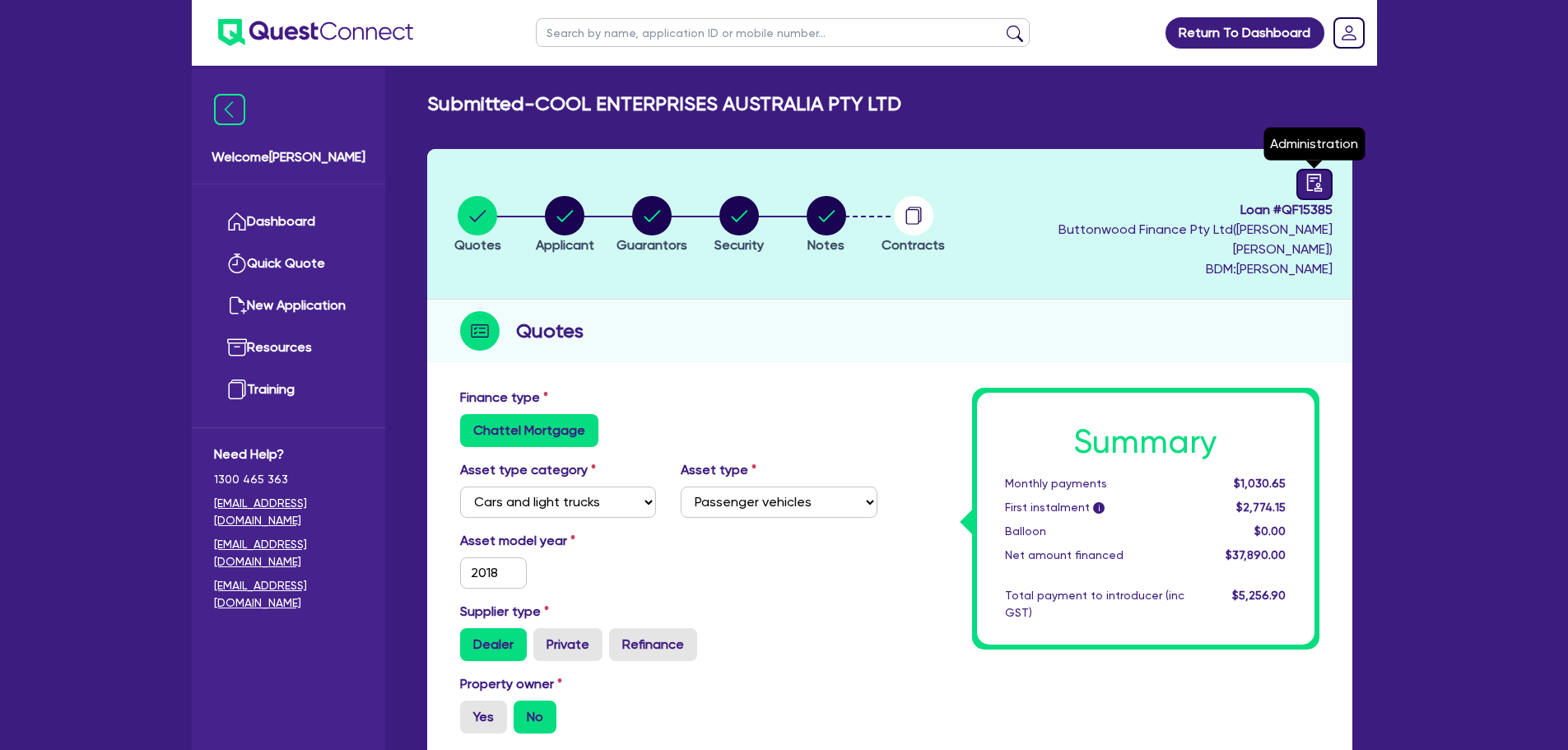
click at [1318, 175] on icon "audit" at bounding box center [1314, 182] width 18 height 18
select select "SUBMITTED_NEW"
select select "Quest Finance - Own Book"
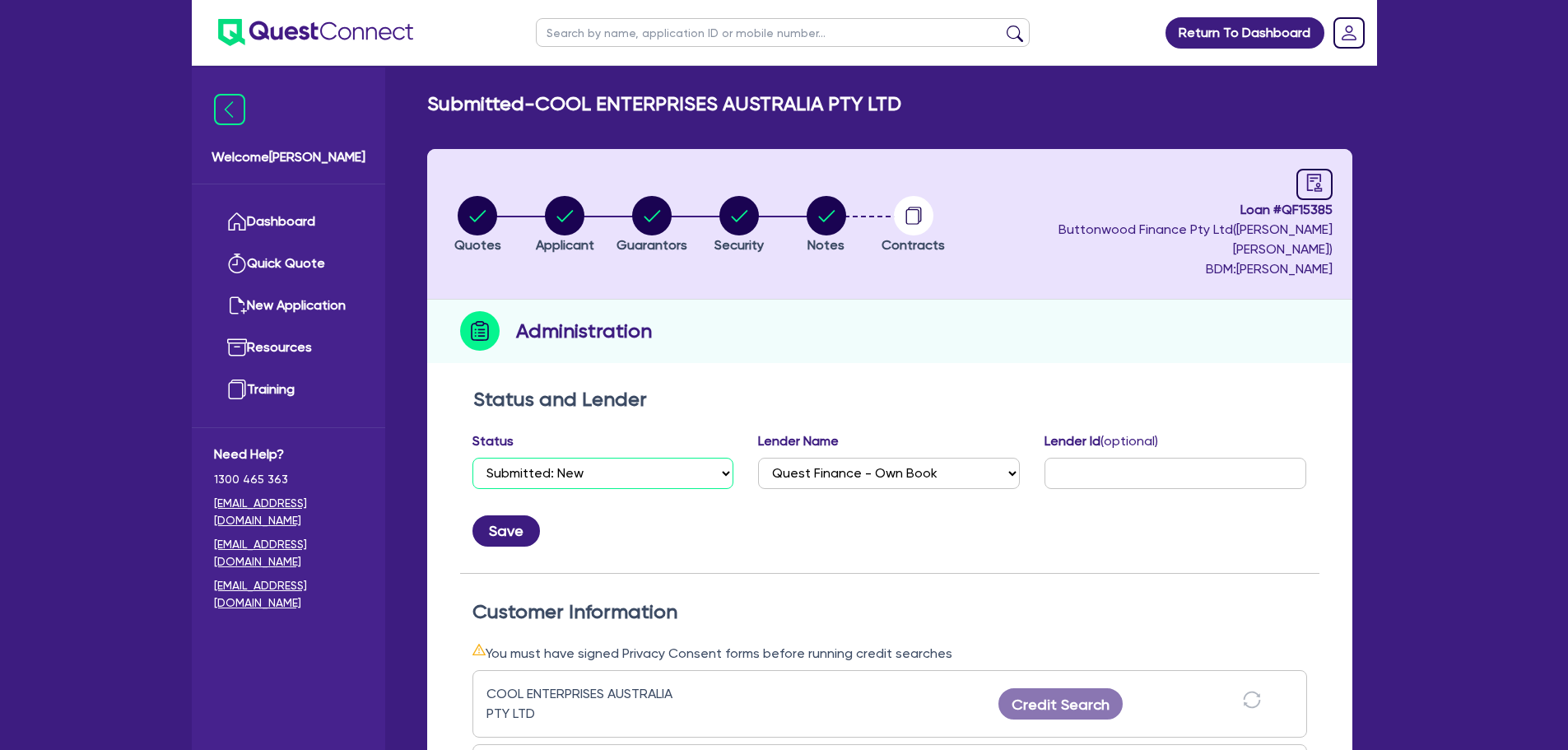
click at [610, 457] on select "Select Quoted Drafted: New Drafted: Amended Submitted: New Submitted: Amended I…" at bounding box center [603, 473] width 262 height 31
select select "DRAFTED_NEW"
click at [473, 457] on select "Select Quoted Drafted: New Drafted: Amended Submitted: New Submitted: Amended I…" at bounding box center [603, 473] width 262 height 31
click at [505, 516] on button "Save" at bounding box center [506, 531] width 68 height 31
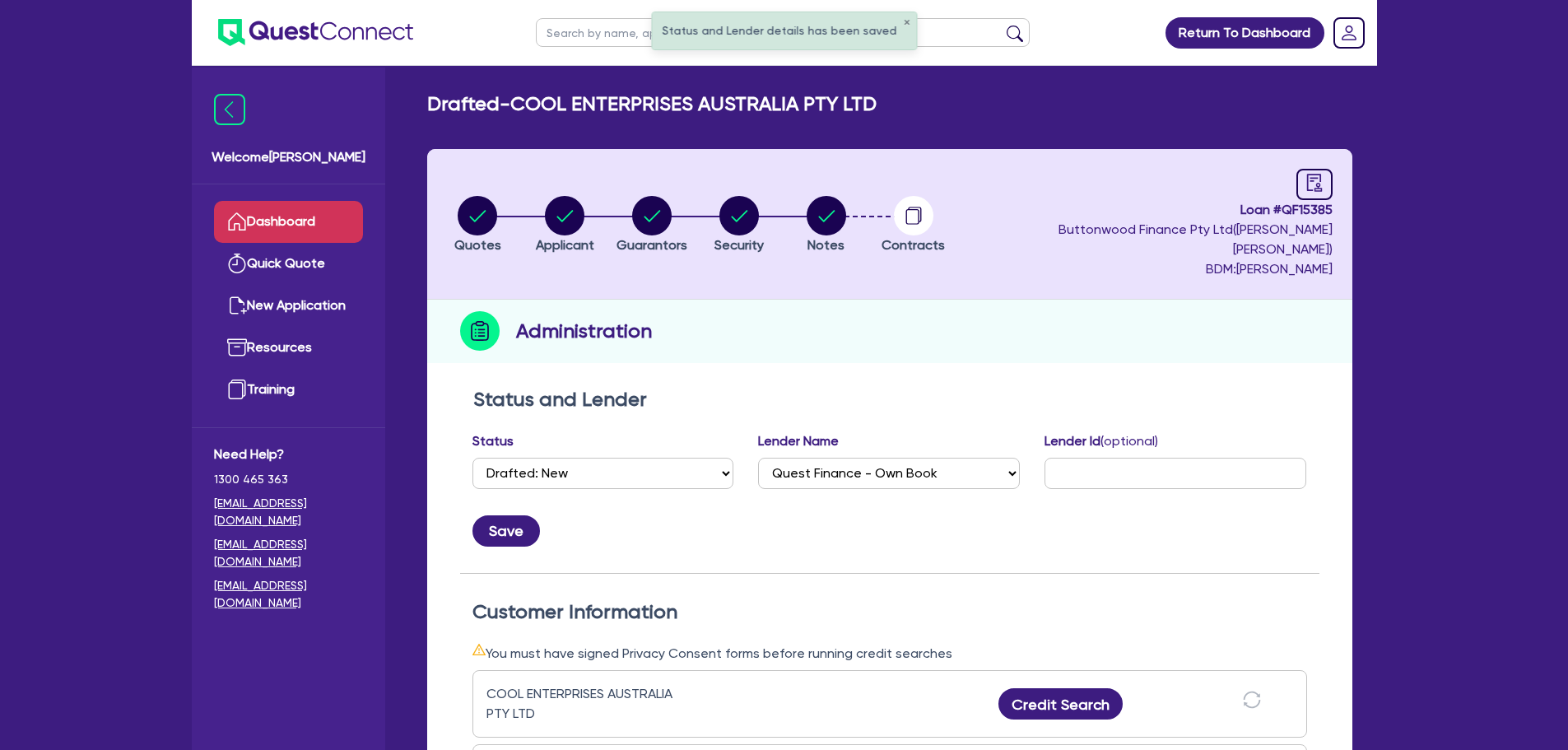
click at [306, 207] on link "Dashboard" at bounding box center [289, 222] width 149 height 42
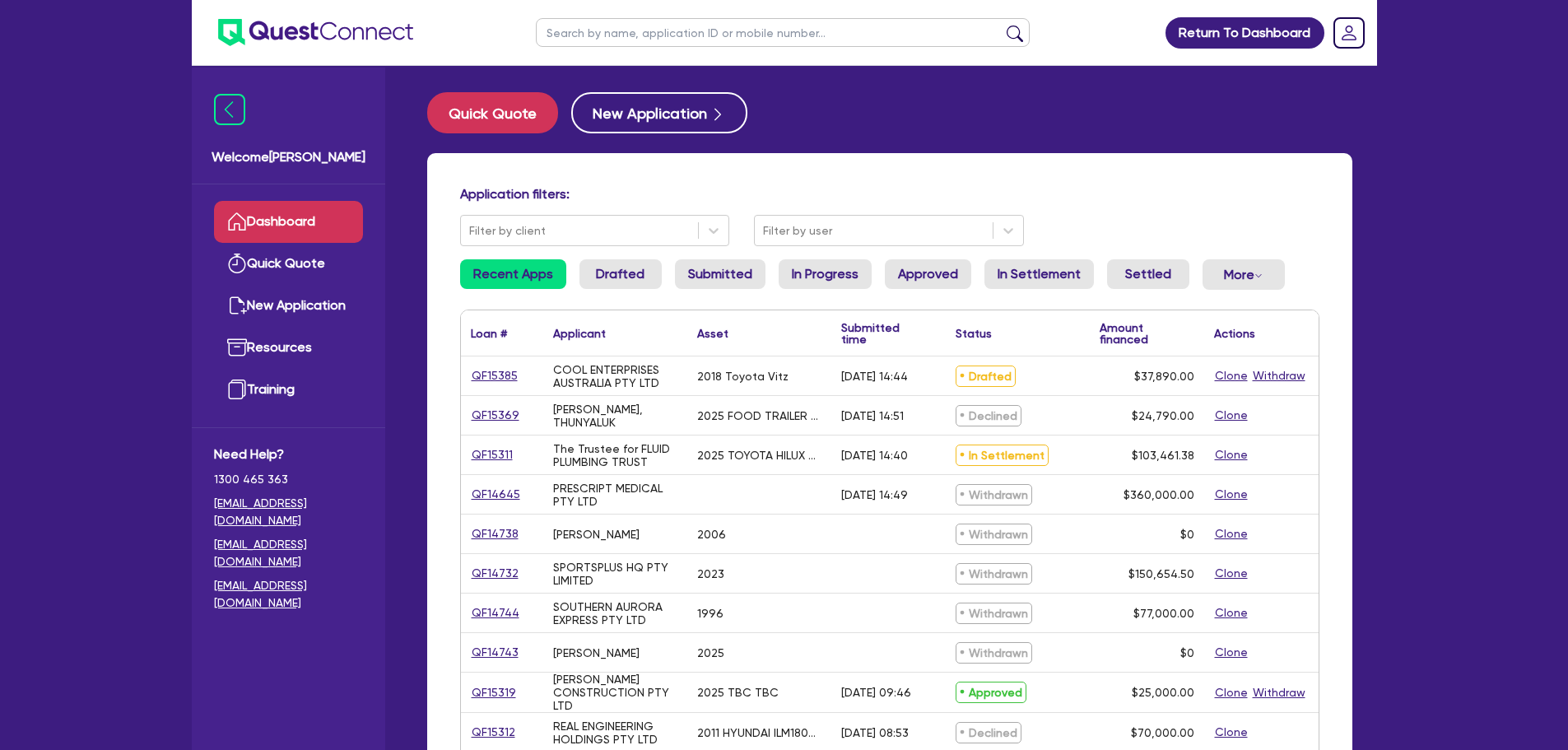
click at [482, 365] on div "QF15385" at bounding box center [502, 375] width 82 height 39
click at [489, 368] on link "QF15385" at bounding box center [495, 375] width 48 height 19
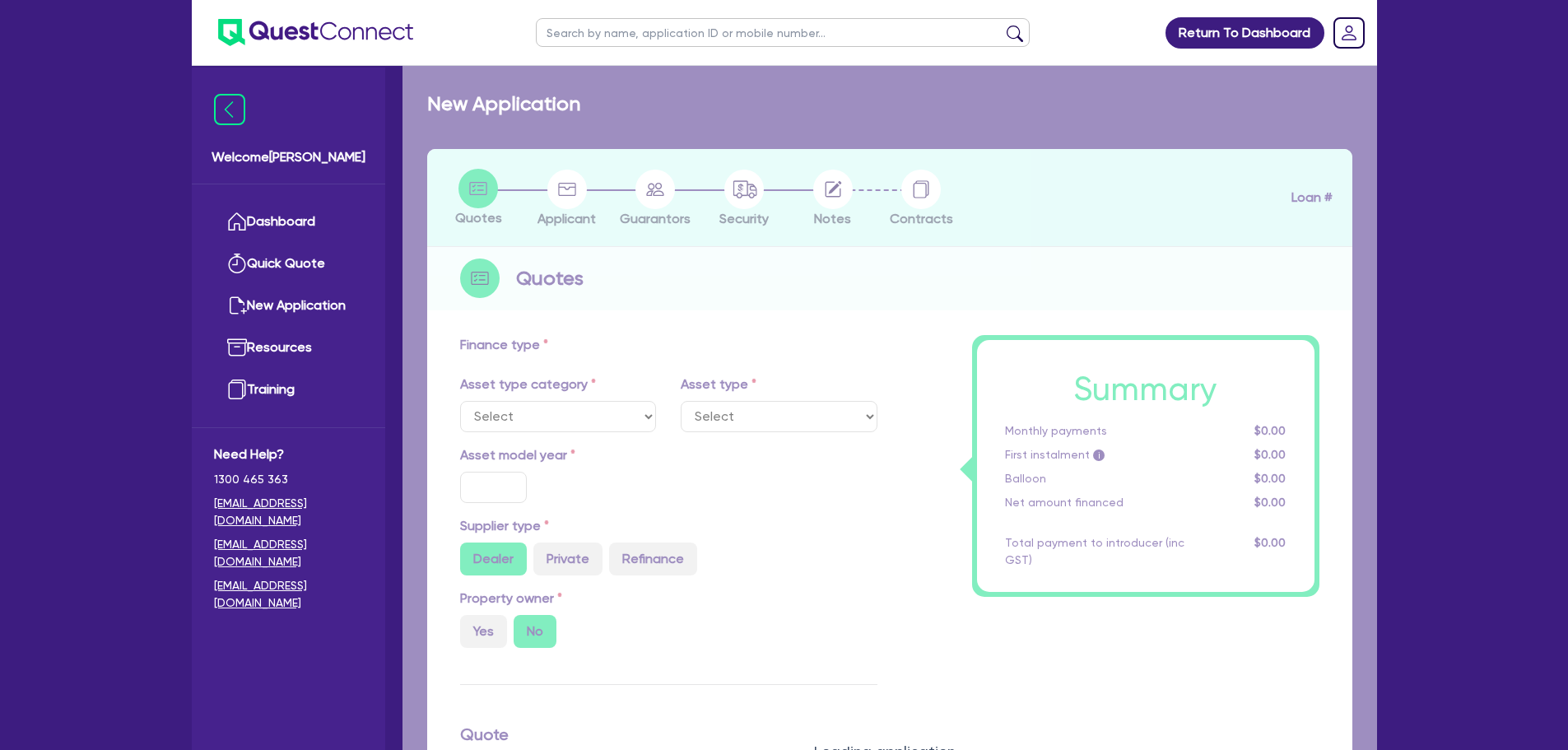
select select "CARS_AND_LIGHT_TRUCKS"
type input "2018"
type input "44,890"
type input "7,000"
type input "10"
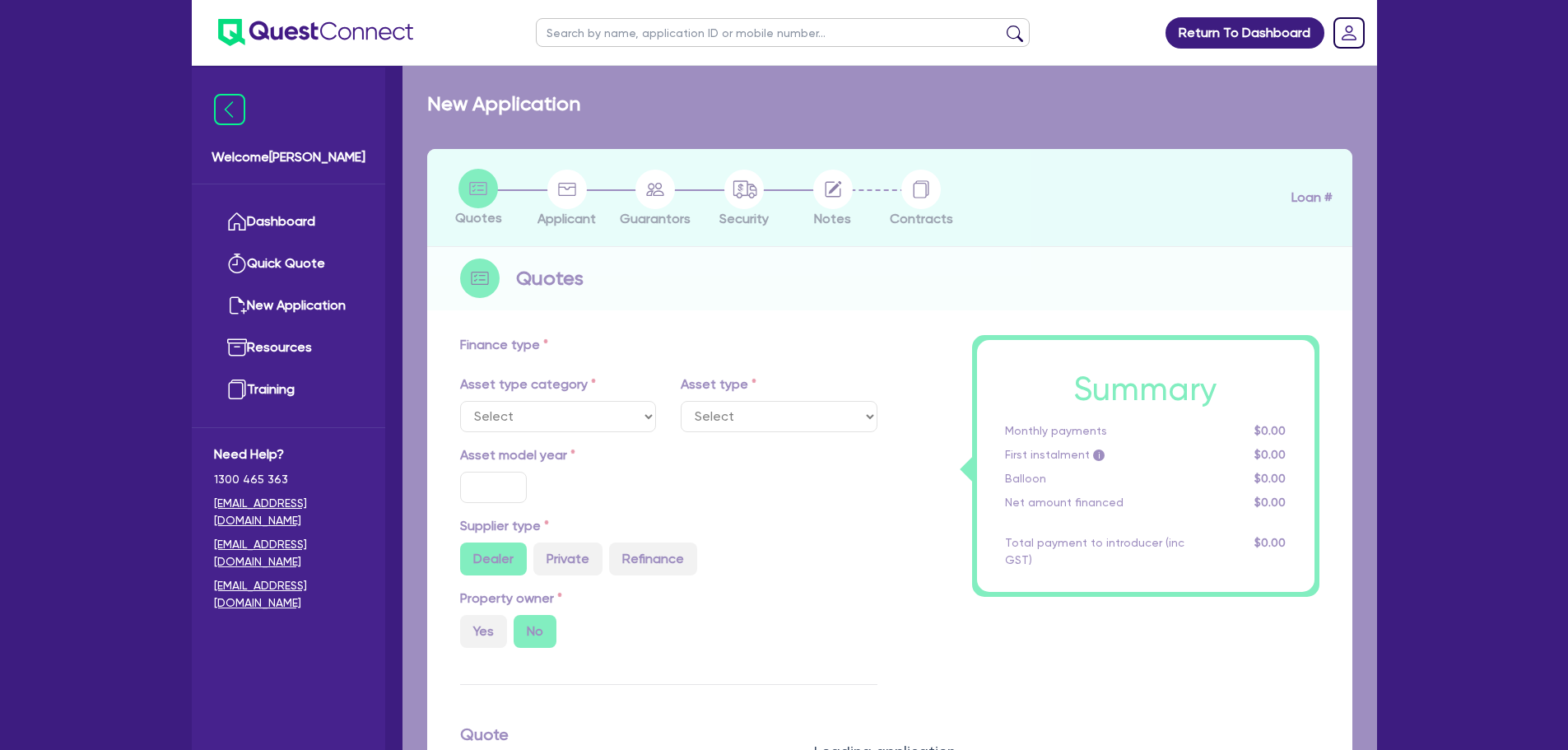
type input "3,789"
type input "17"
type input "990"
select select "PASSENGER_VEHICLES"
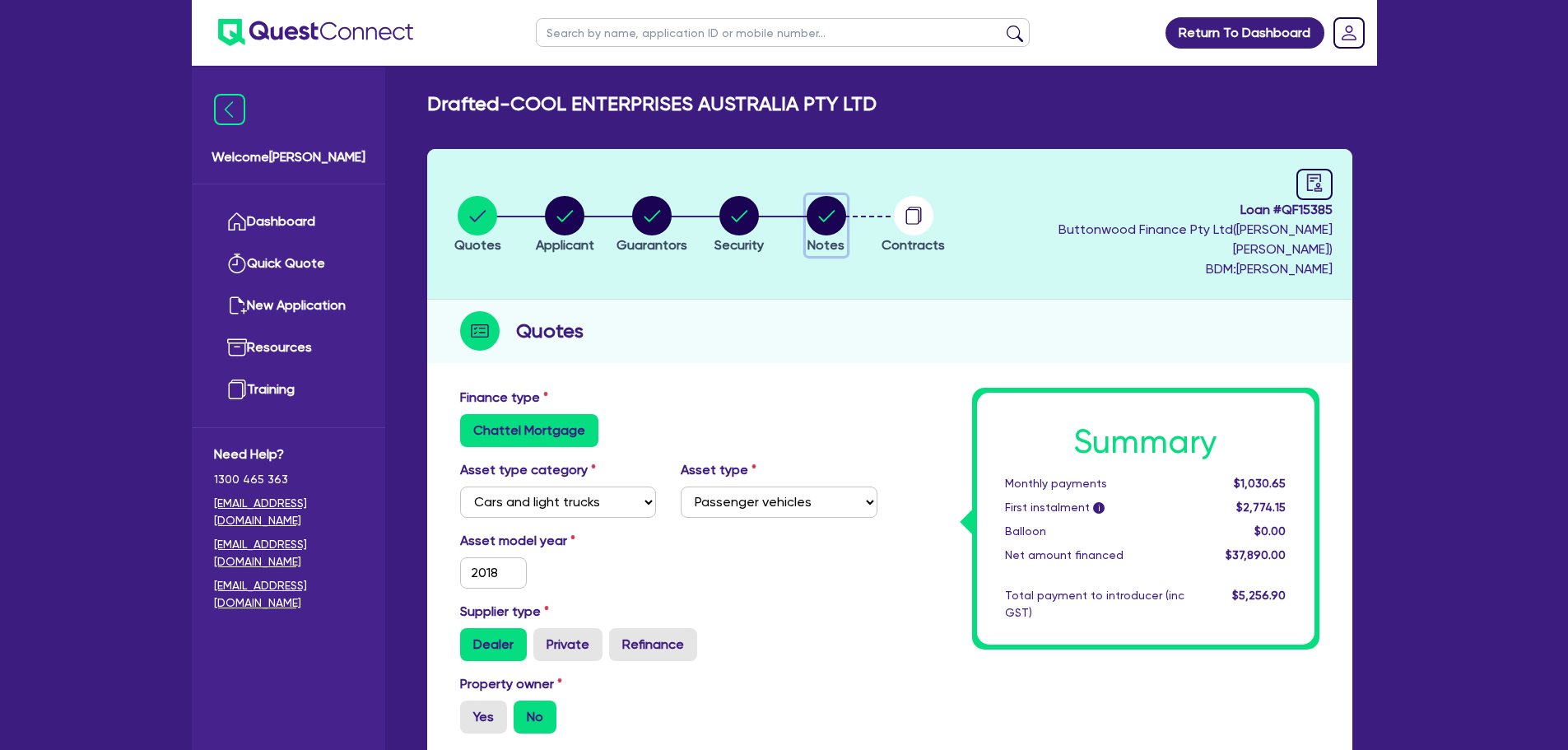
click at [833, 210] on icon "button" at bounding box center [825, 215] width 16 height 11
select select "Quest Finance - Own Book"
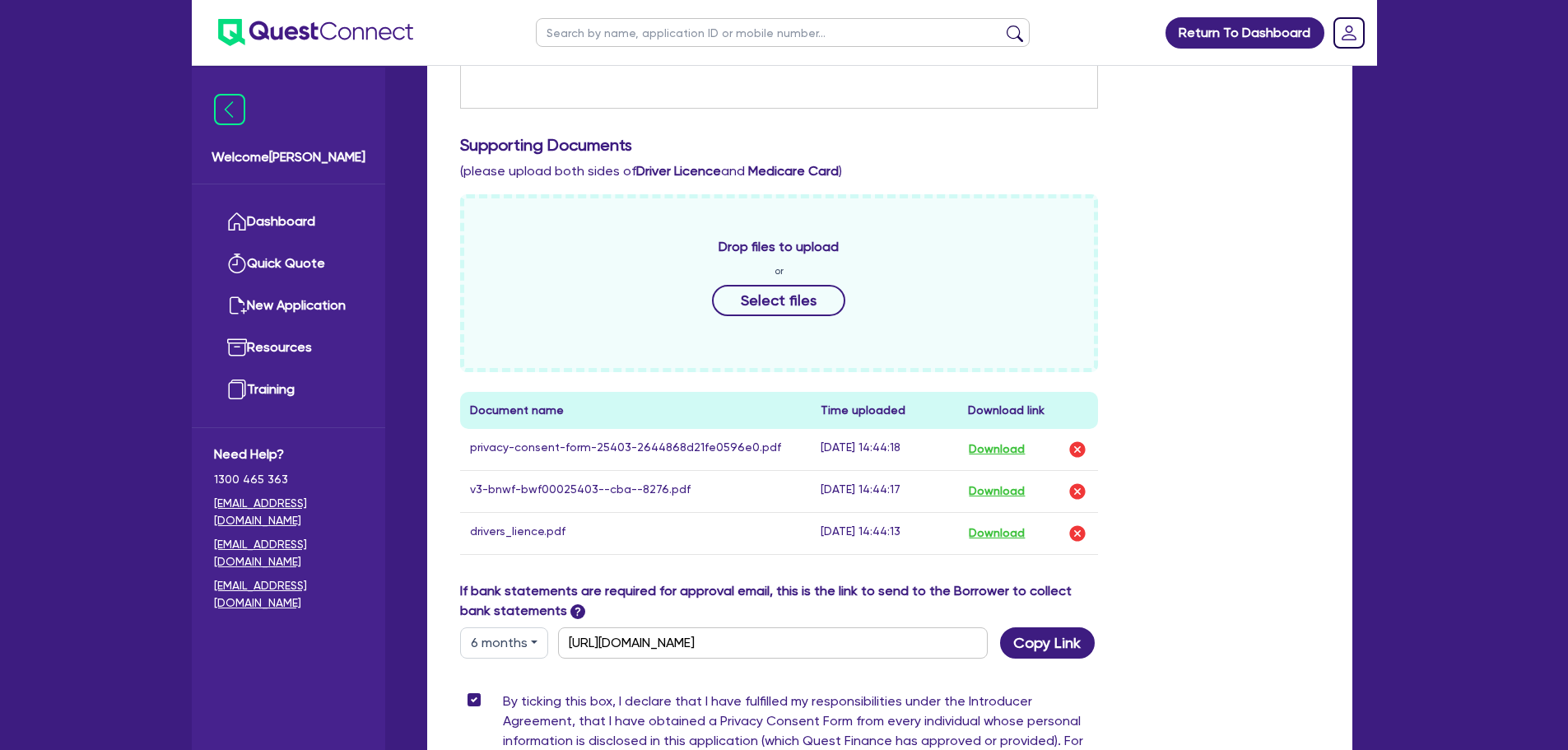
scroll to position [740, 0]
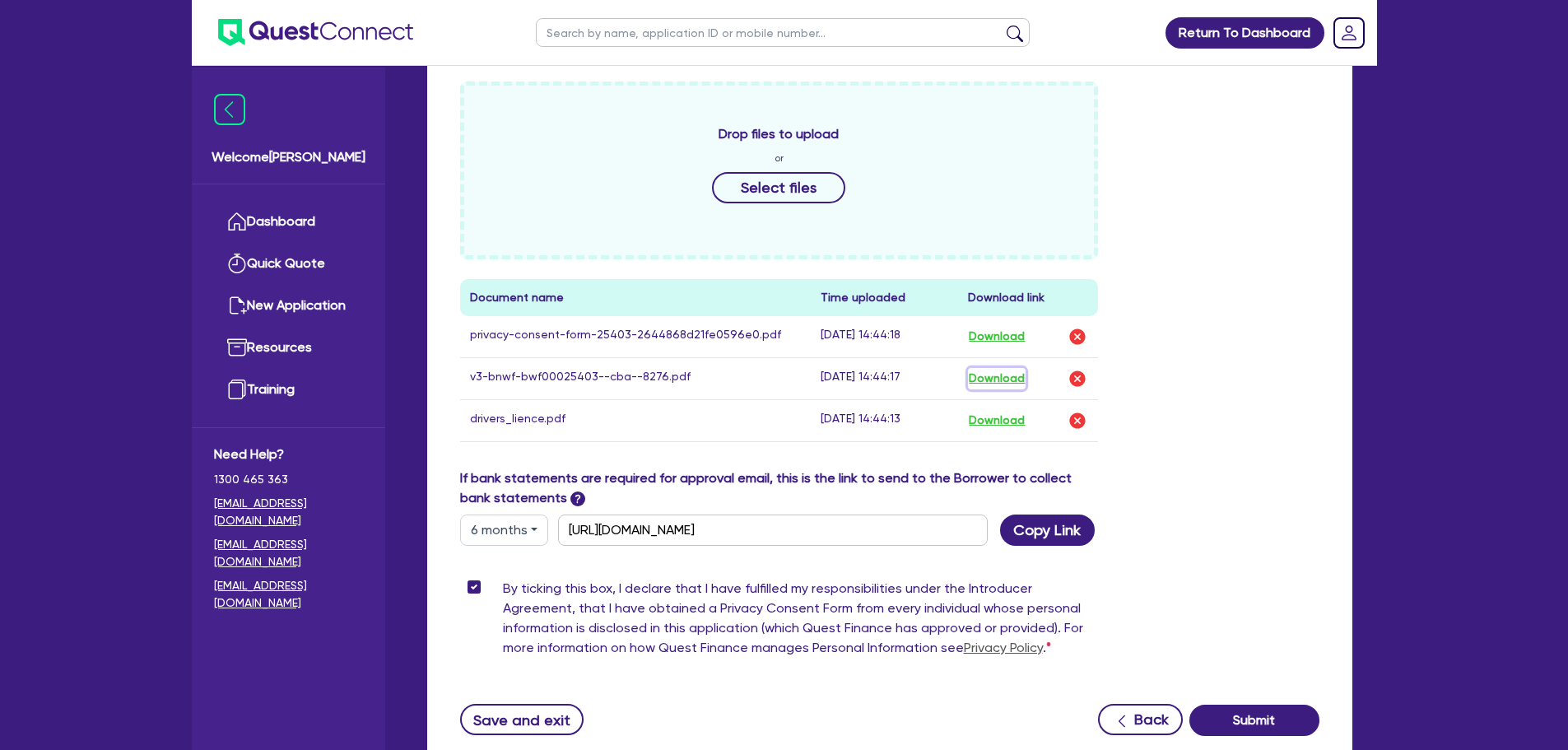
click at [985, 368] on button "Download" at bounding box center [997, 378] width 57 height 21
